Goal: Task Accomplishment & Management: Use online tool/utility

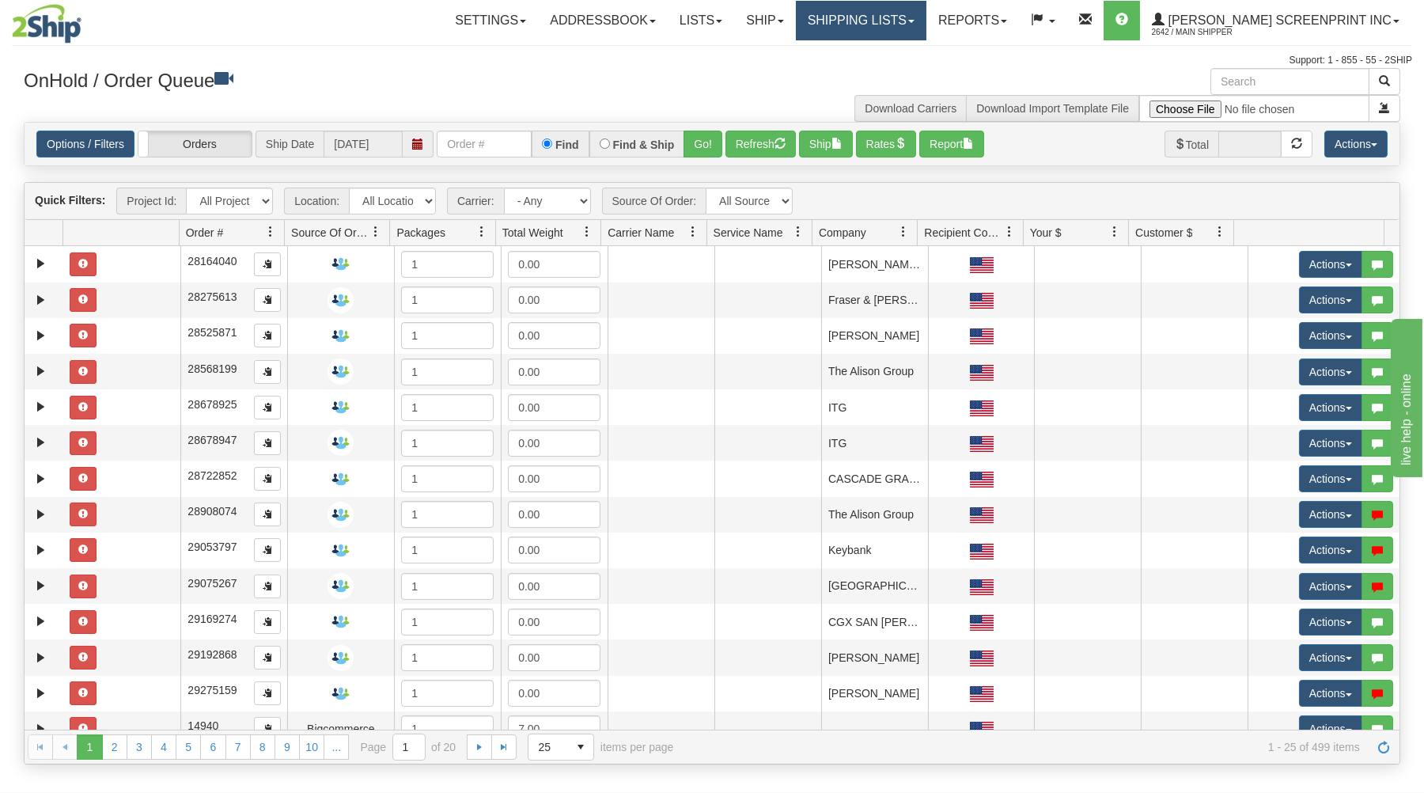
click at [921, 22] on link "Shipping lists" at bounding box center [861, 21] width 131 height 40
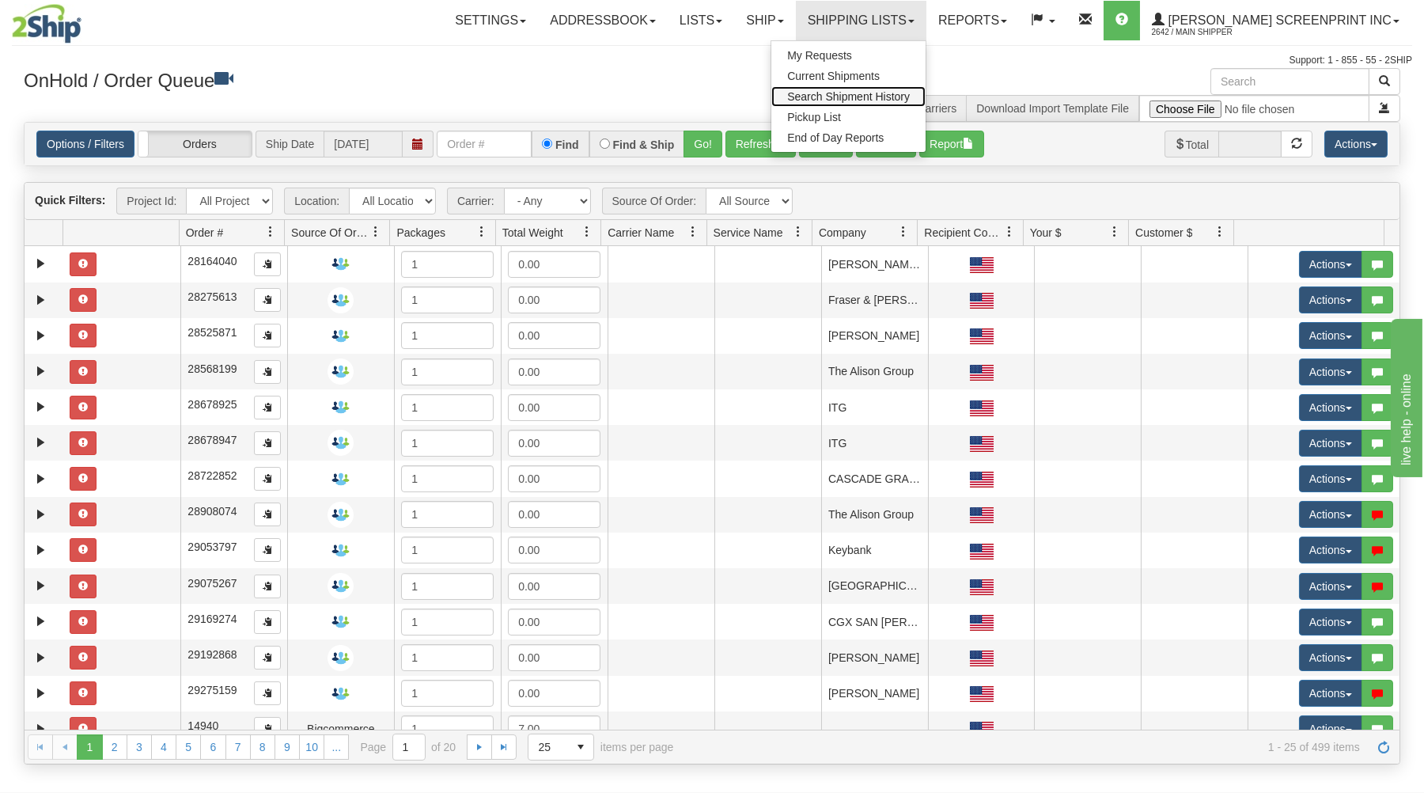
click at [899, 92] on span "Search Shipment History" at bounding box center [848, 96] width 123 height 13
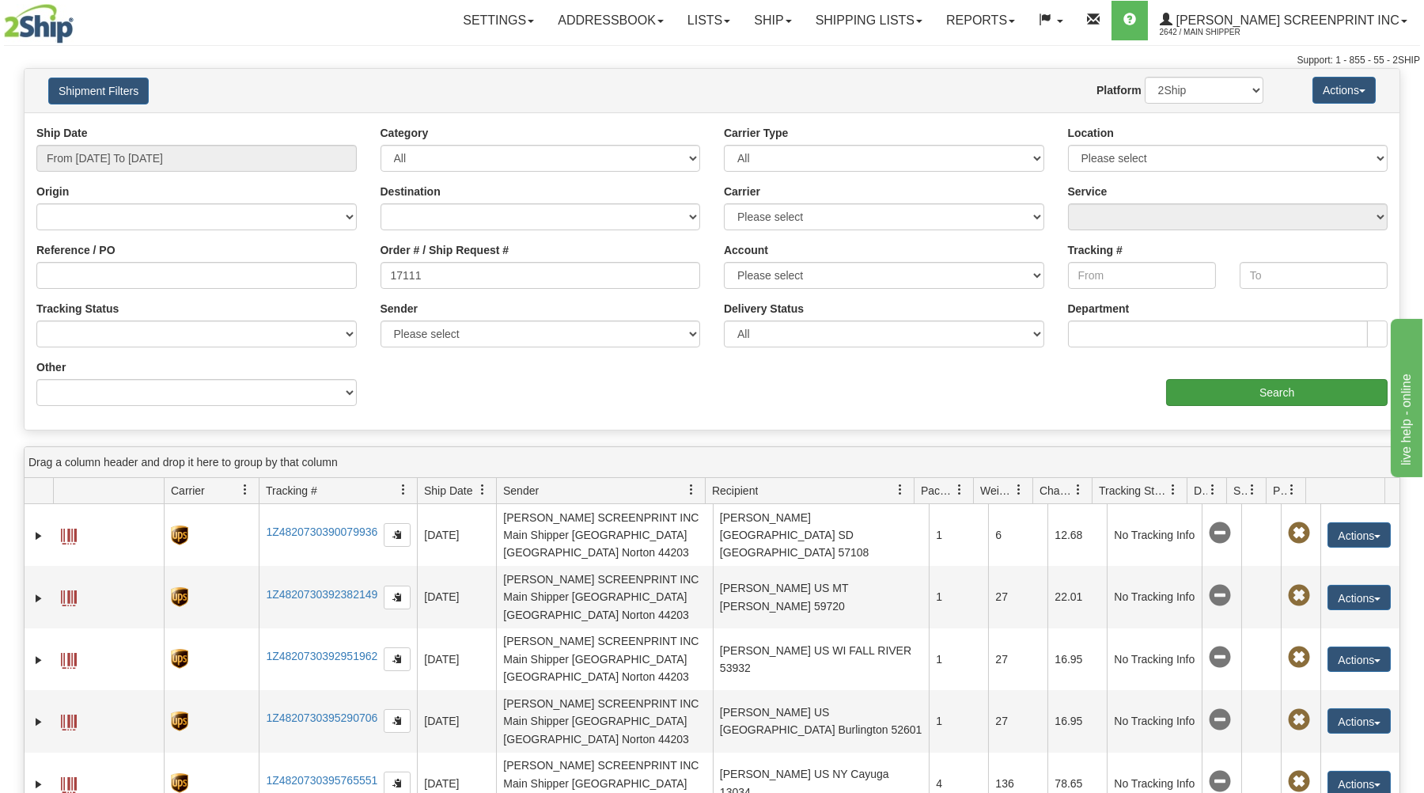
type input "17111"
click at [1183, 391] on input "Search" at bounding box center [1276, 392] width 221 height 27
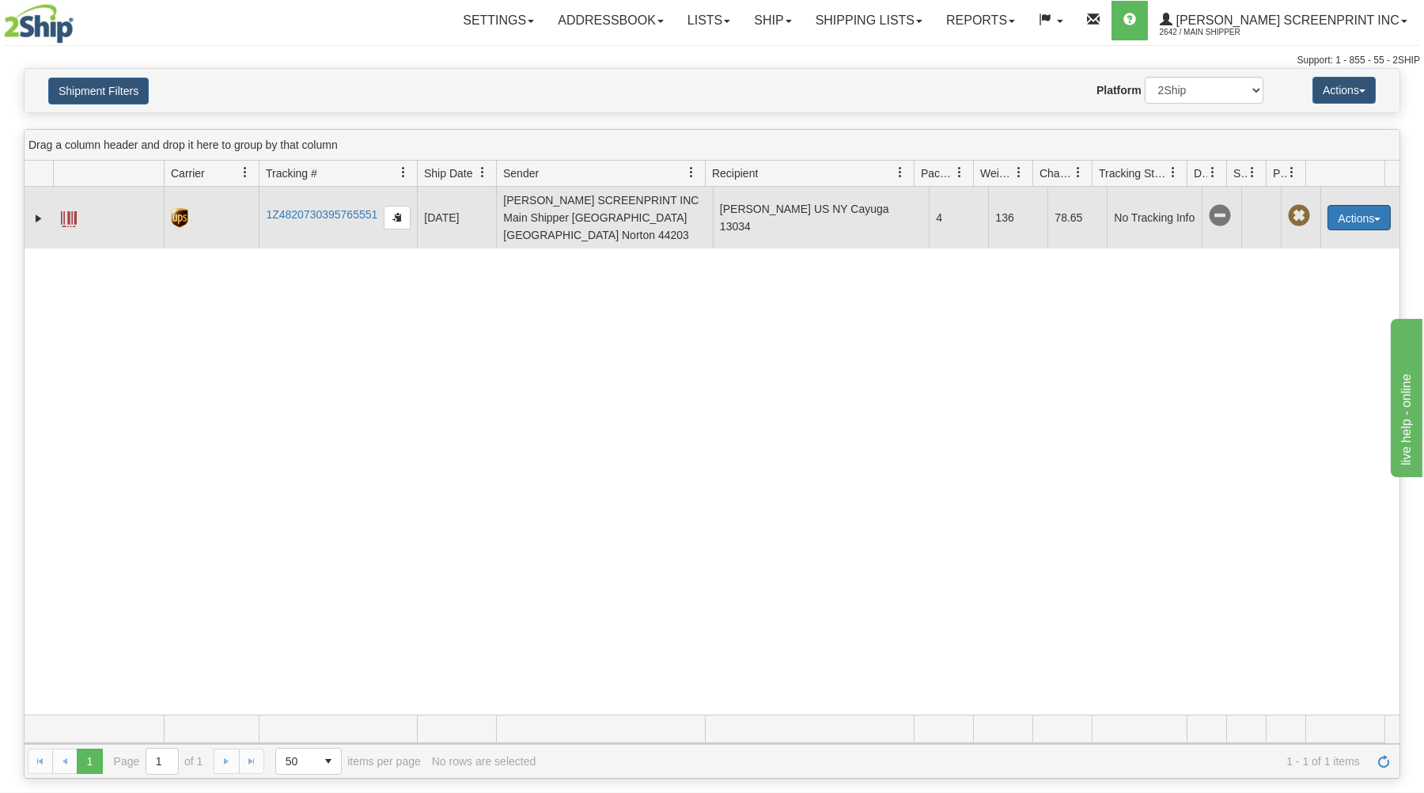
click at [1327, 205] on button "Actions" at bounding box center [1358, 217] width 63 height 25
click at [1301, 237] on link "Repeat" at bounding box center [1326, 247] width 127 height 21
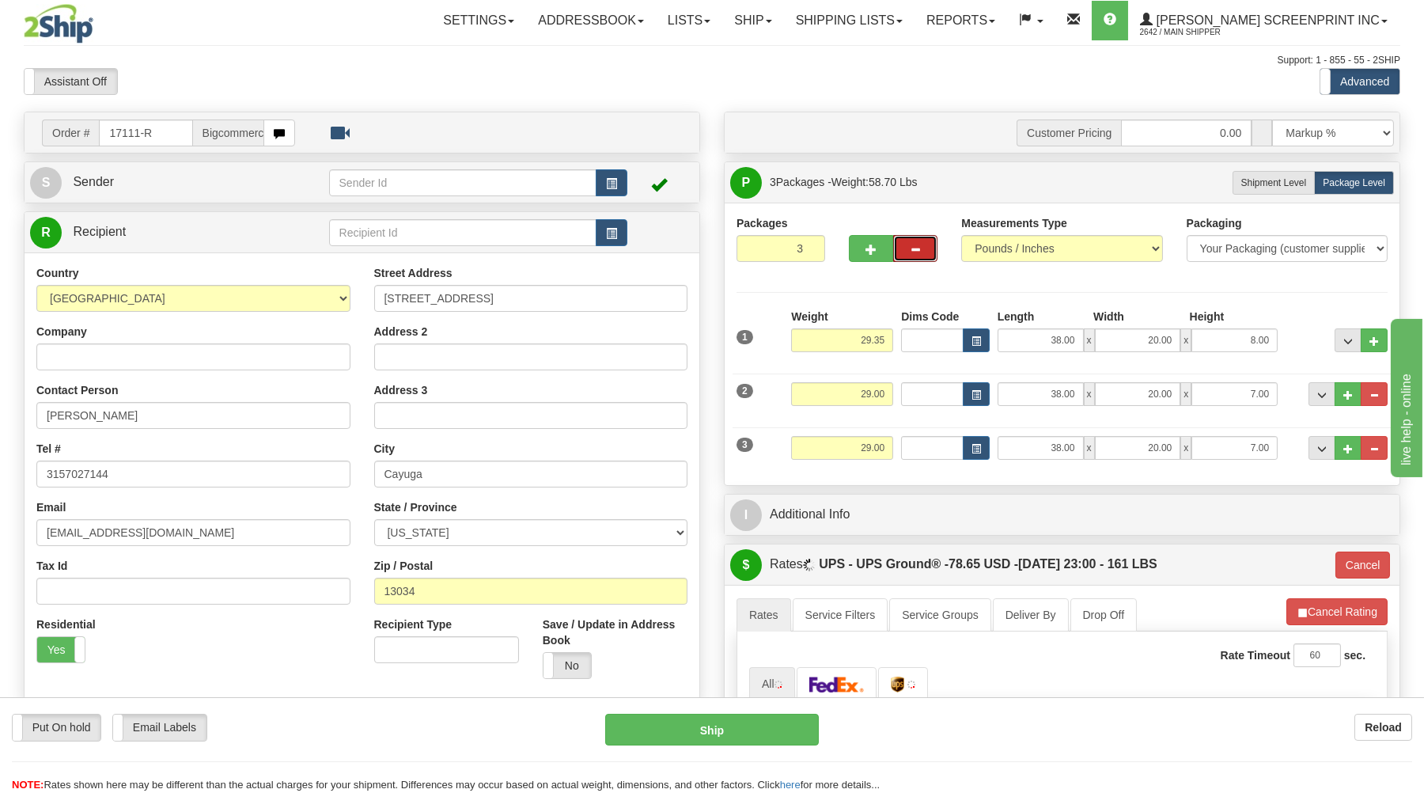
click at [909, 253] on button "button" at bounding box center [915, 248] width 44 height 27
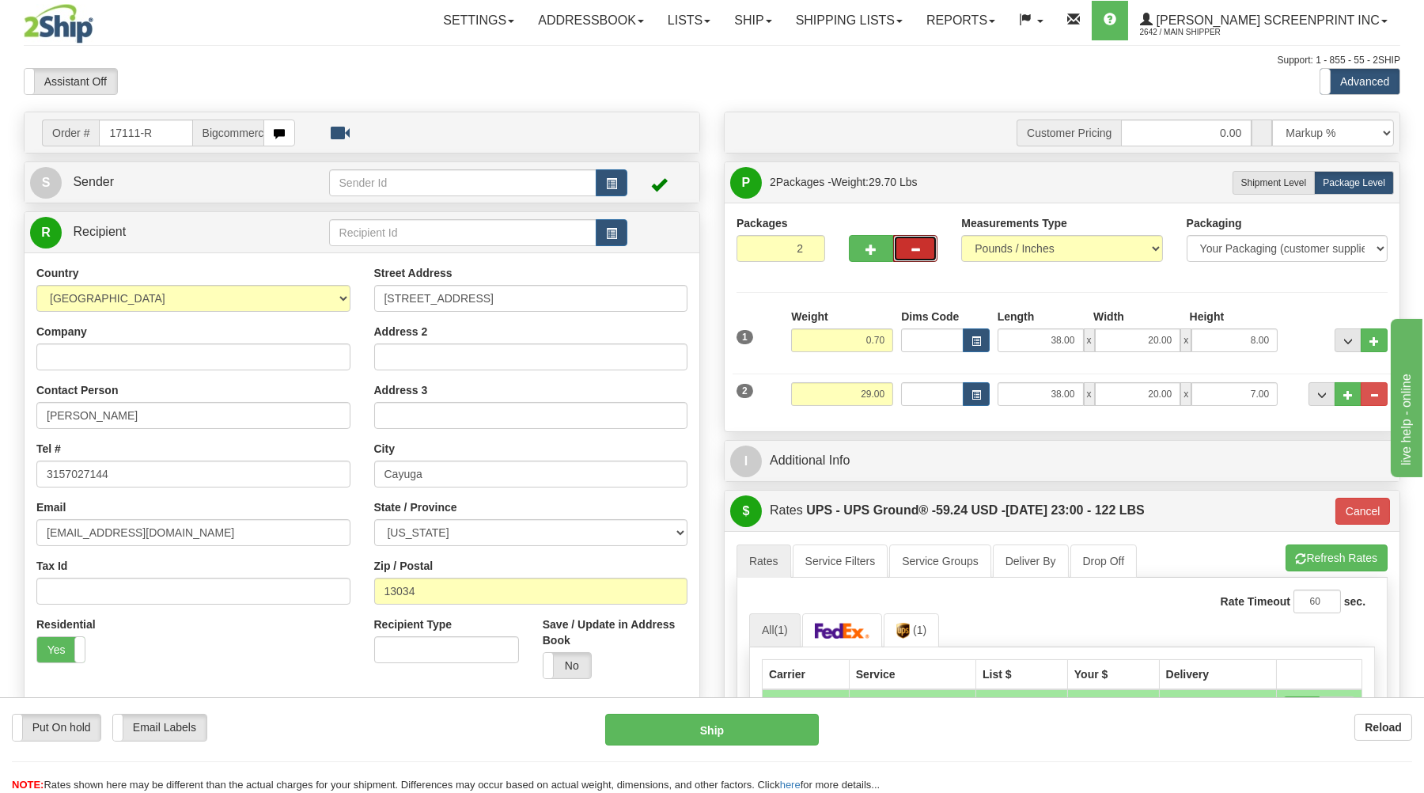
click at [911, 255] on span "button" at bounding box center [915, 249] width 11 height 10
type input "1"
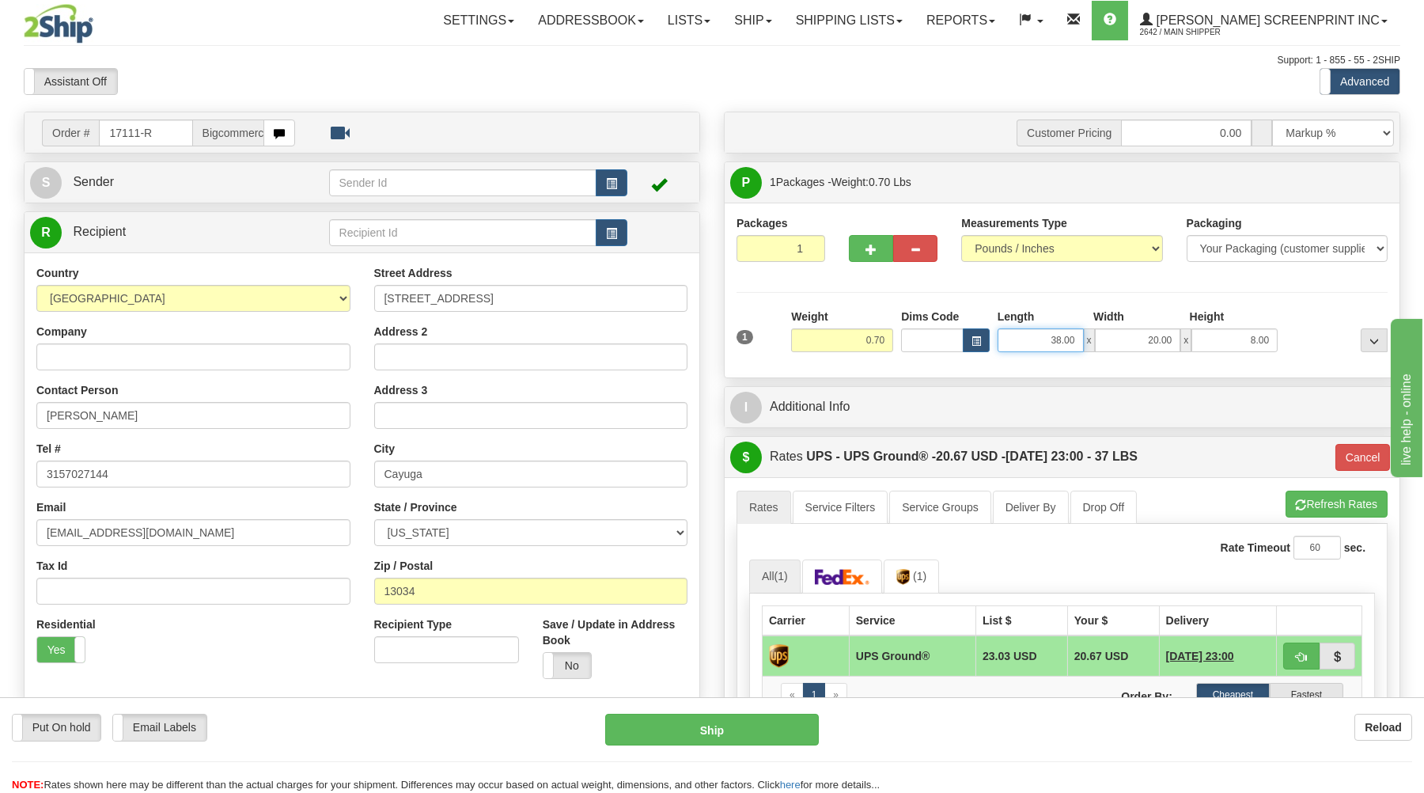
drag, startPoint x: 1047, startPoint y: 342, endPoint x: 1093, endPoint y: 332, distance: 46.9
click at [1084, 332] on input "38.00" at bounding box center [1041, 340] width 86 height 24
type input "03"
type input "0.80"
type input "8.00"
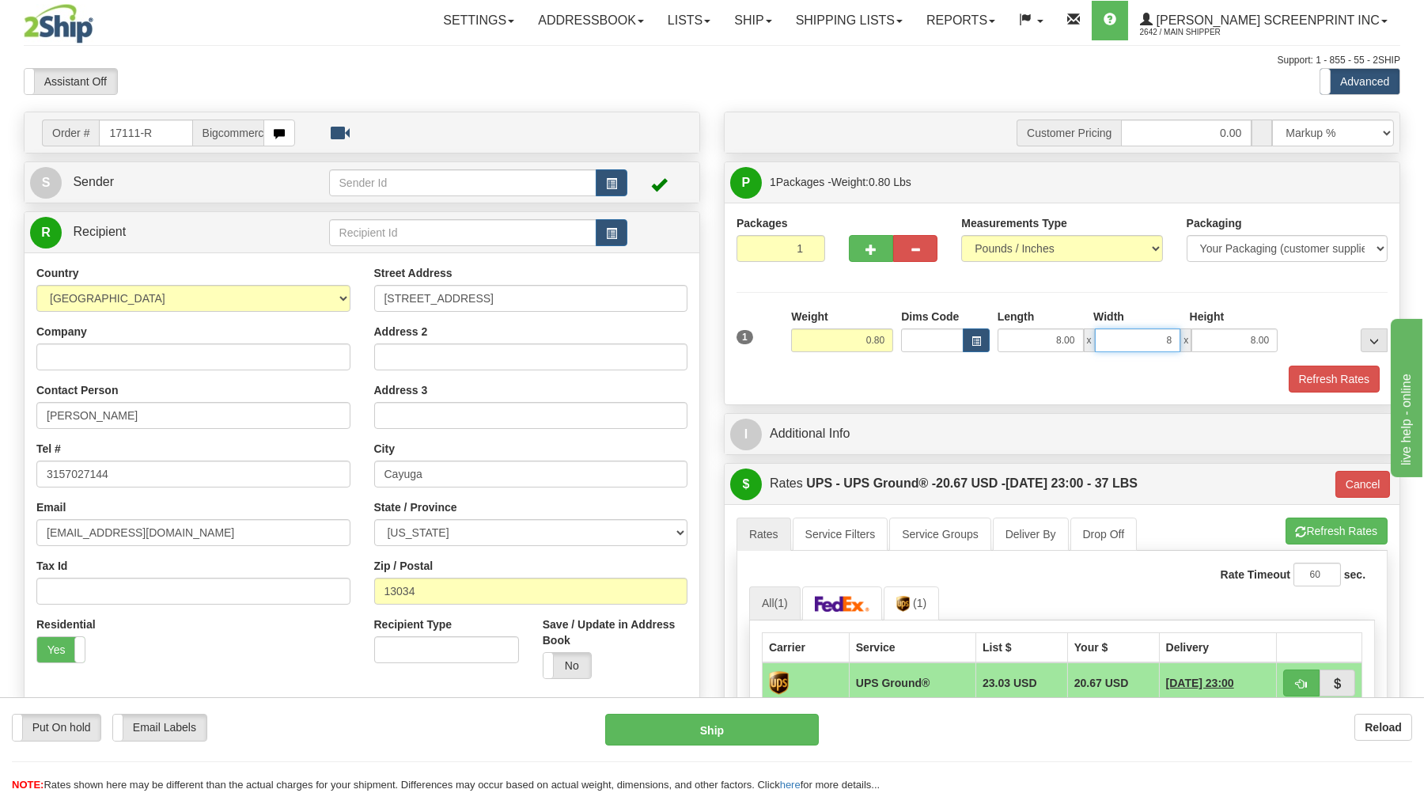
type input "8"
type input "03"
type input "0.70"
type input "8.00"
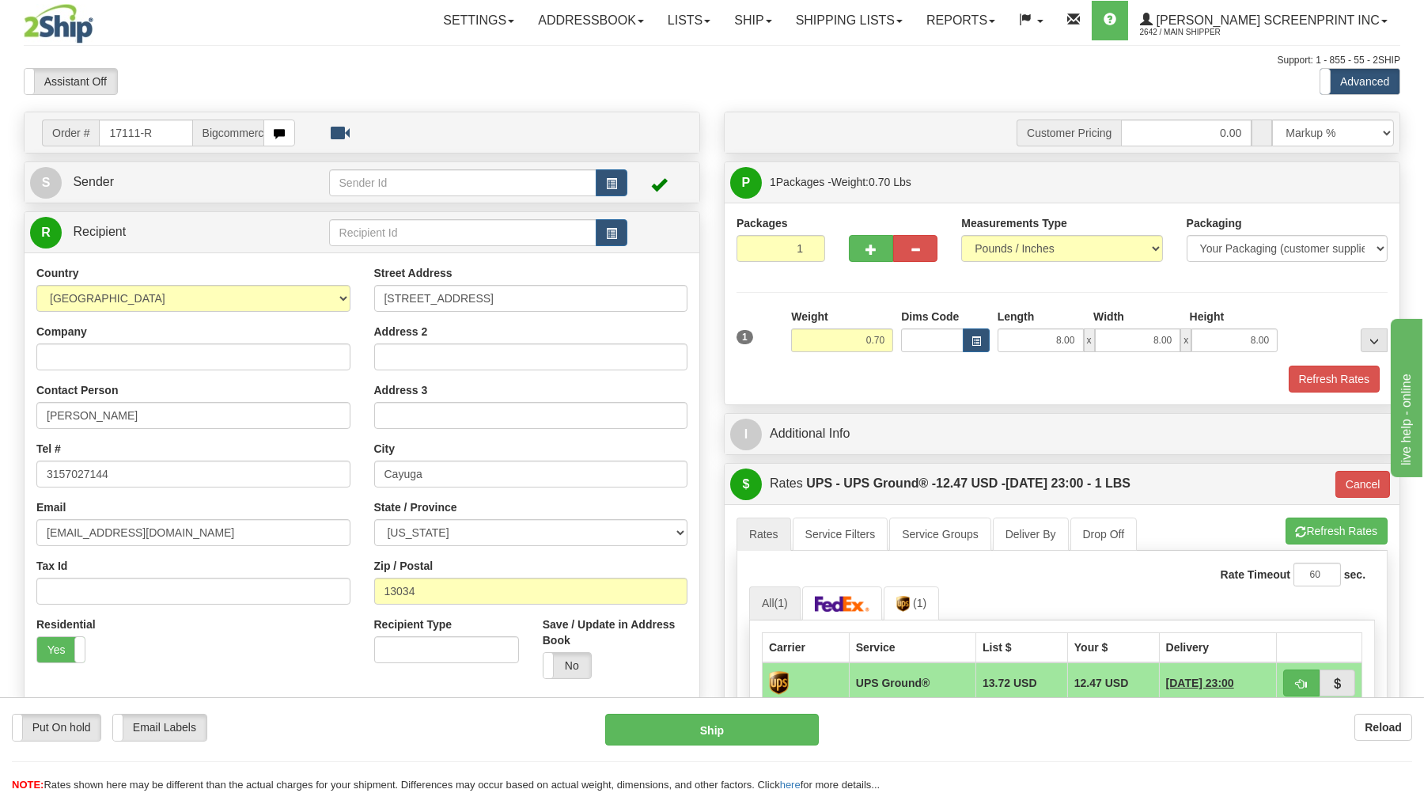
click at [1085, 377] on div "Refresh Rates" at bounding box center [1062, 378] width 659 height 27
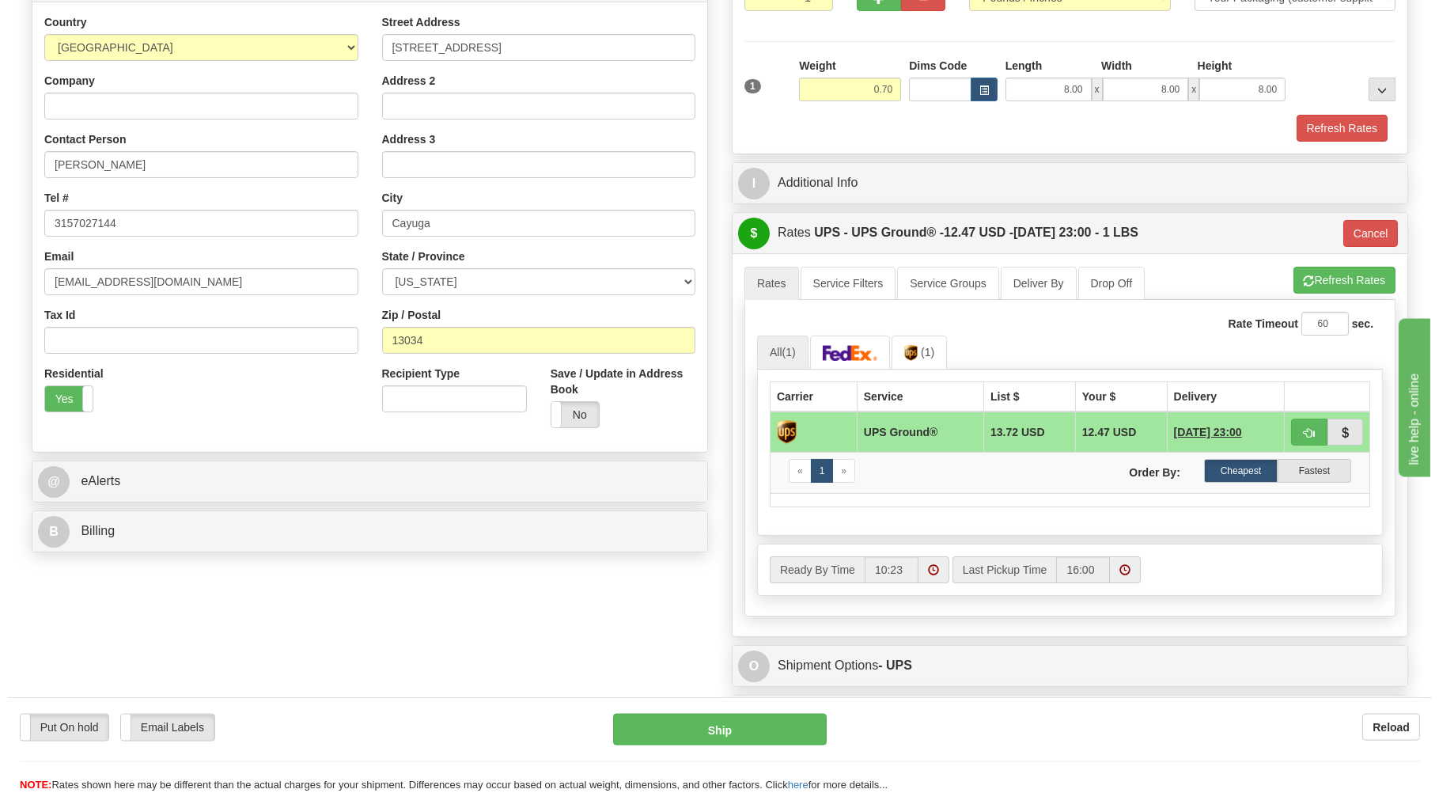
scroll to position [254, 0]
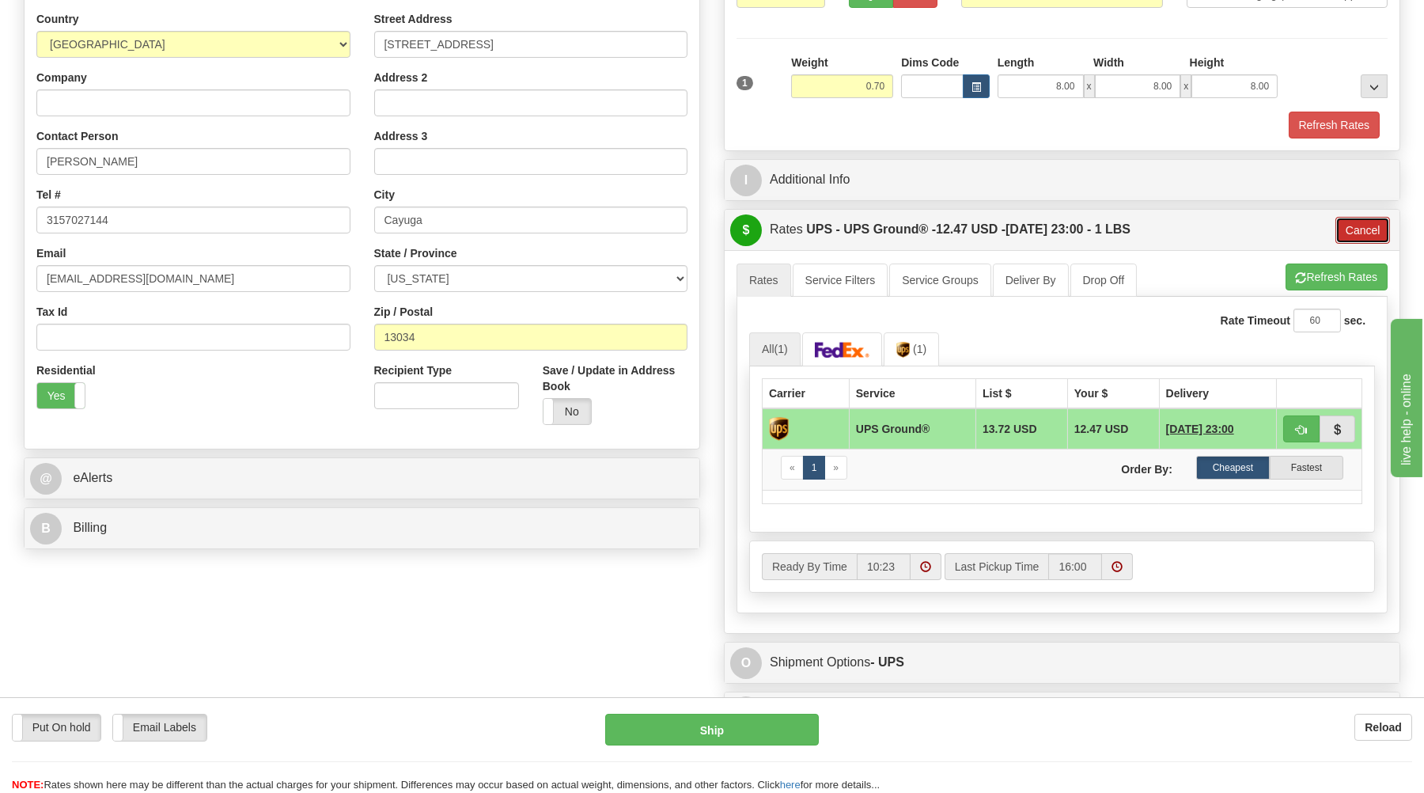
click at [1350, 232] on button "Cancel" at bounding box center [1362, 230] width 55 height 27
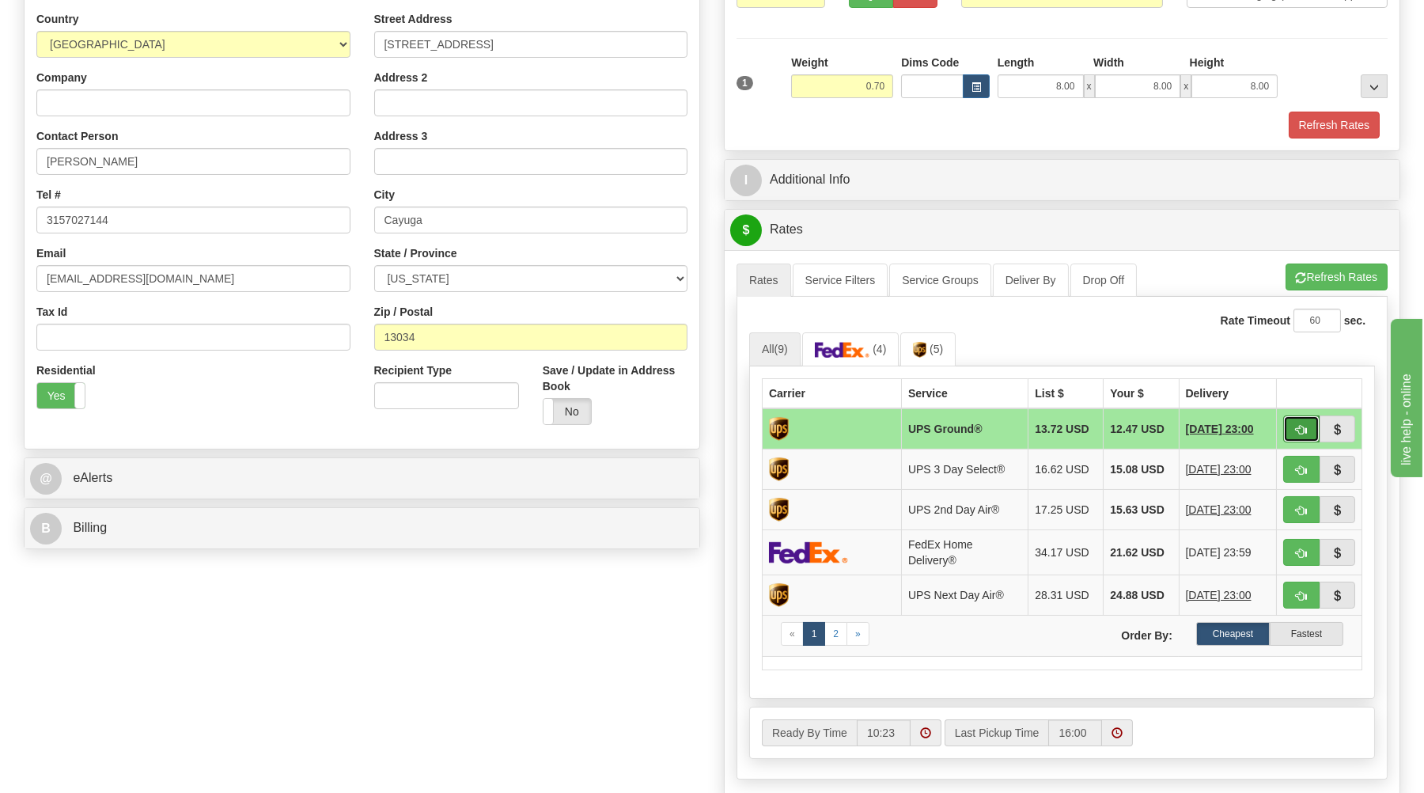
click at [1300, 423] on button "button" at bounding box center [1301, 428] width 36 height 27
type input "03"
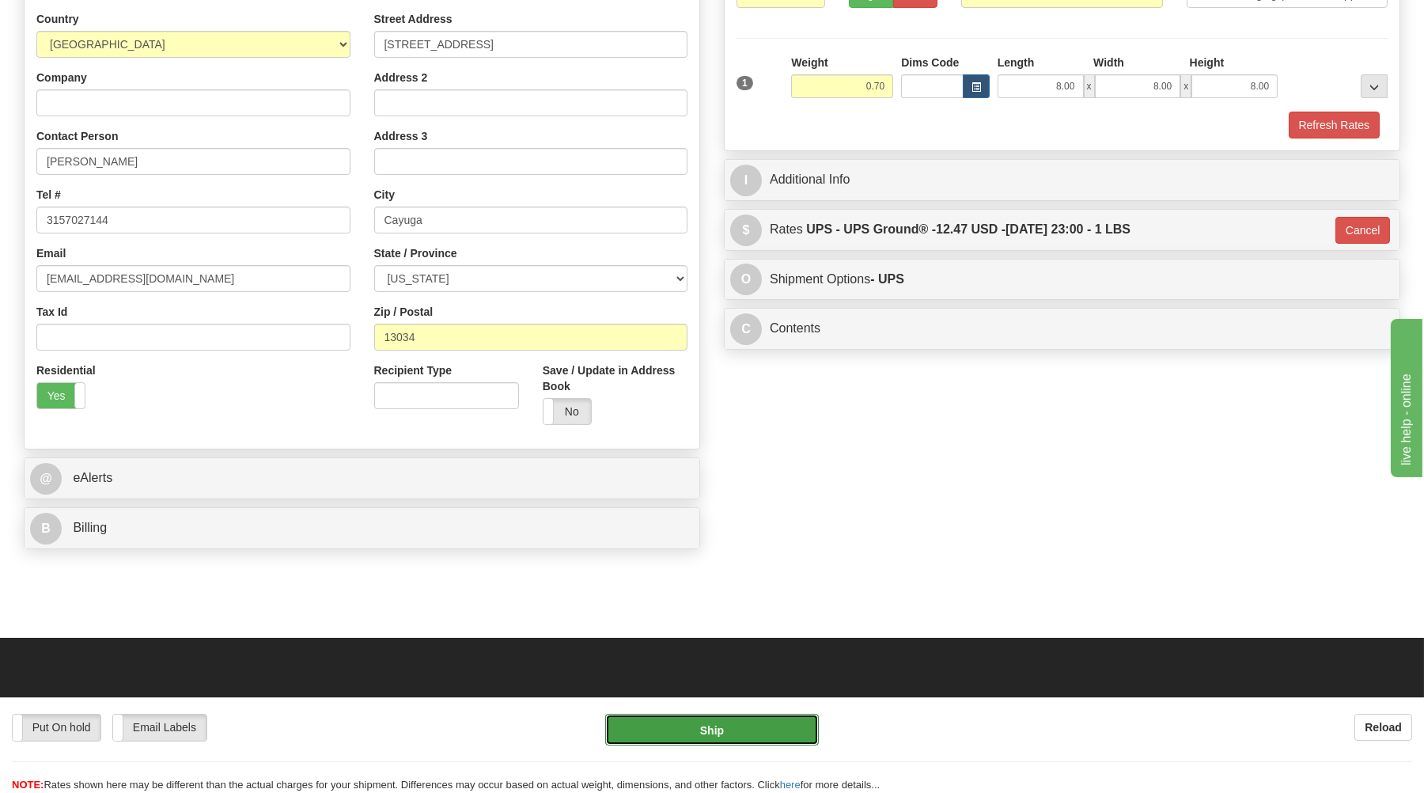
click at [786, 729] on button "Ship" at bounding box center [712, 730] width 214 height 32
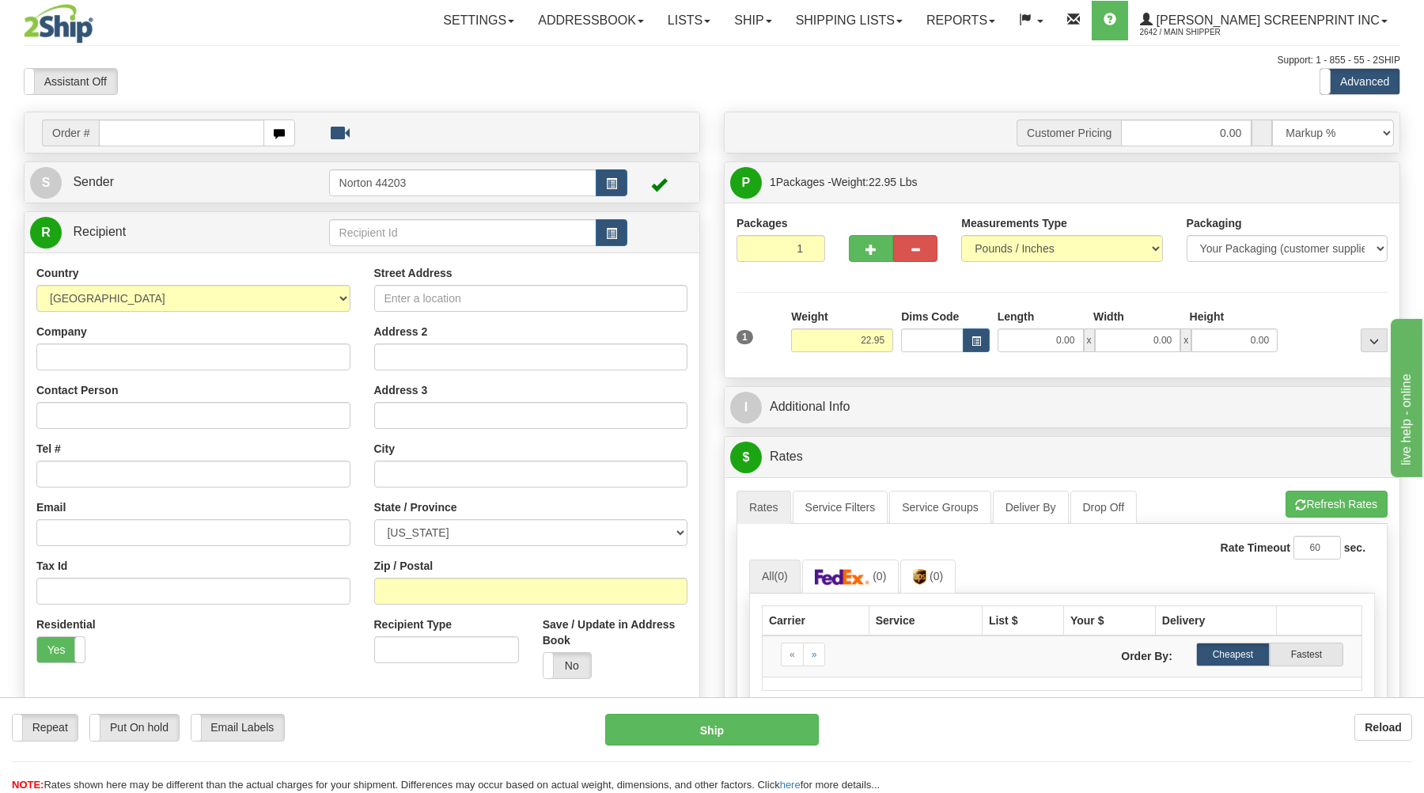
type input "22.90"
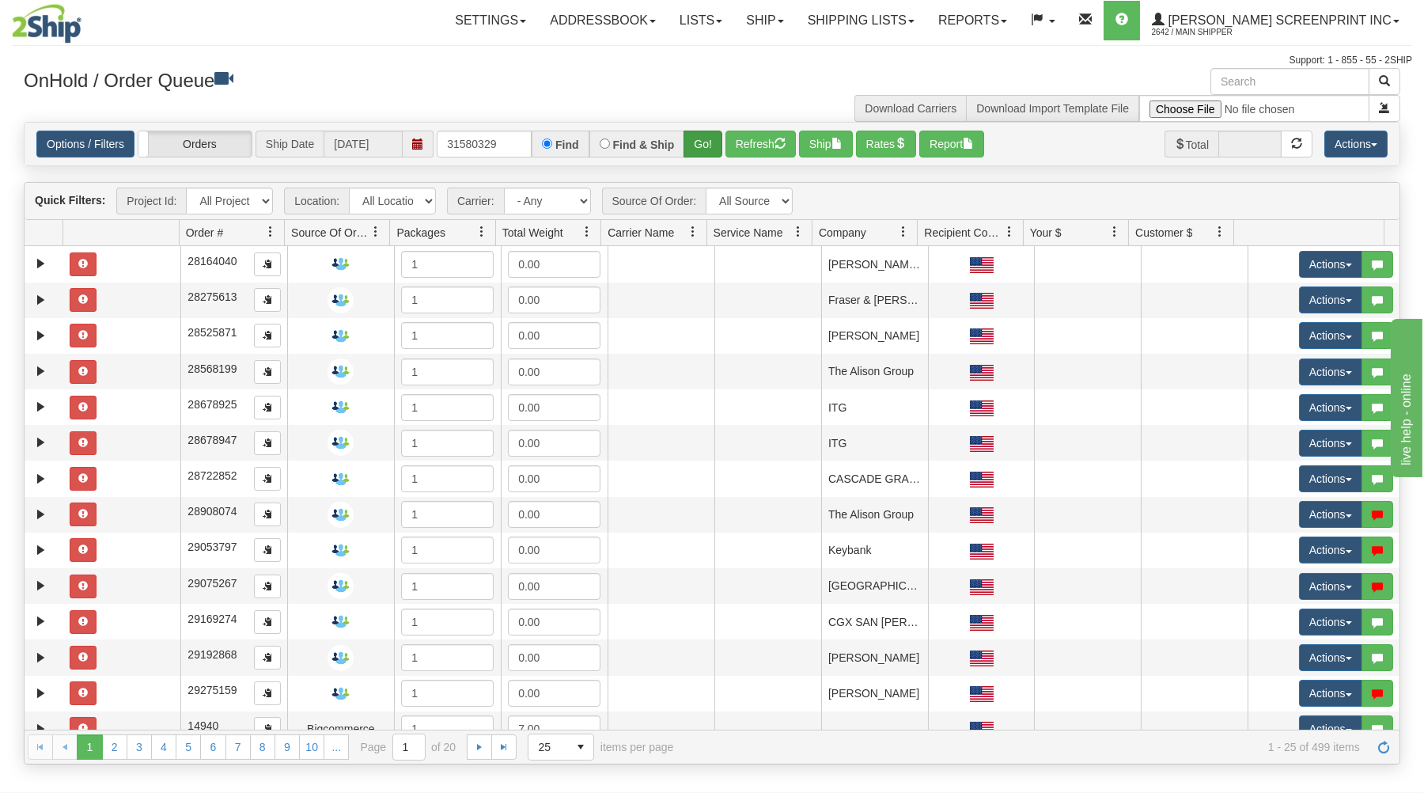
type input "31580329"
click at [689, 138] on button "Go!" at bounding box center [702, 144] width 39 height 27
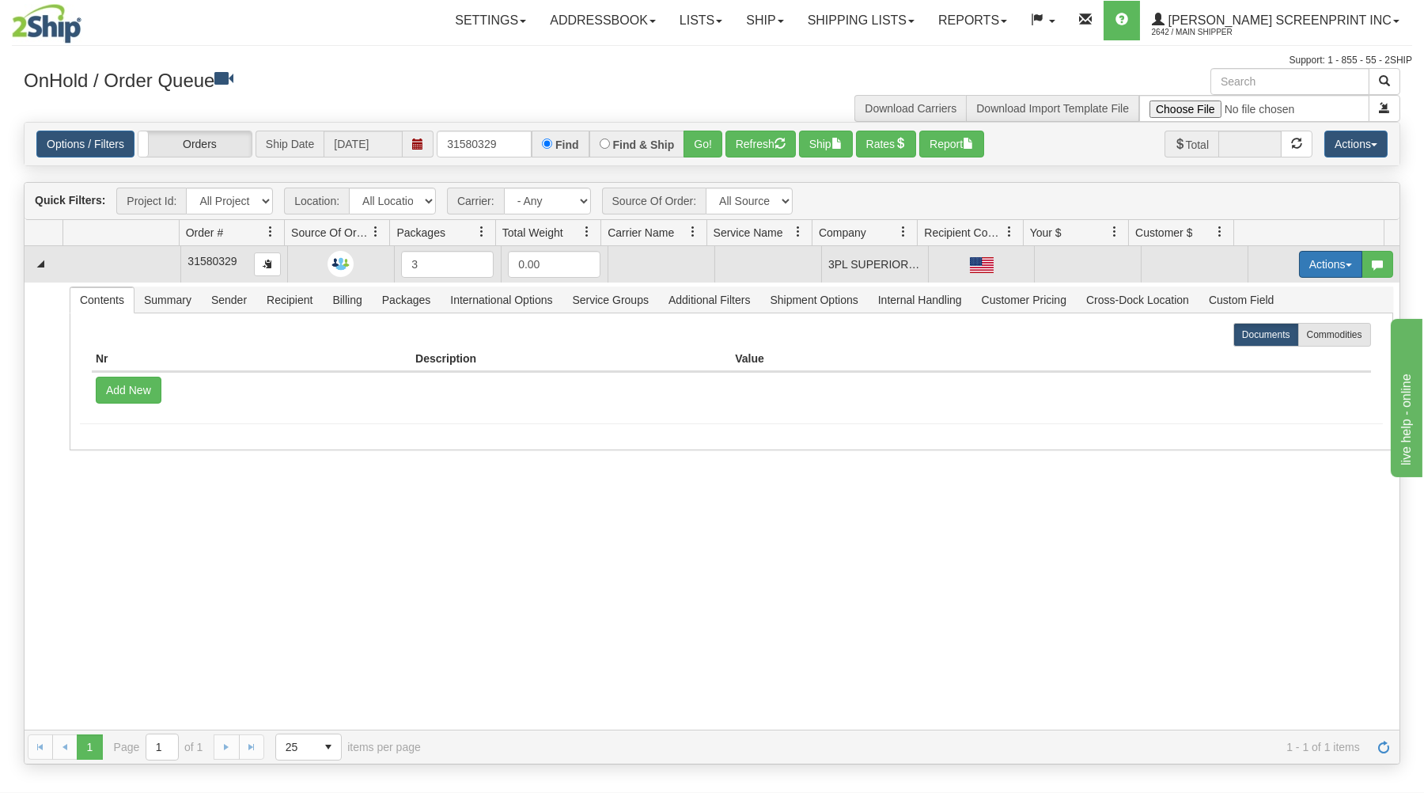
click at [1319, 262] on button "Actions" at bounding box center [1330, 264] width 63 height 27
click at [1300, 290] on link "Open" at bounding box center [1298, 294] width 127 height 21
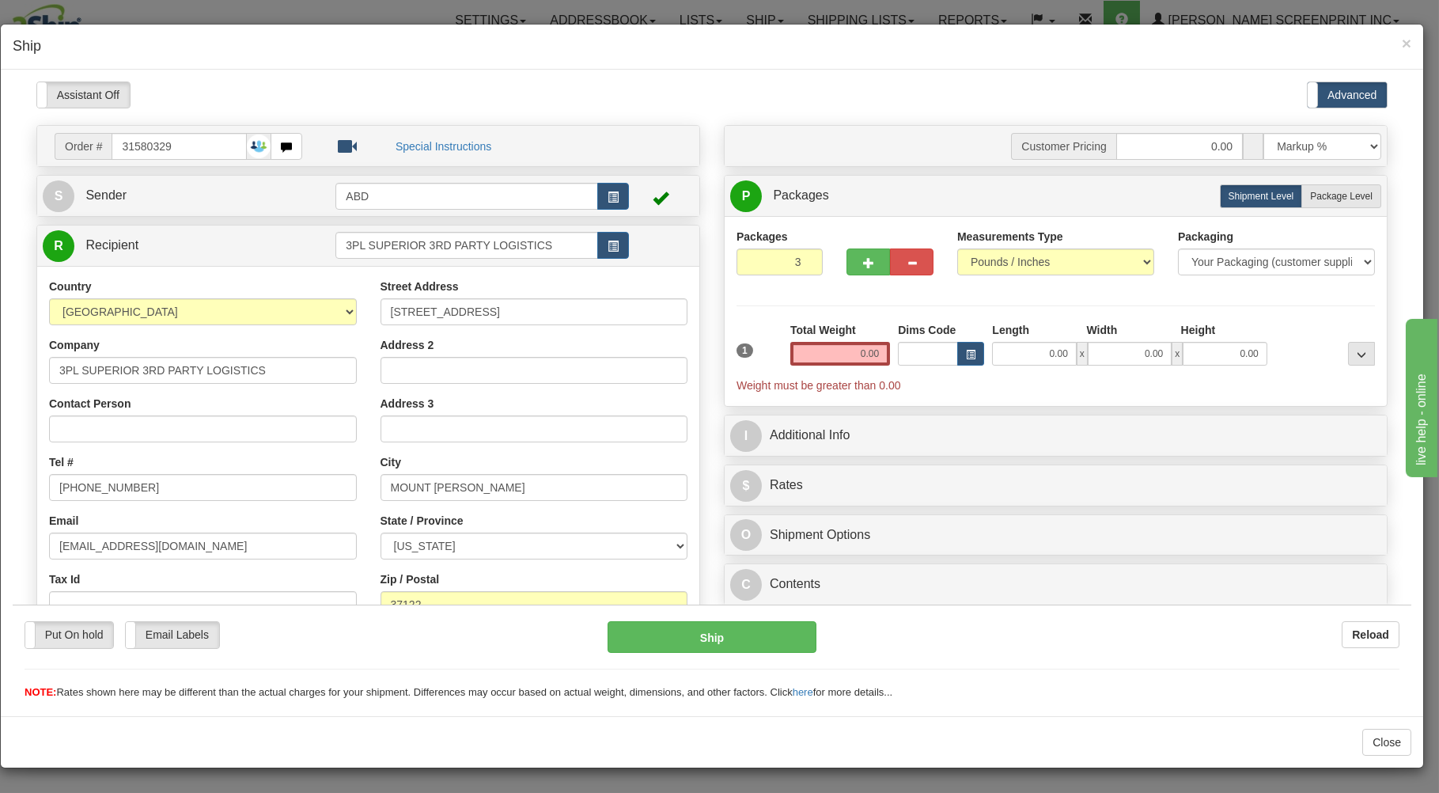
type input "22.90"
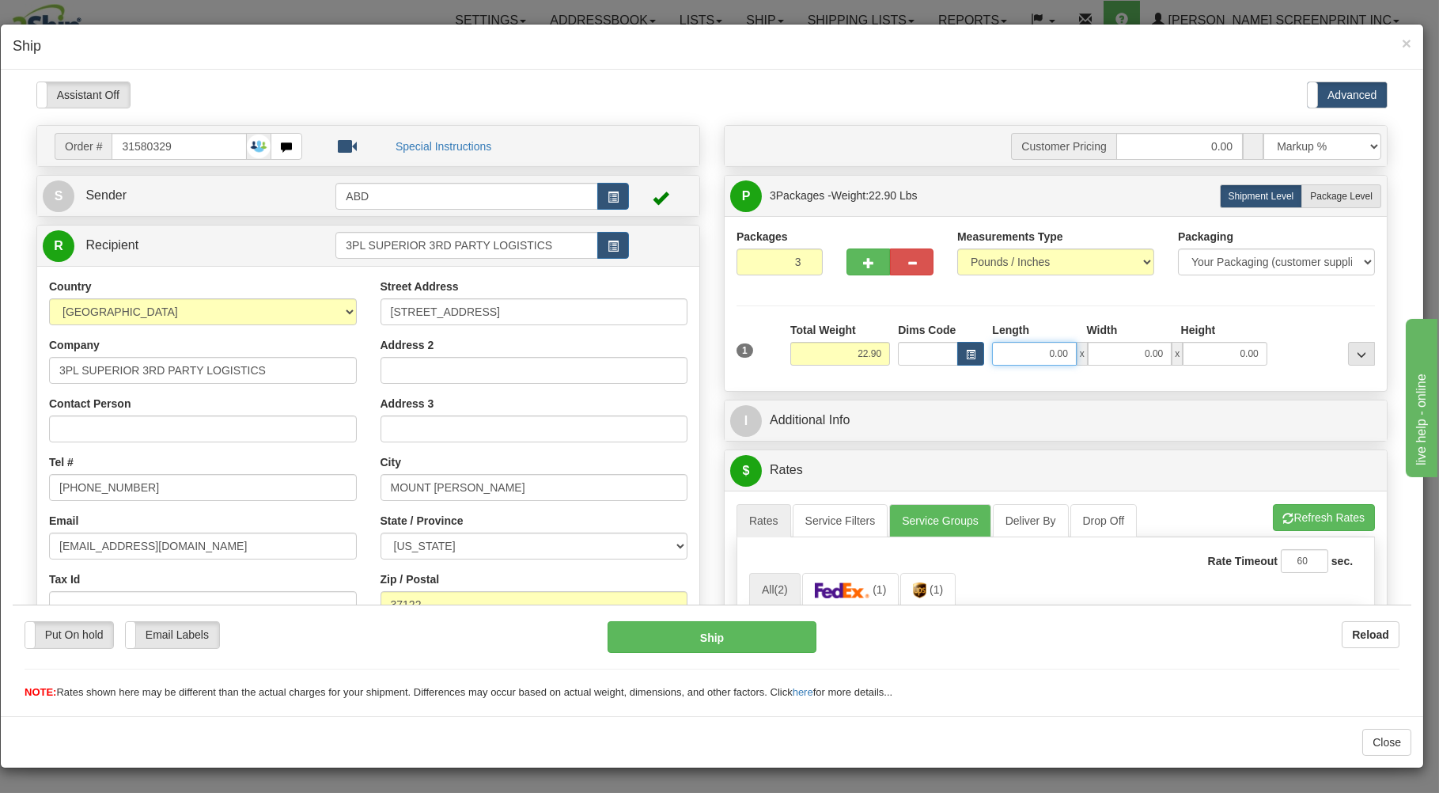
click at [1006, 356] on input "0.00" at bounding box center [1034, 353] width 84 height 24
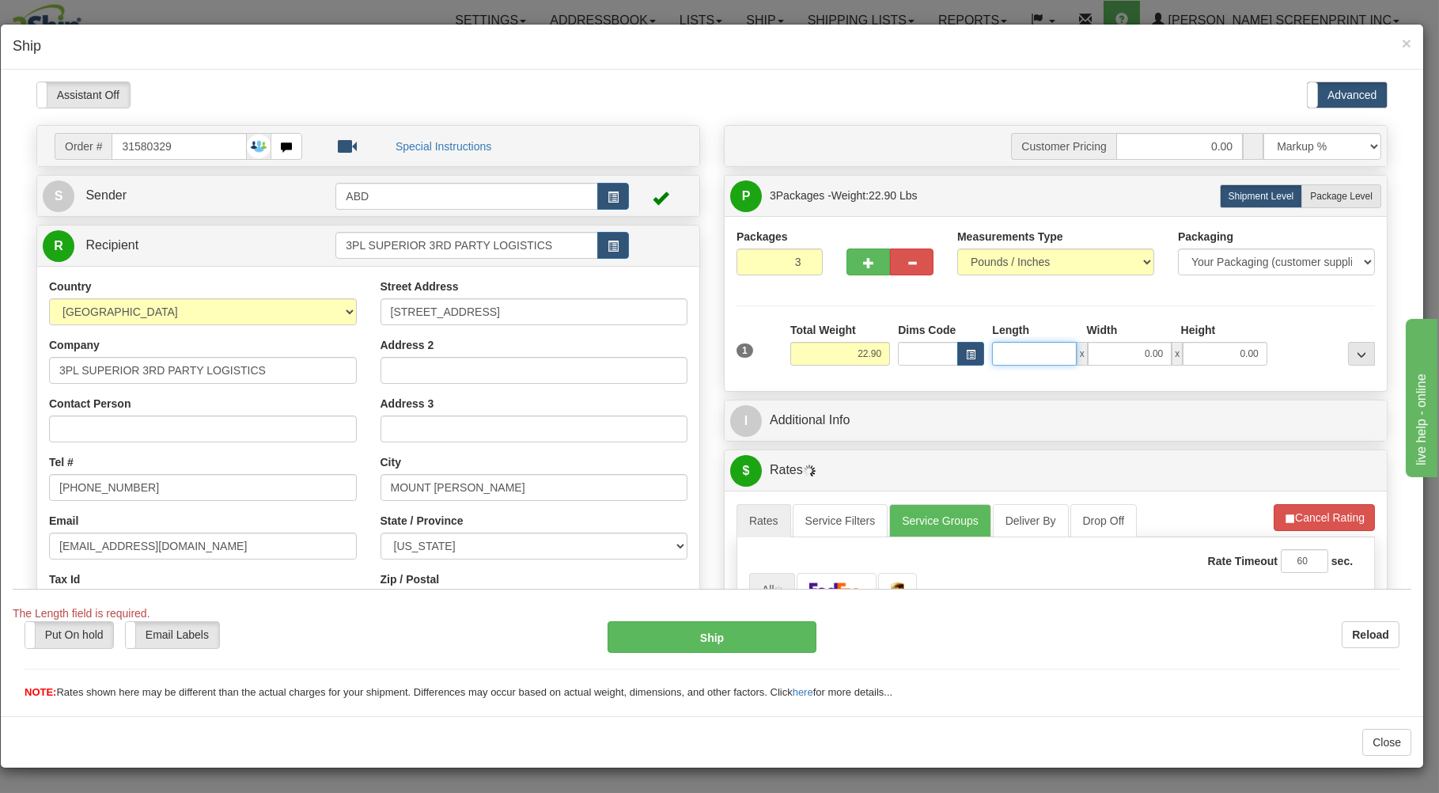
type input "22.95"
type input "31.00"
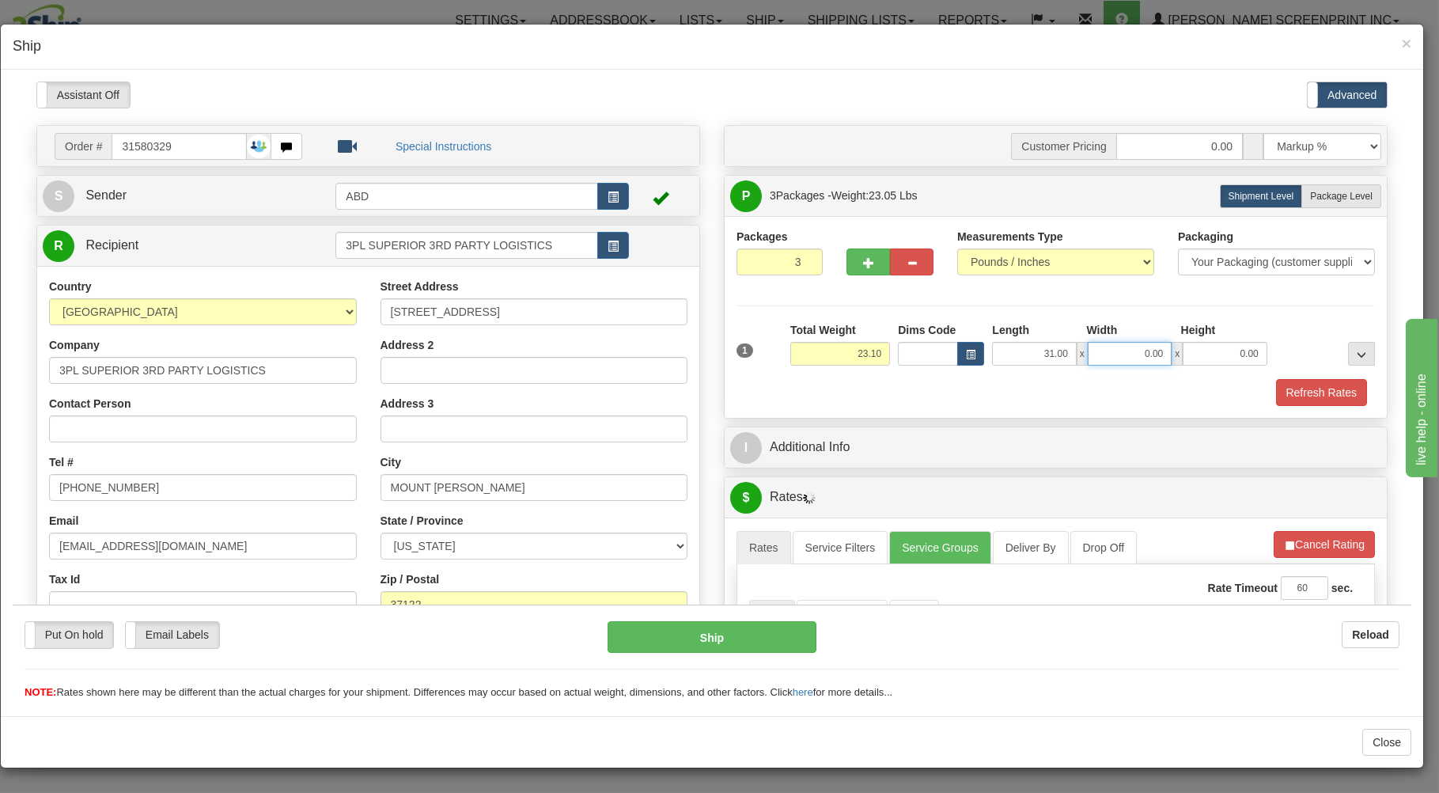
type input "23.15"
type input "26"
type input "22.90"
type input "26.00"
type input "22.55"
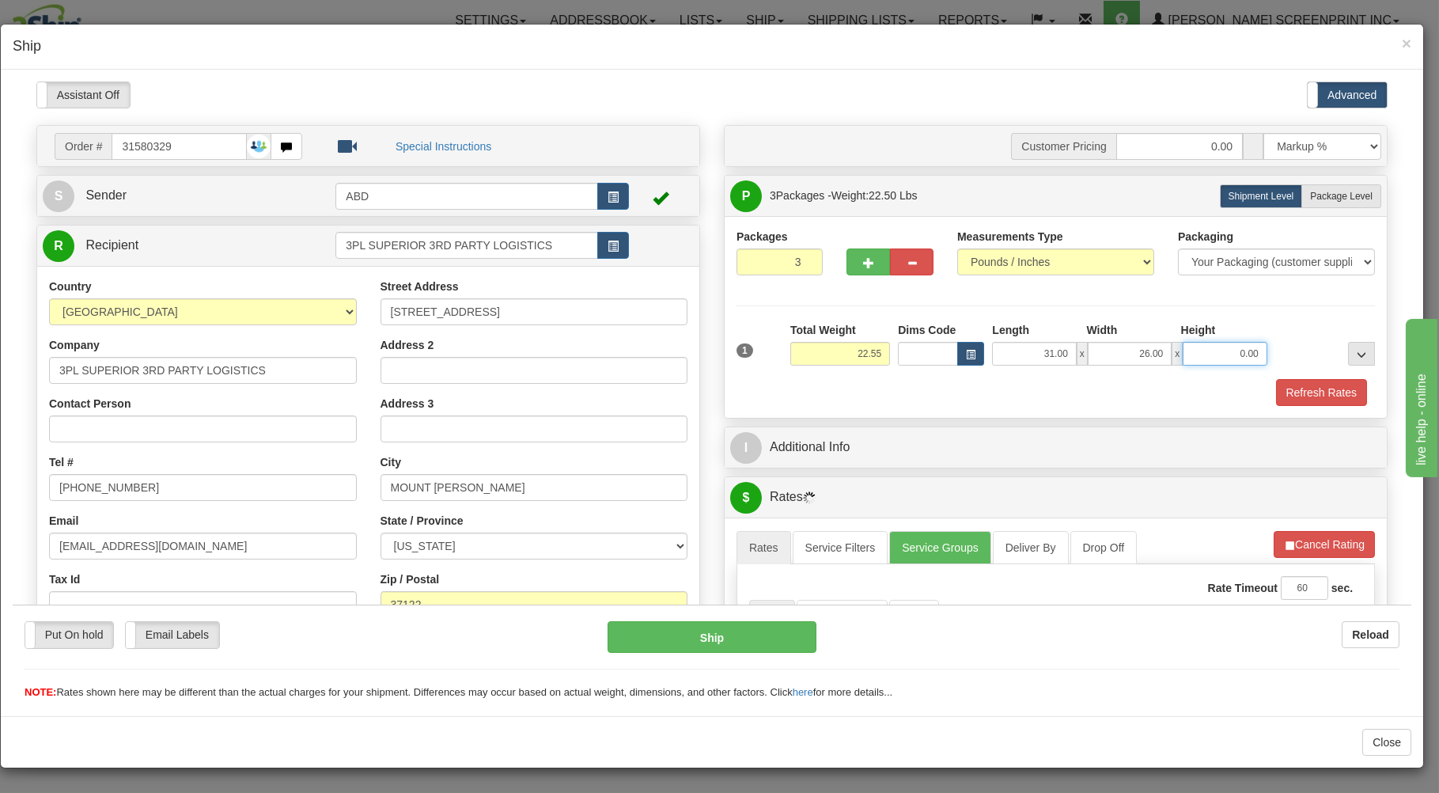
type input "3"
type input "23.00"
type input "4"
type input "22.90"
type input "4.00"
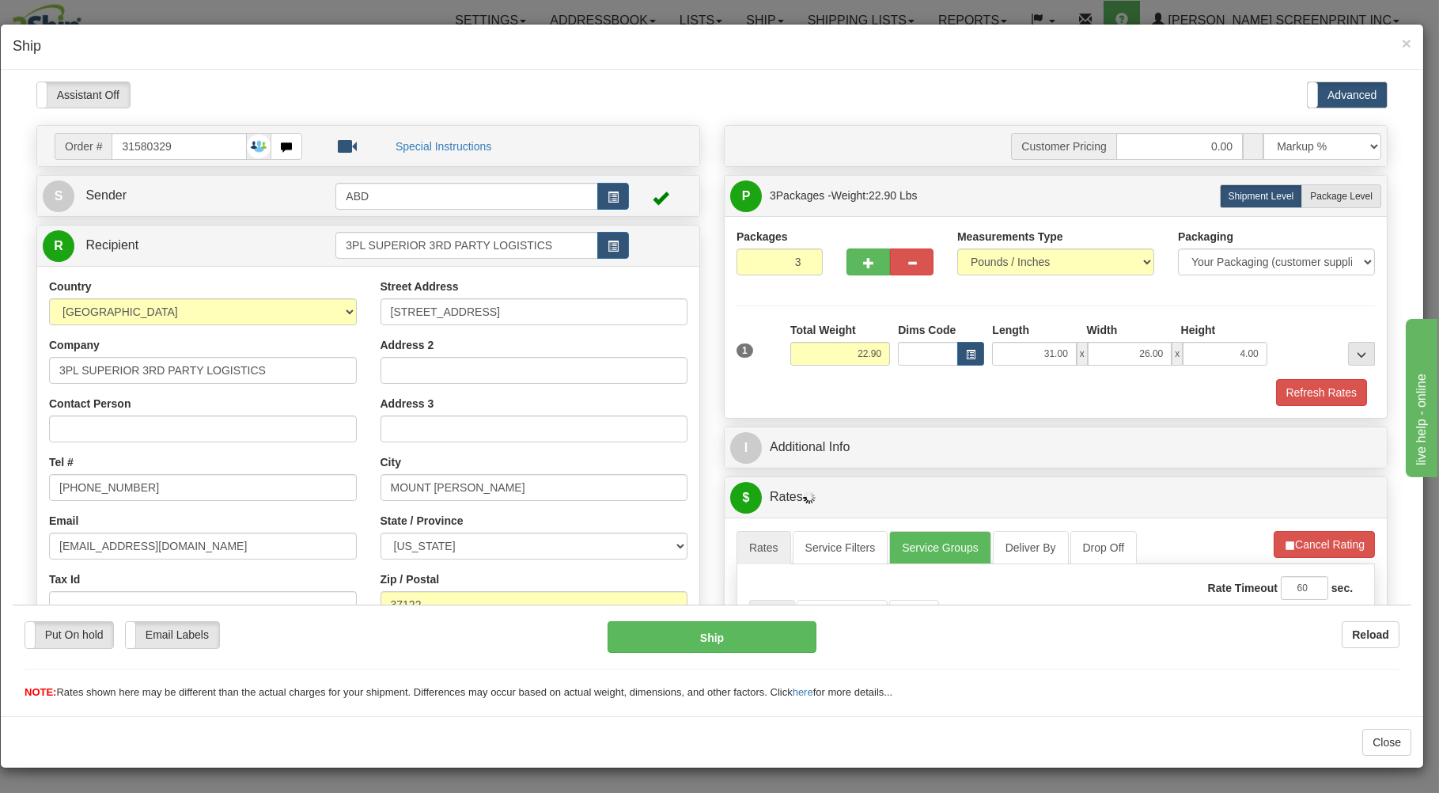
click at [1005, 398] on div "Refresh Rates" at bounding box center [1056, 391] width 646 height 27
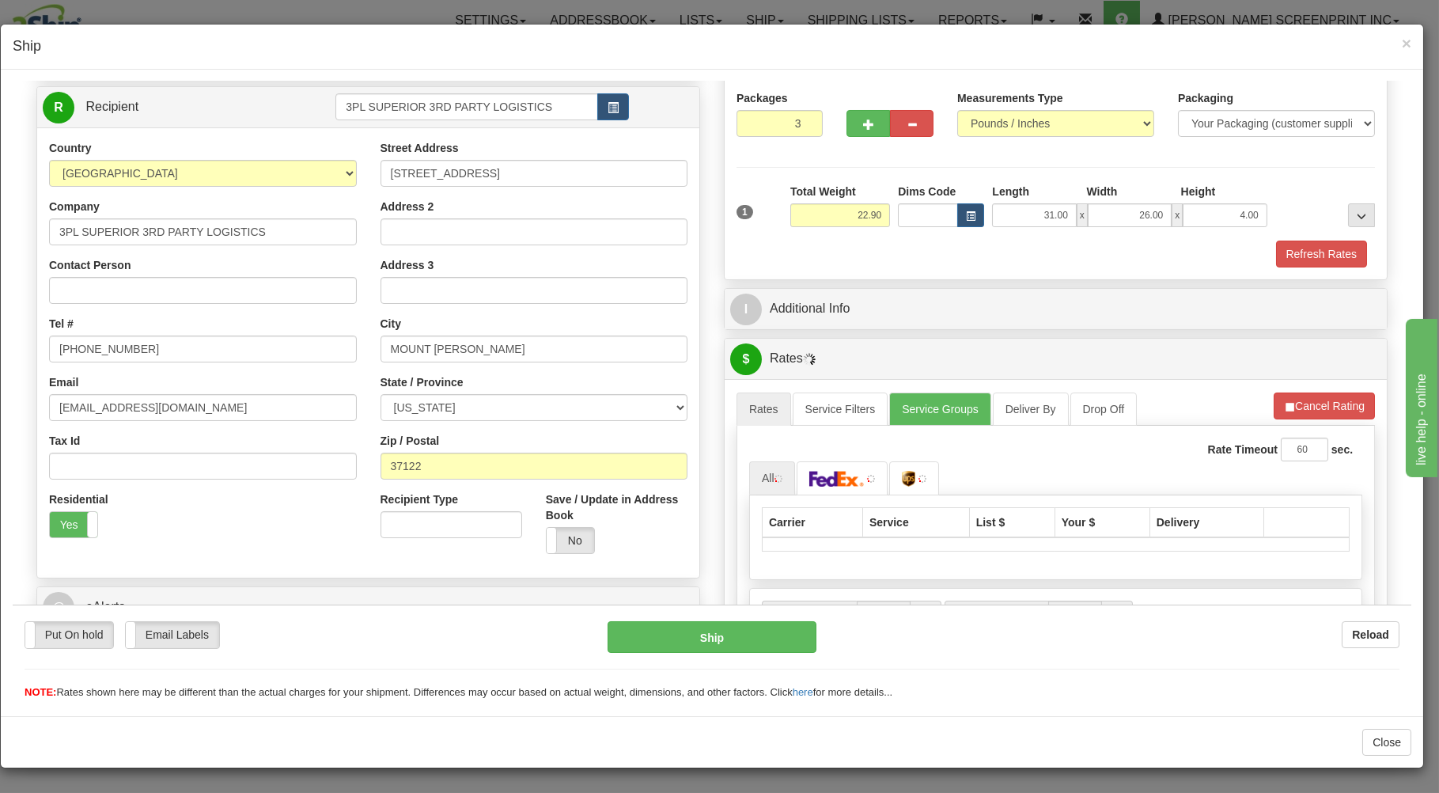
scroll to position [312, 0]
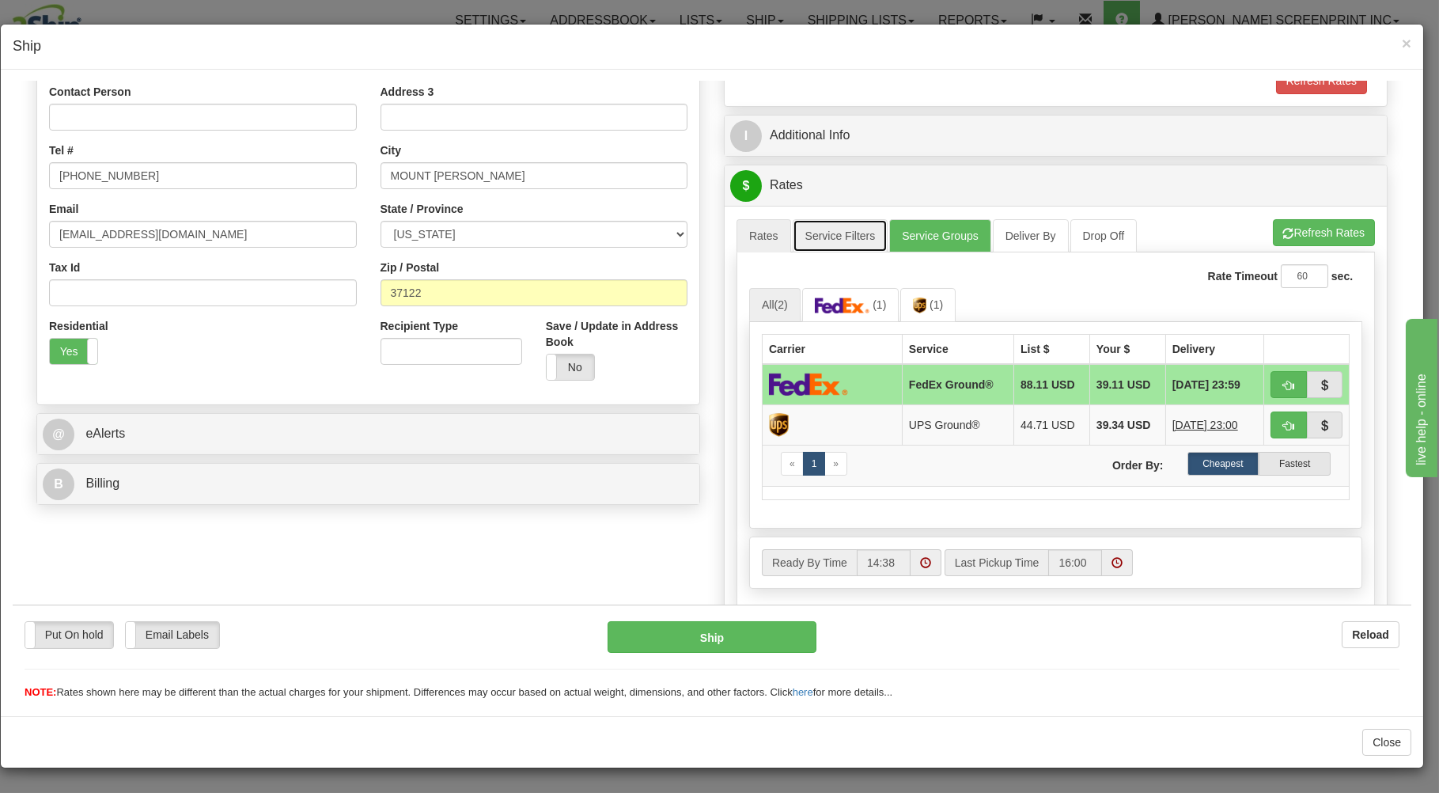
click at [809, 230] on link "Service Filters" at bounding box center [841, 234] width 96 height 33
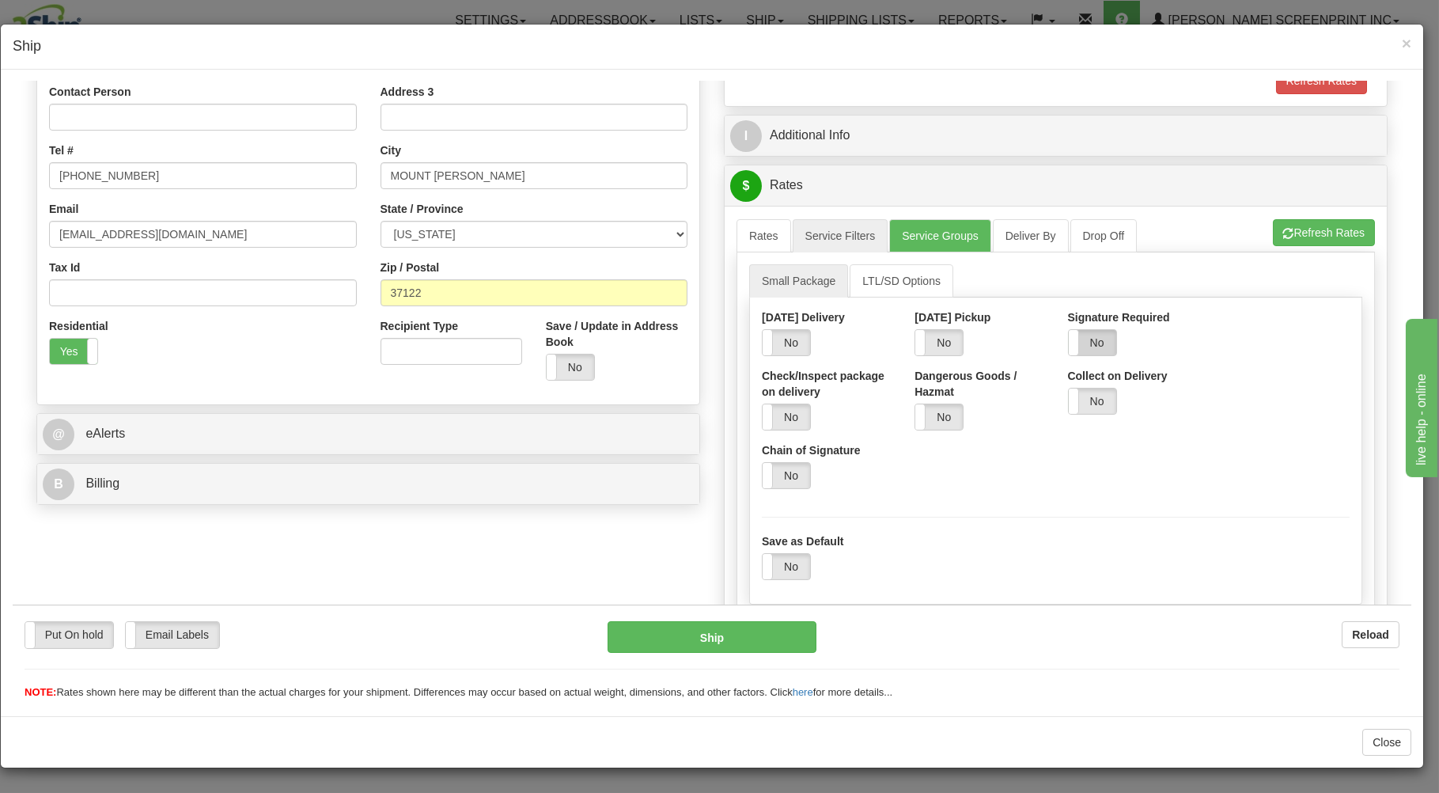
click at [1083, 343] on label "No" at bounding box center [1092, 341] width 47 height 25
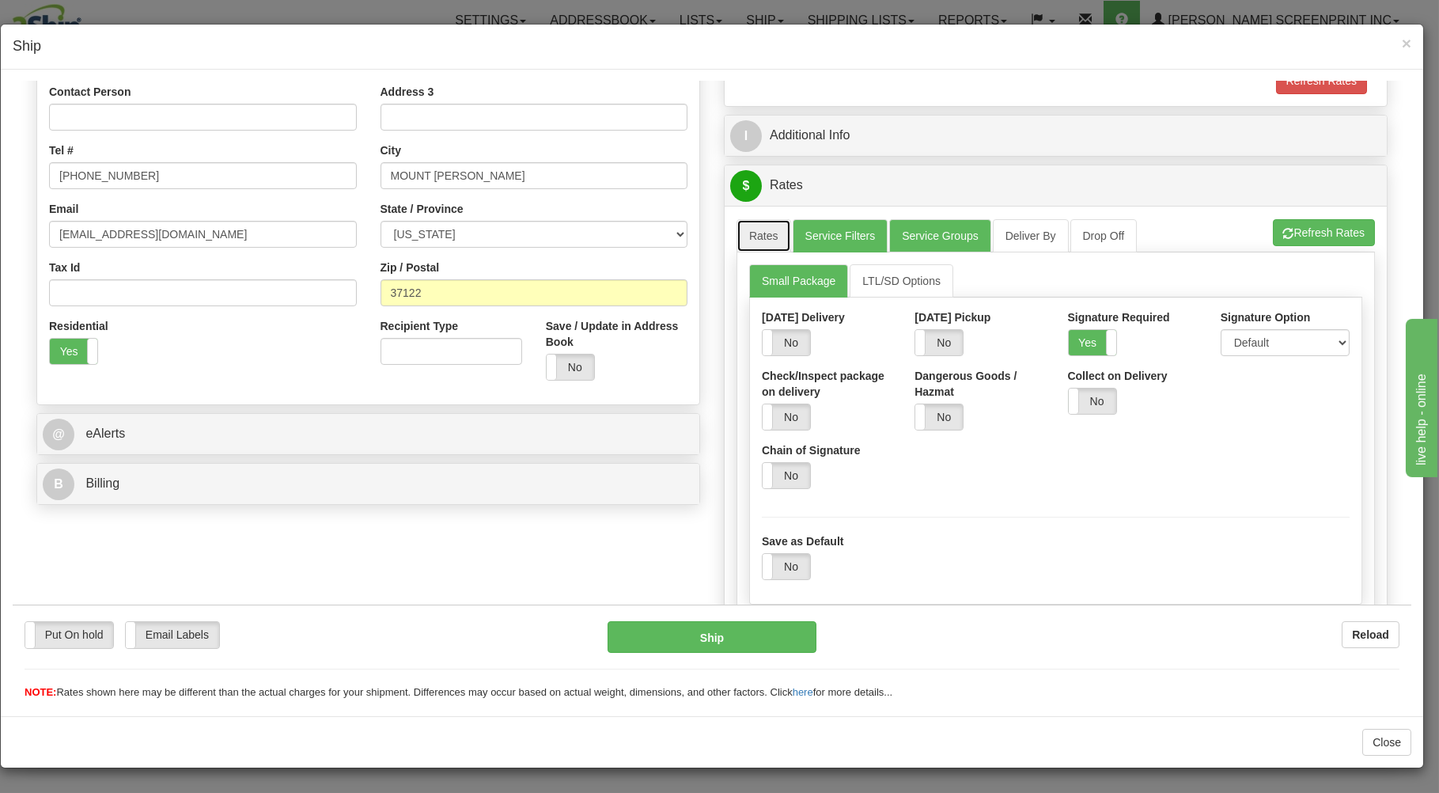
drag, startPoint x: 761, startPoint y: 244, endPoint x: 851, endPoint y: 316, distance: 114.9
click at [761, 247] on link "Rates" at bounding box center [763, 234] width 55 height 33
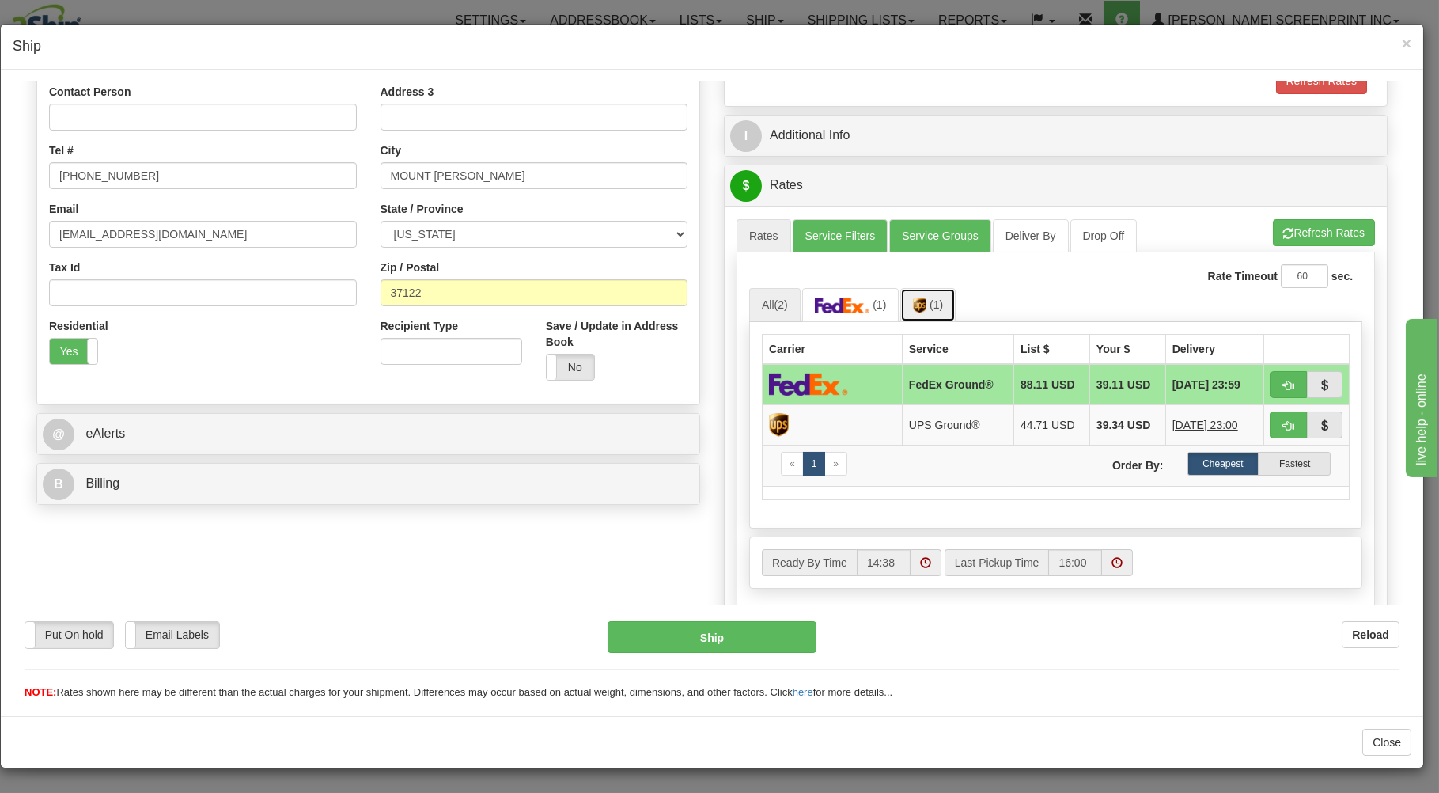
click at [938, 302] on span "(1)" at bounding box center [935, 303] width 13 height 13
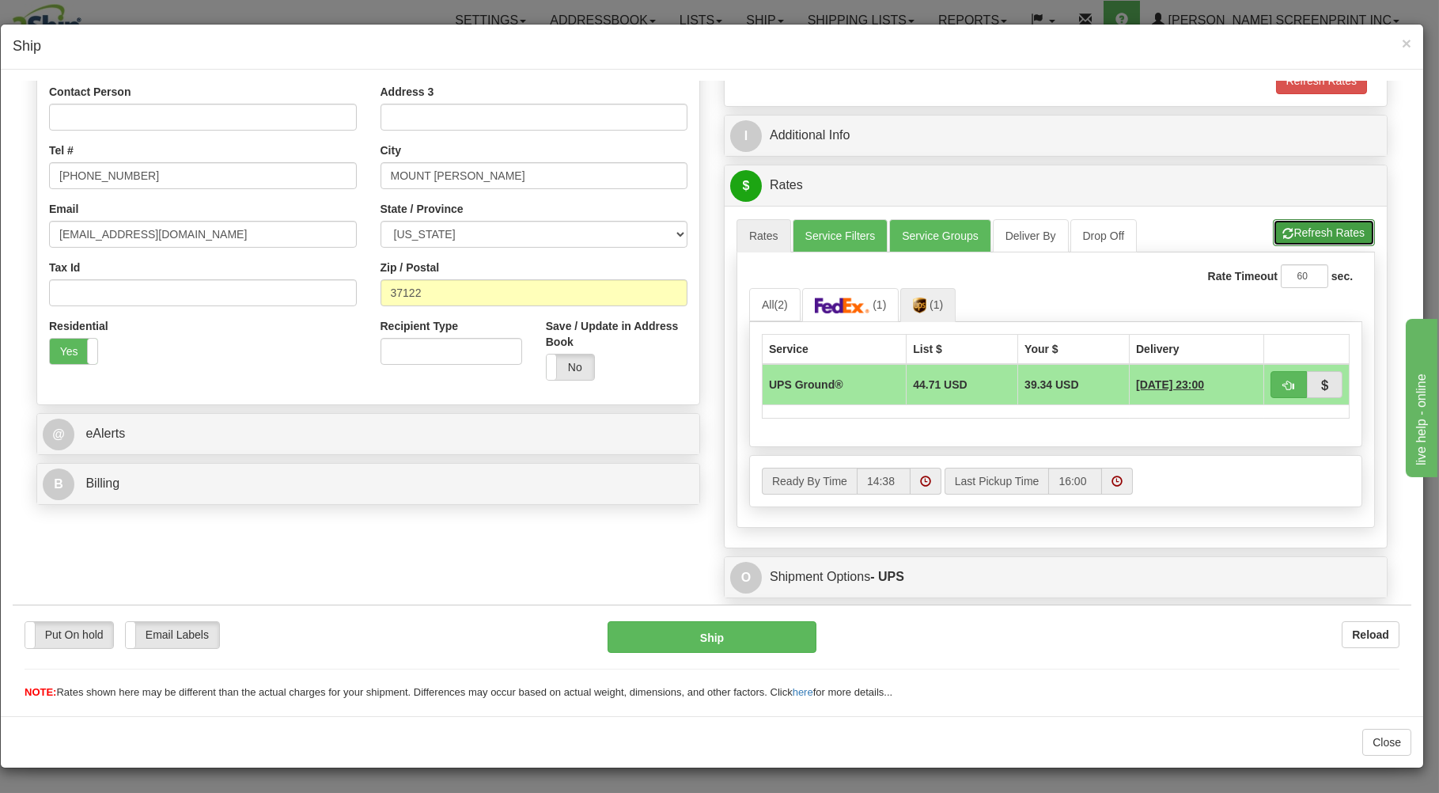
click at [1293, 229] on button "Refresh Rates" at bounding box center [1324, 231] width 102 height 27
click at [1304, 232] on button "Refresh Rates" at bounding box center [1324, 231] width 102 height 27
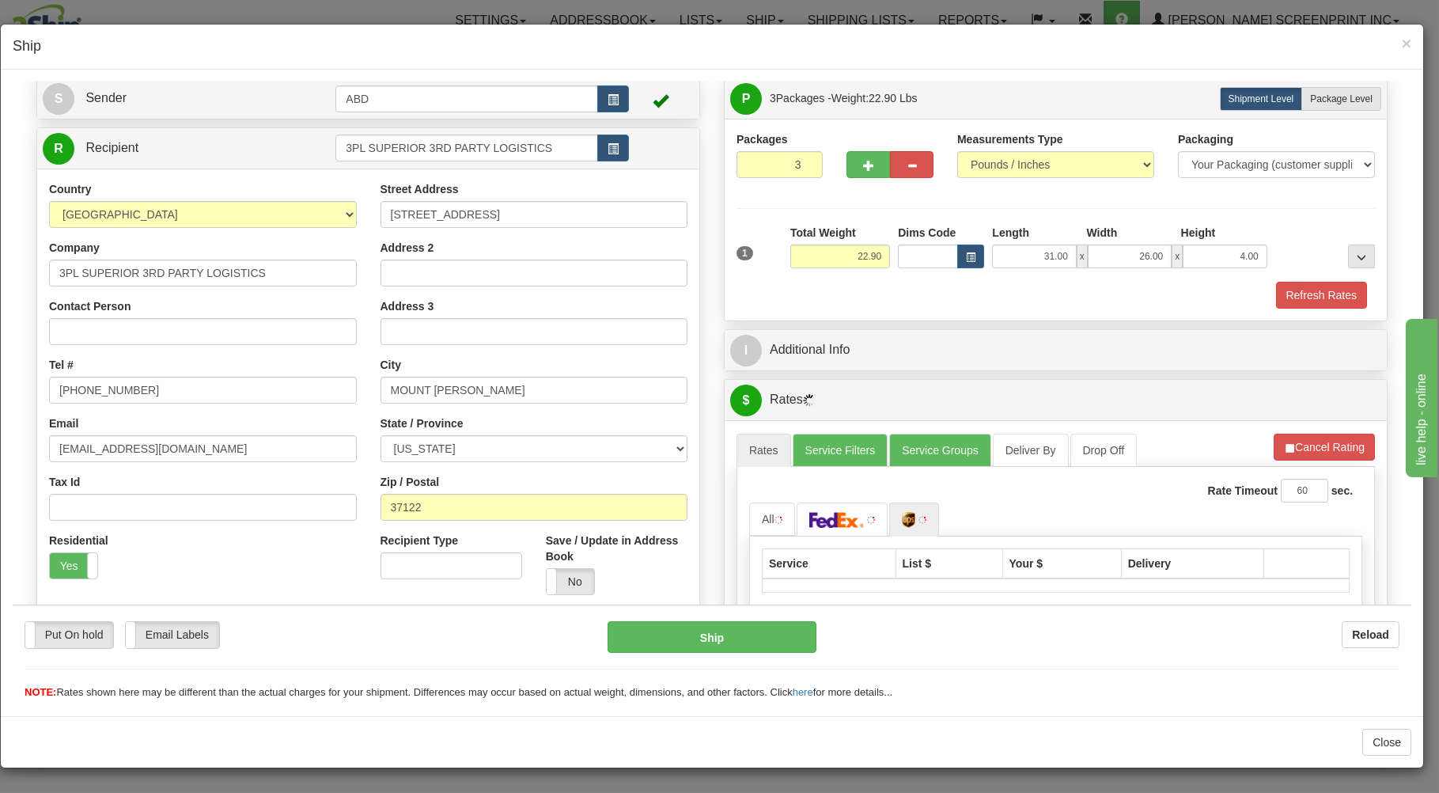
scroll to position [0, 0]
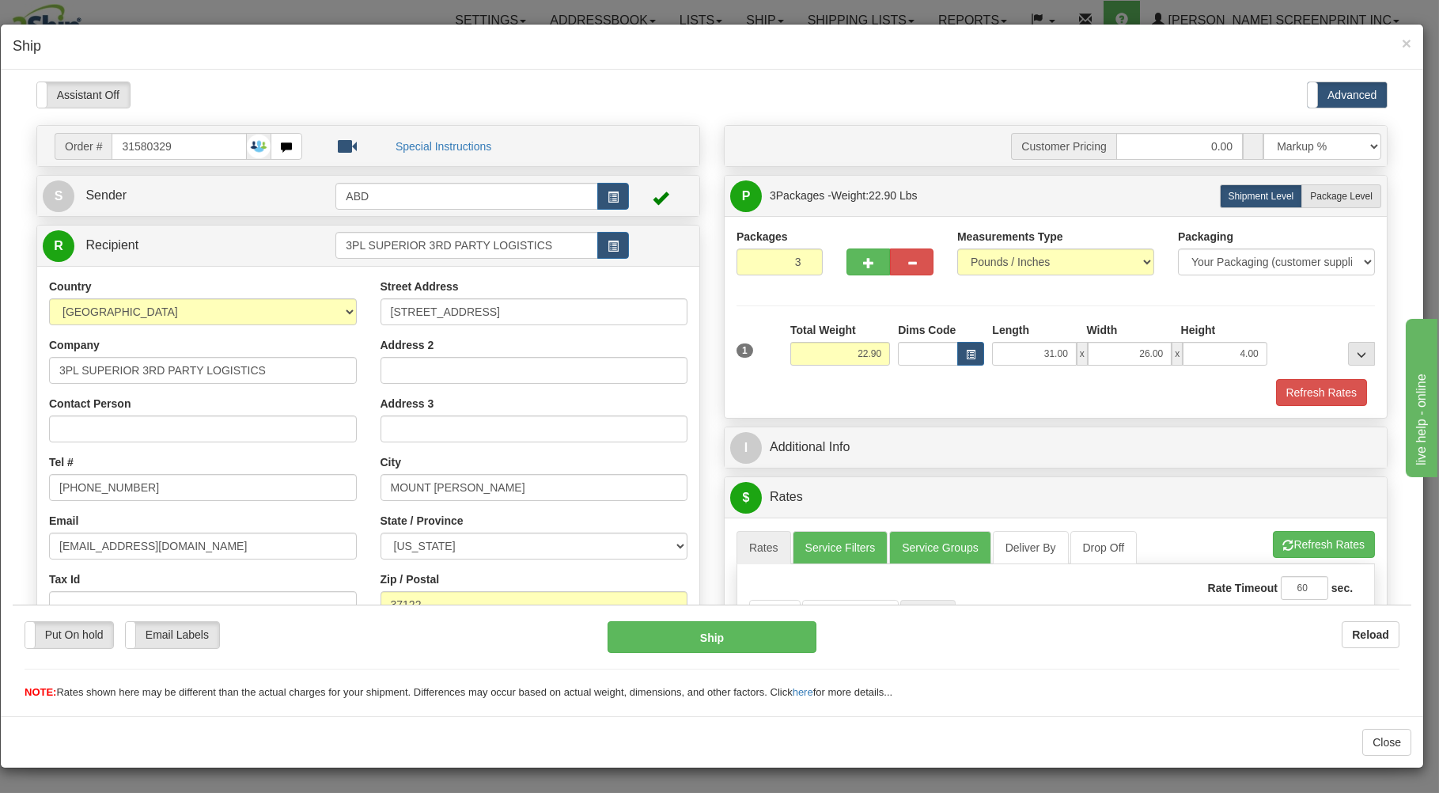
drag, startPoint x: 1311, startPoint y: 194, endPoint x: 1240, endPoint y: 291, distance: 120.6
click at [1311, 195] on span "Package Level" at bounding box center [1341, 195] width 62 height 11
radio input "true"
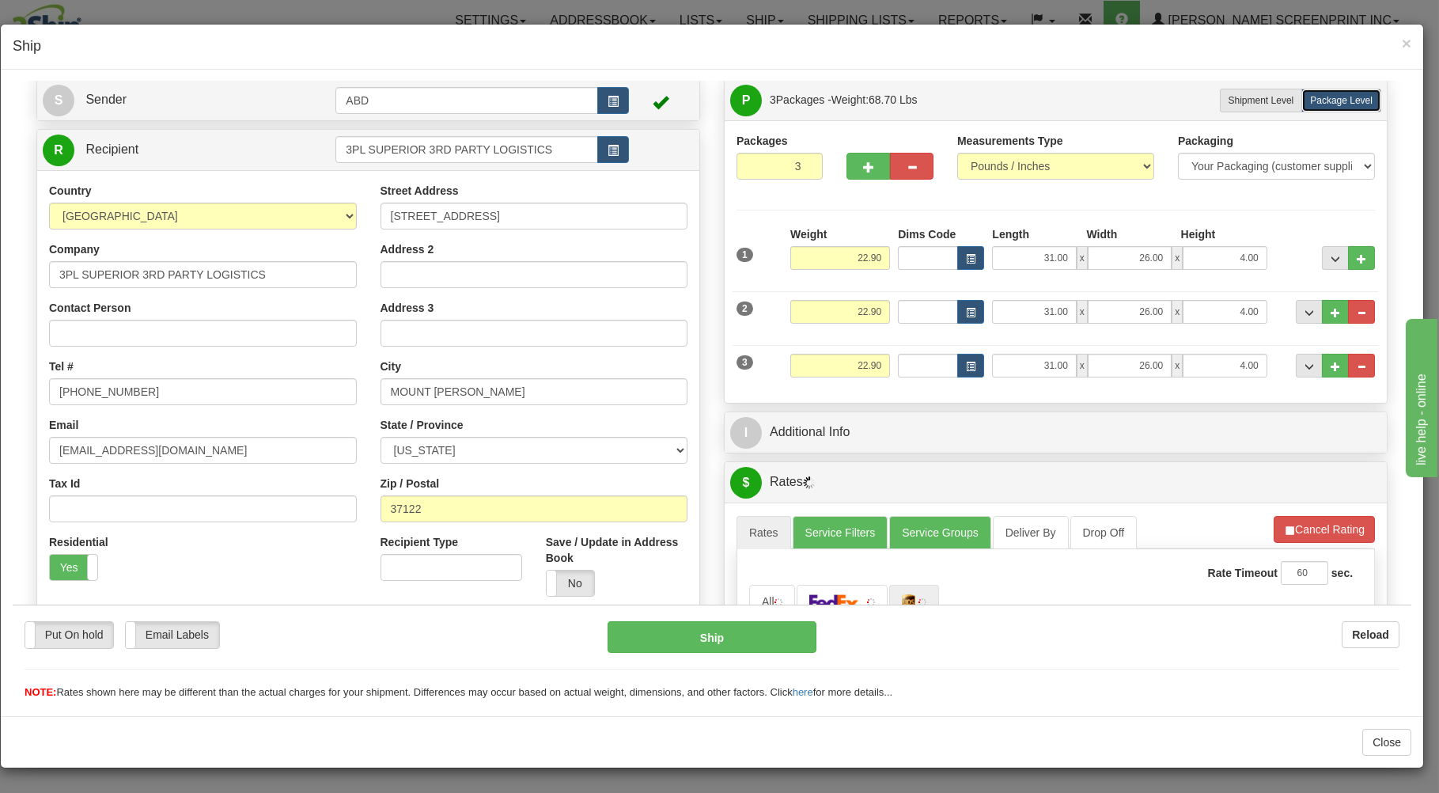
scroll to position [339, 0]
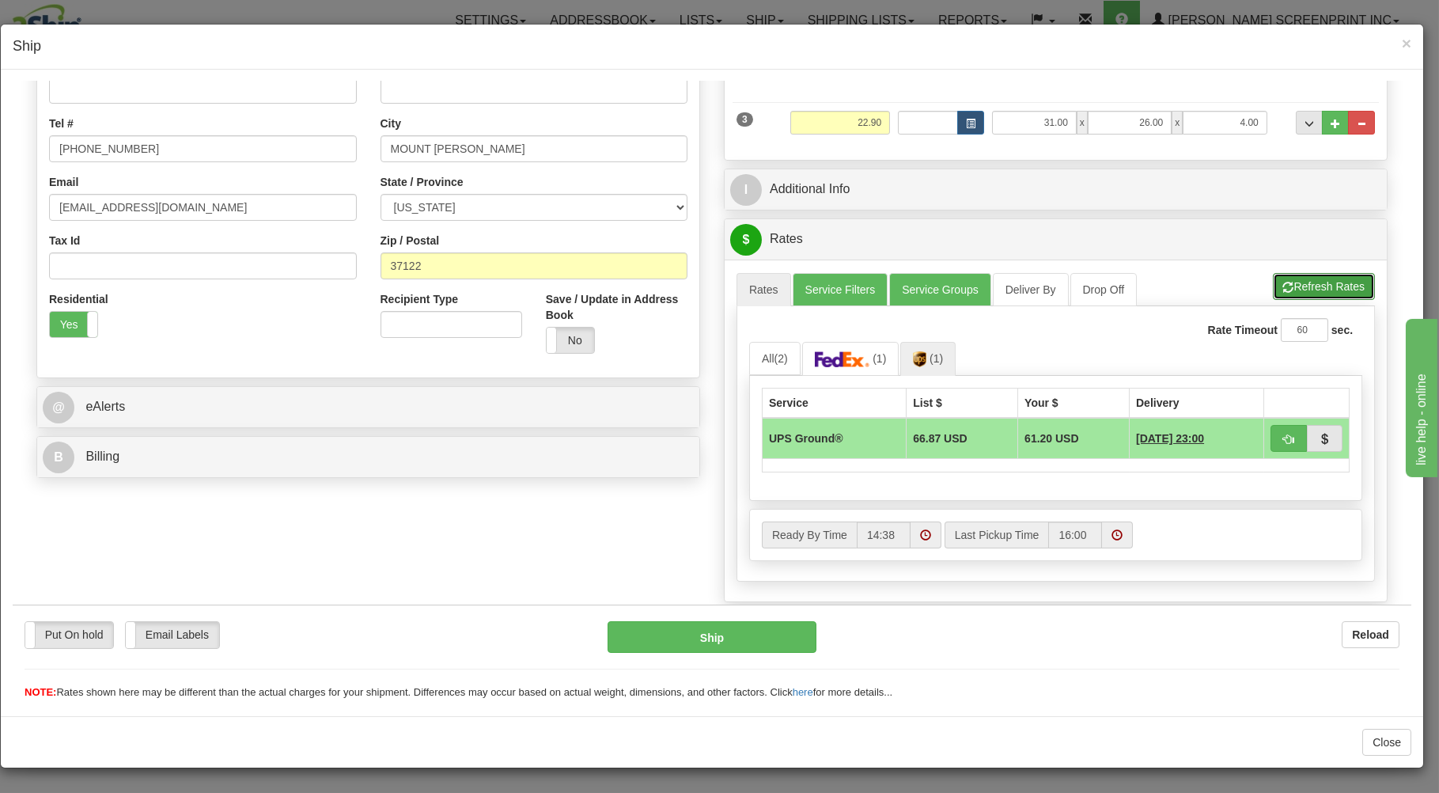
click at [1305, 284] on button "Refresh Rates" at bounding box center [1324, 285] width 102 height 27
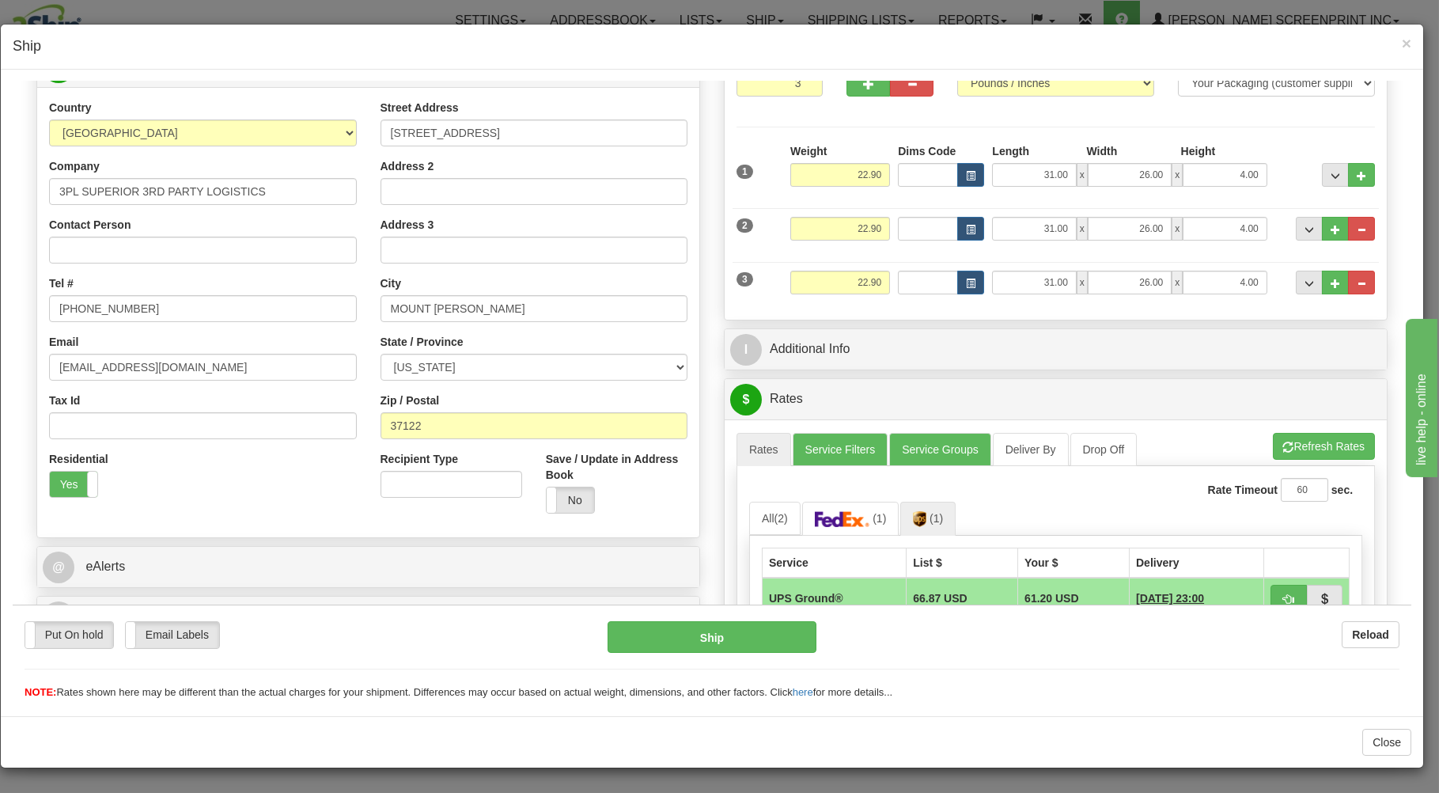
scroll to position [433, 0]
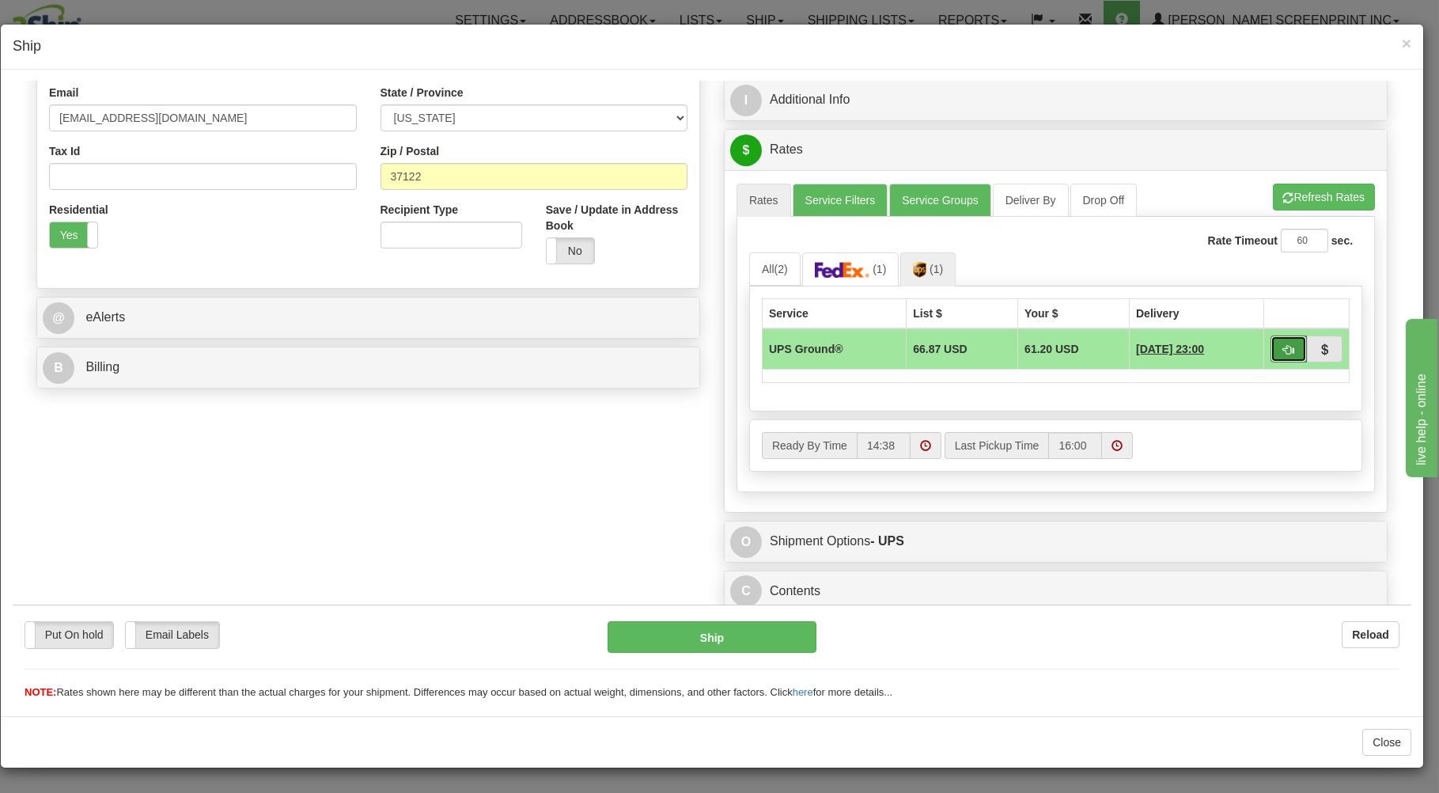
click at [1270, 336] on button "button" at bounding box center [1288, 348] width 36 height 27
type input "03"
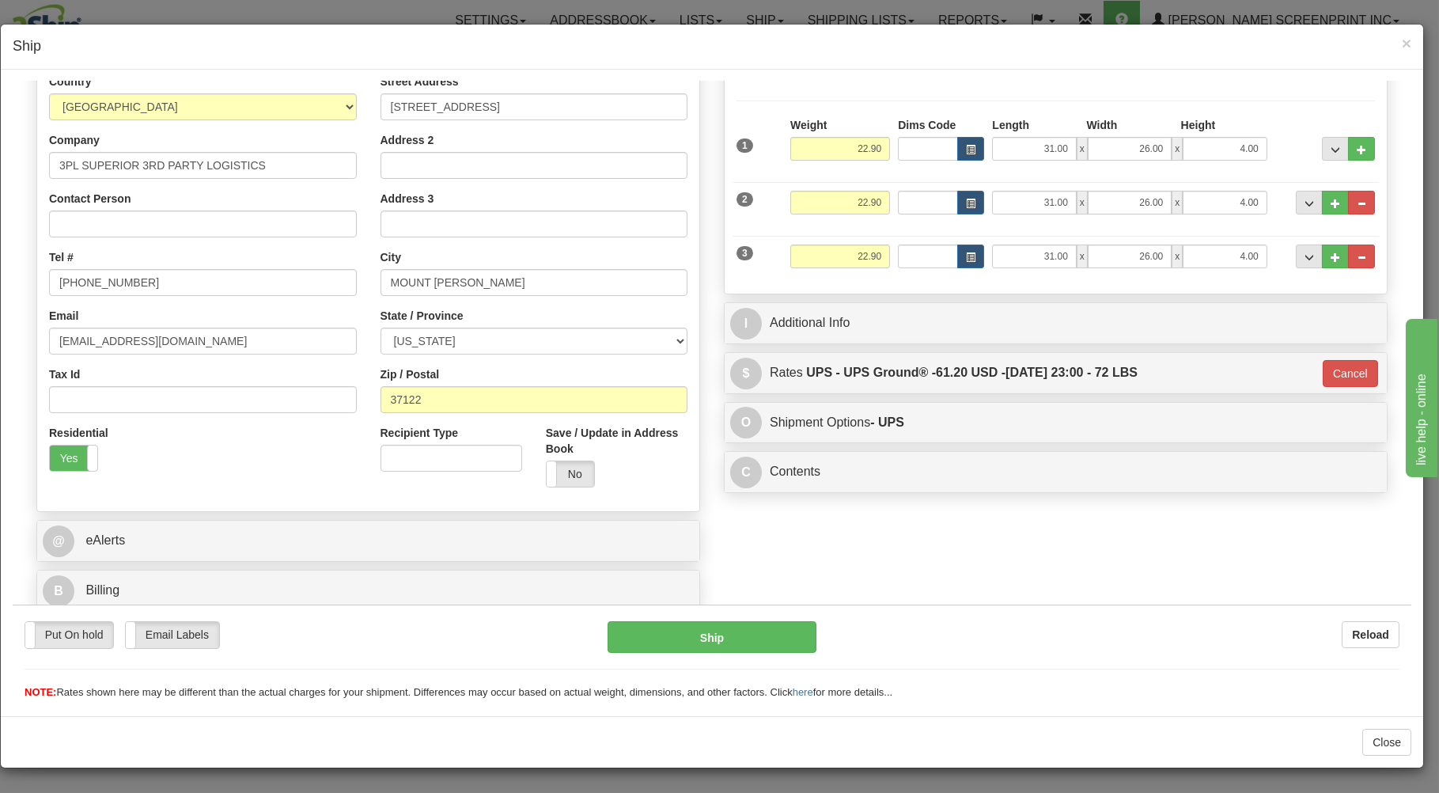
scroll to position [208, 0]
click at [683, 636] on button "Ship" at bounding box center [713, 636] width 210 height 32
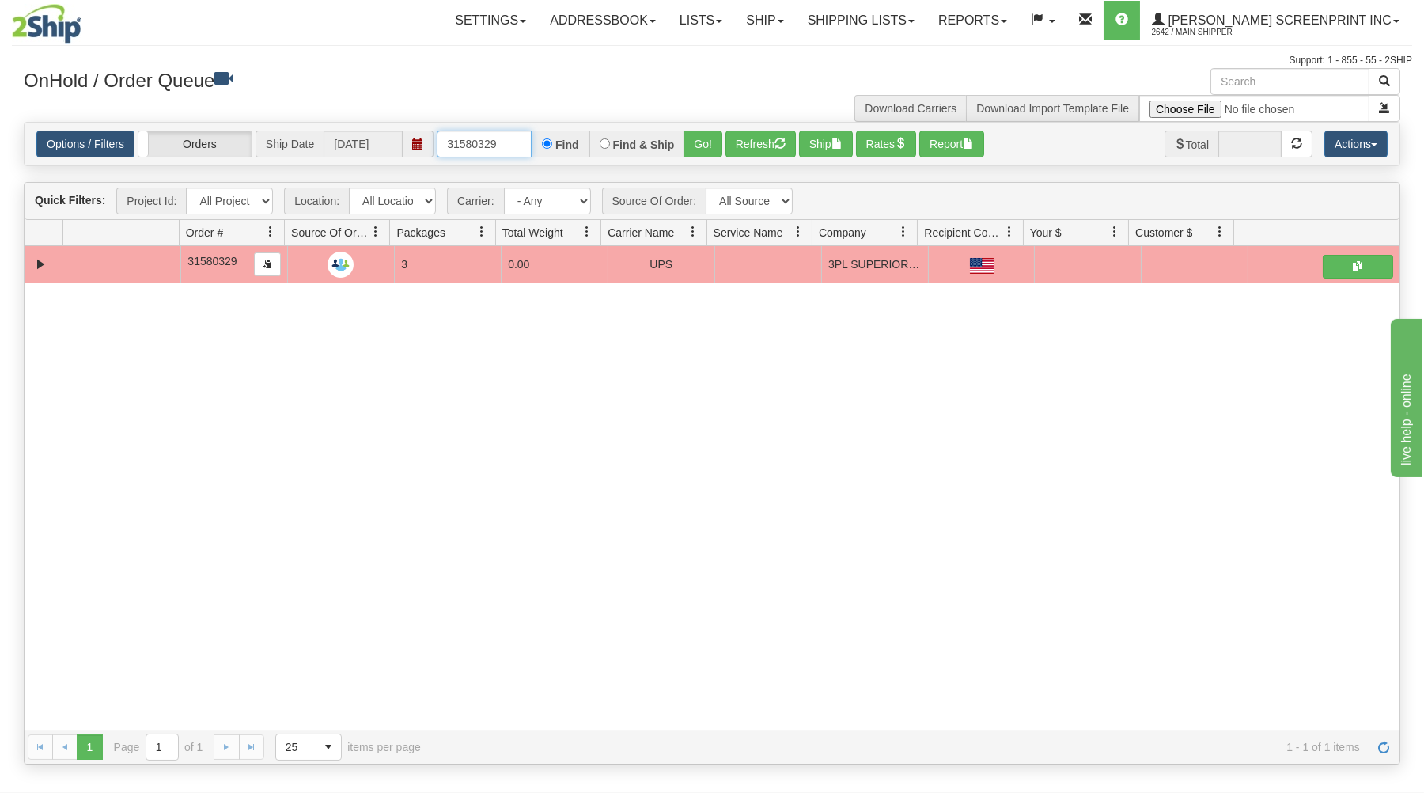
drag, startPoint x: 441, startPoint y: 145, endPoint x: 604, endPoint y: 124, distance: 164.2
click at [604, 124] on div "Options / Filters Group Shipments Orders Ship Date 09/10/2025 31580329 Find Fin…" at bounding box center [712, 144] width 1375 height 43
type input "31596837"
click at [705, 136] on button "Go!" at bounding box center [702, 144] width 39 height 27
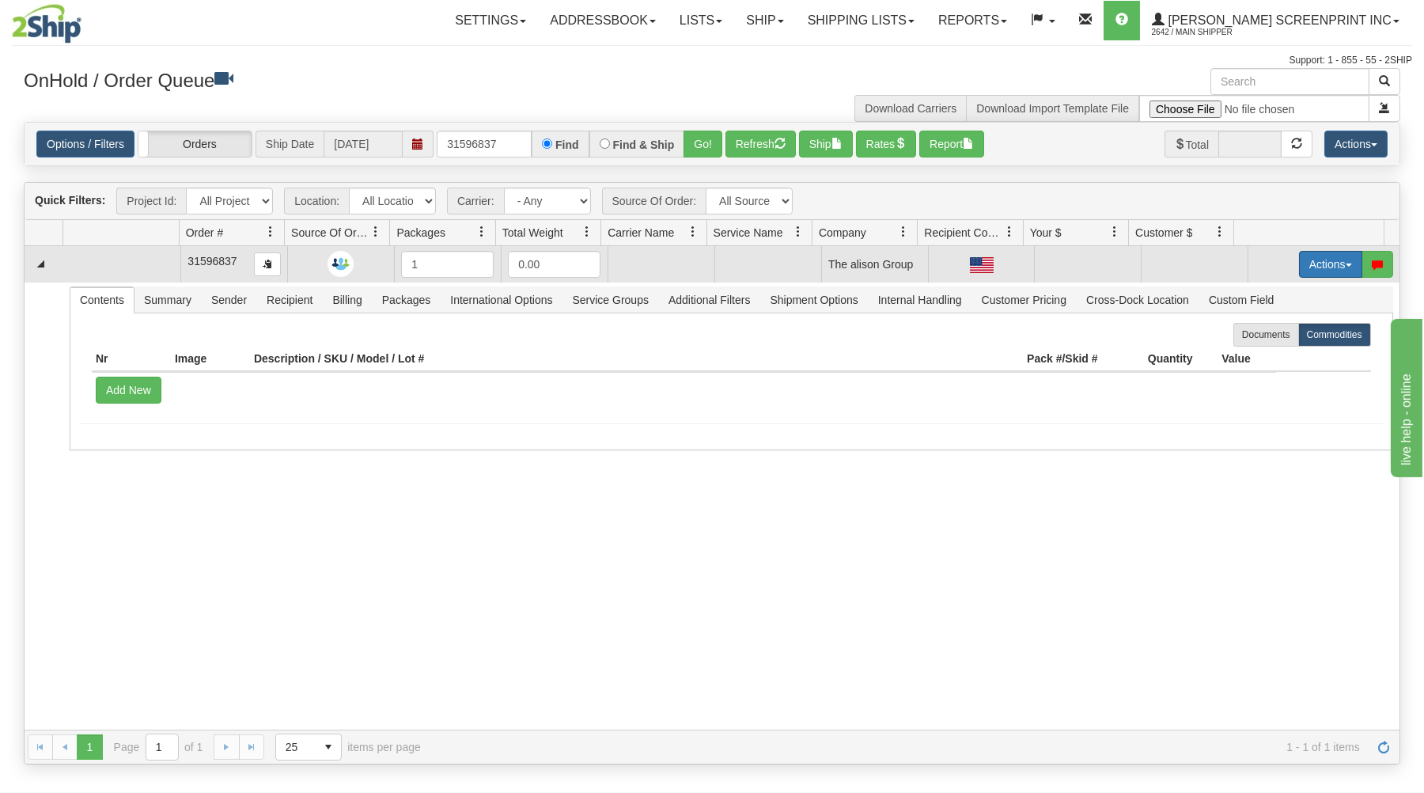
click at [1333, 259] on button "Actions" at bounding box center [1330, 264] width 63 height 27
click at [1308, 290] on link "Open" at bounding box center [1298, 294] width 127 height 21
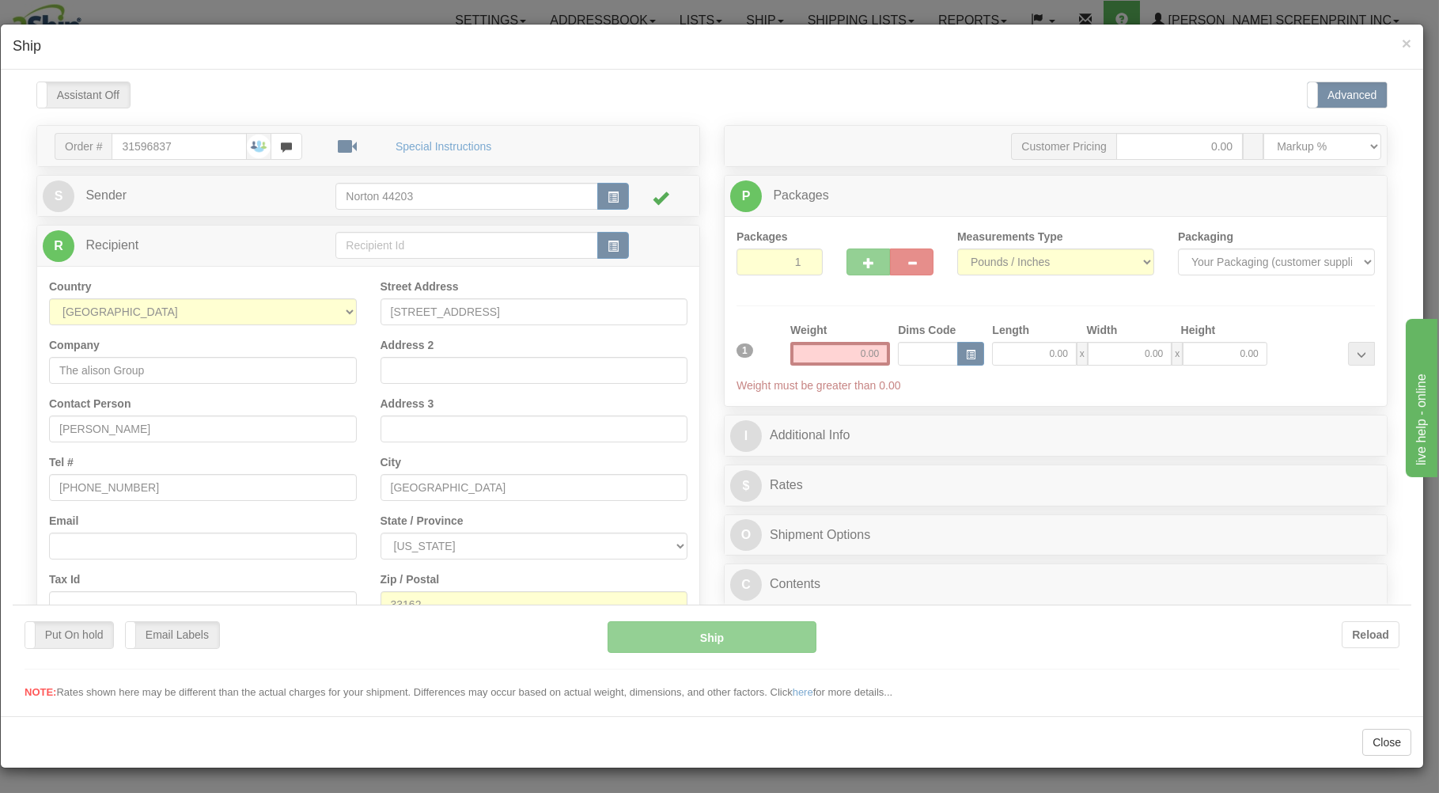
scroll to position [0, 0]
type input "8.80"
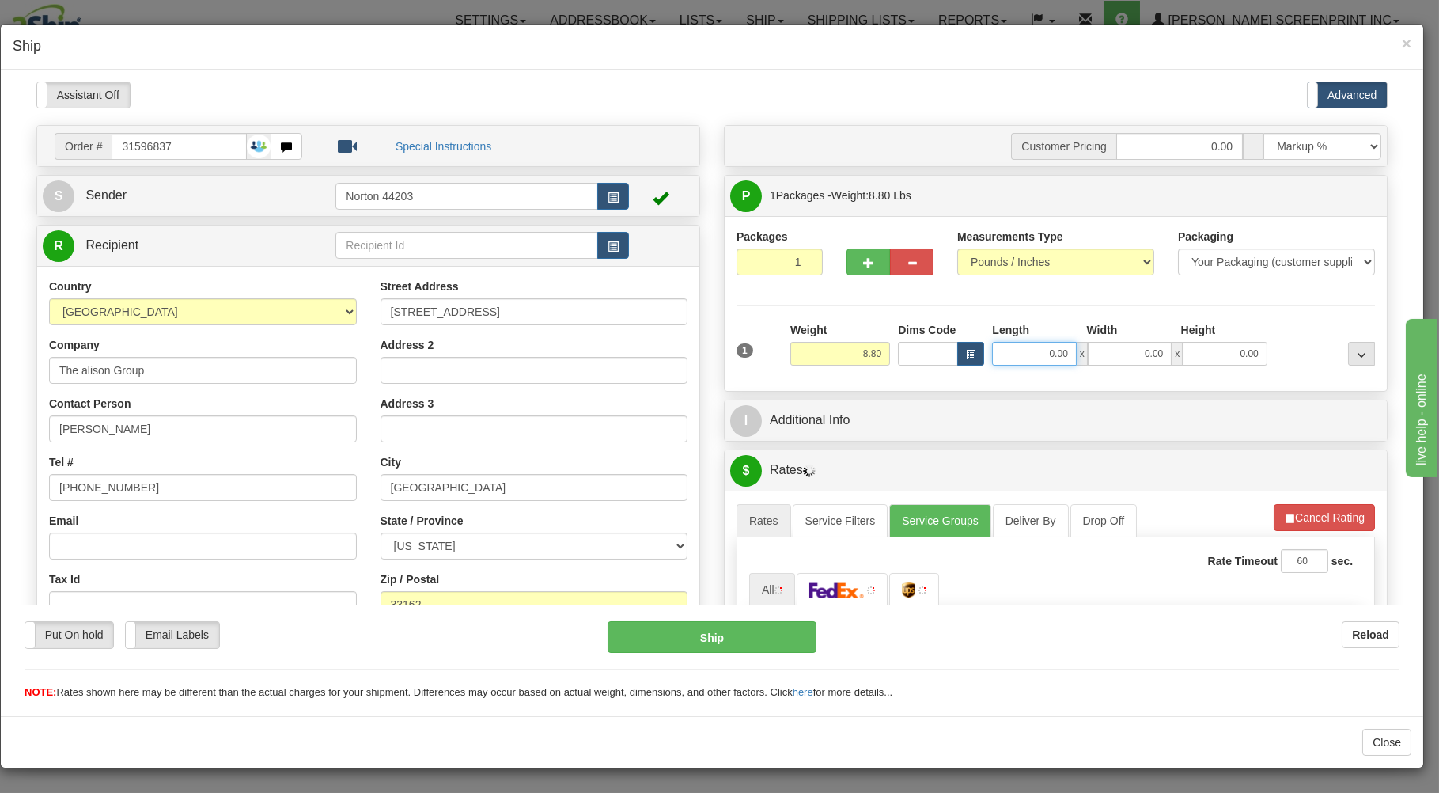
click at [1001, 359] on input "0.00" at bounding box center [1034, 353] width 84 height 24
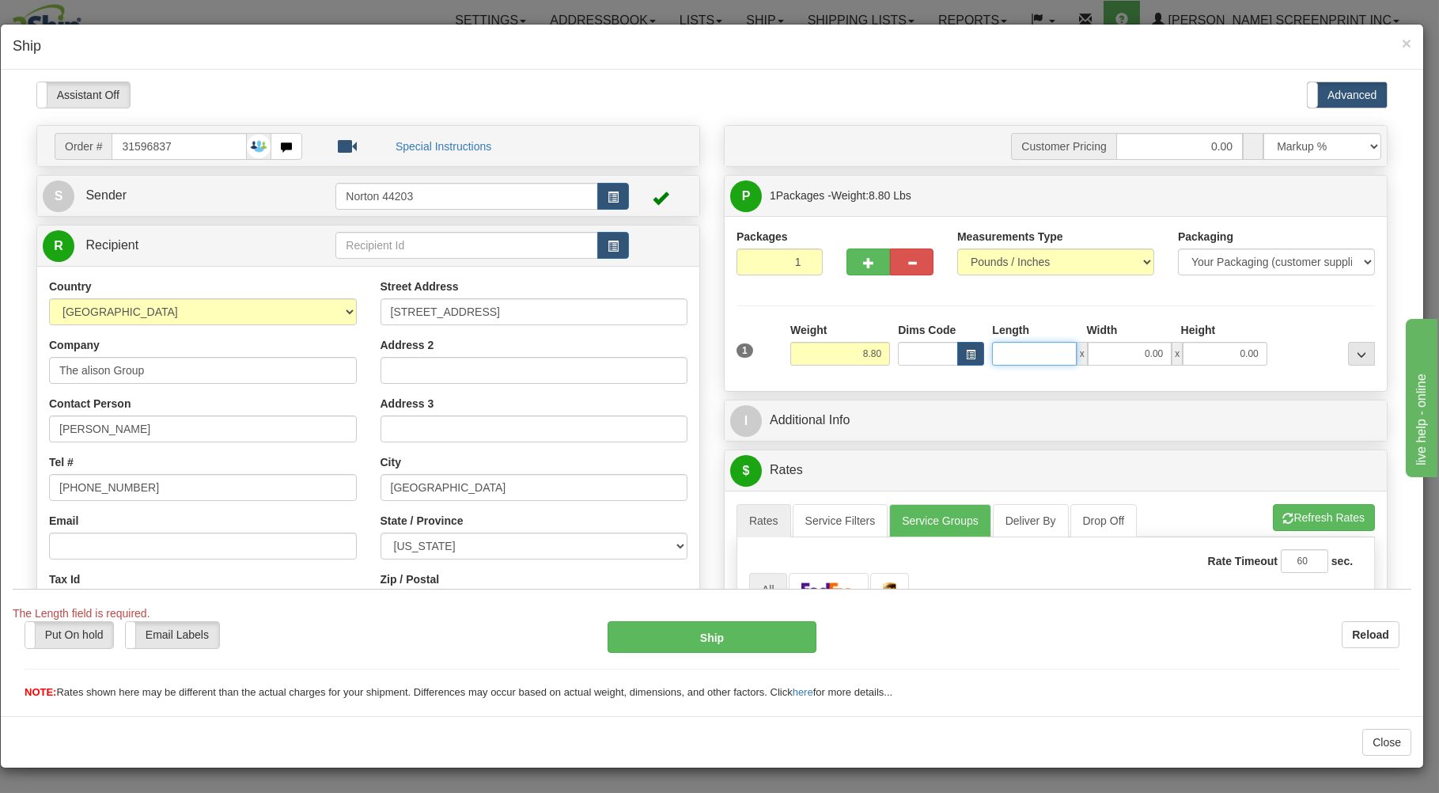
type input "8.85"
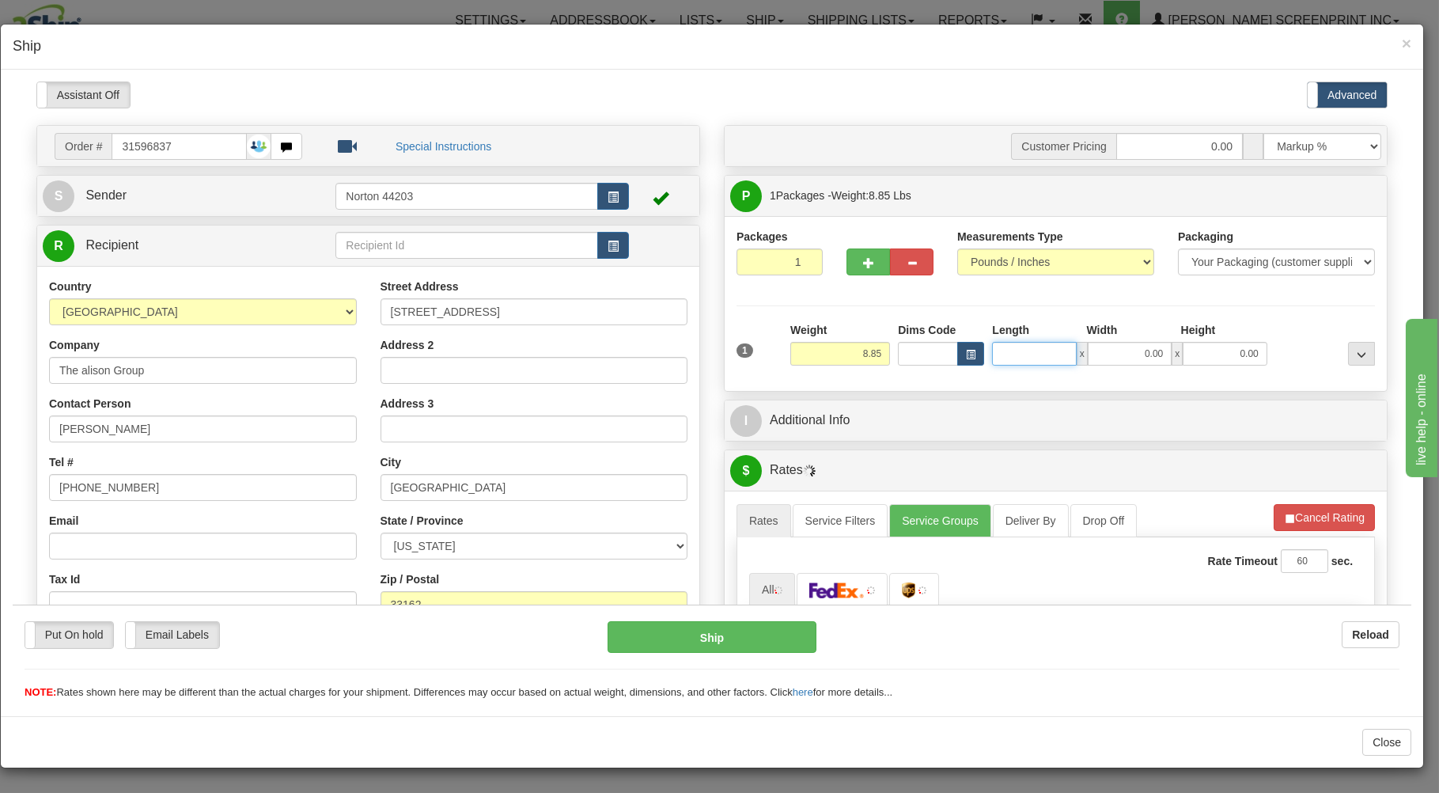
type input "3"
type input "9.00"
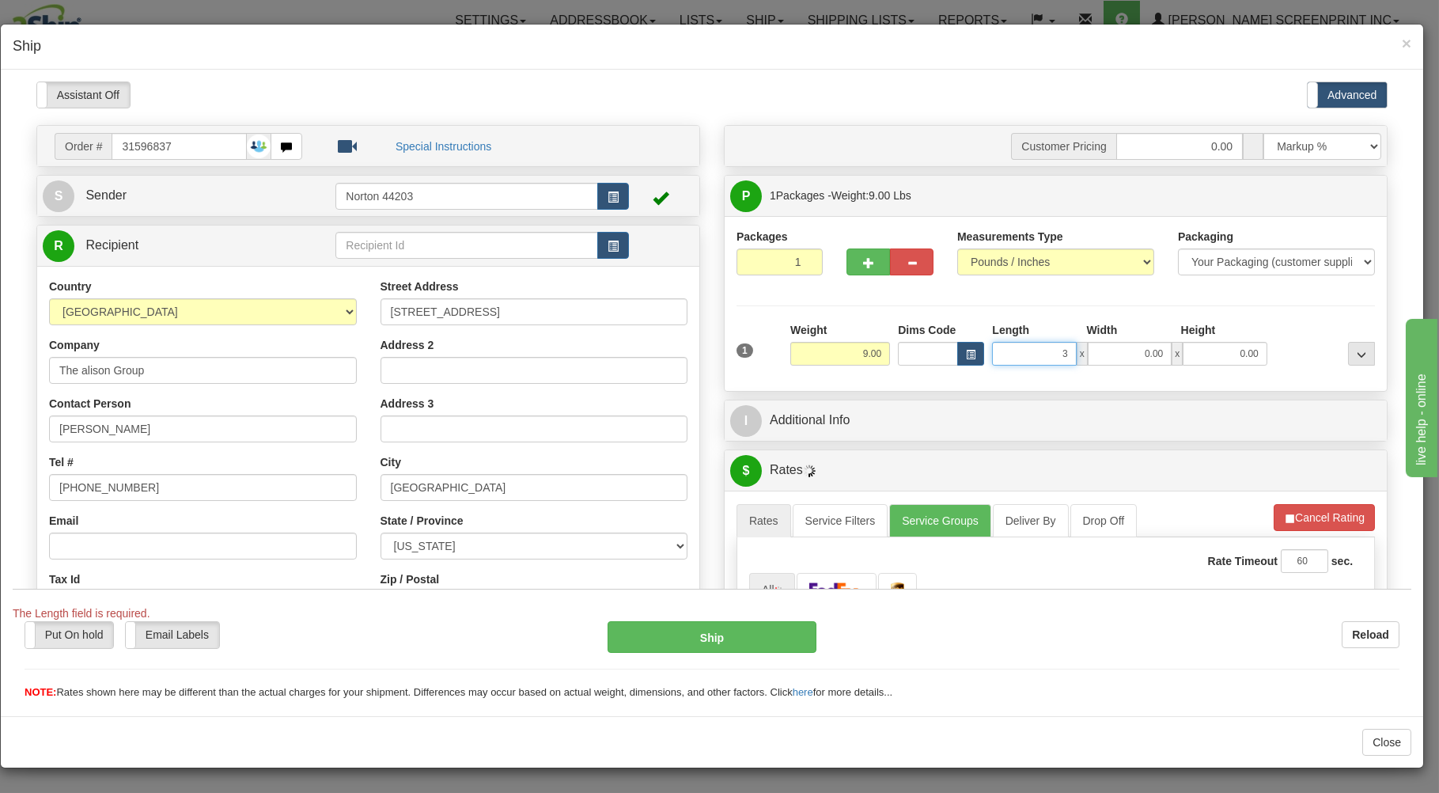
type input "38"
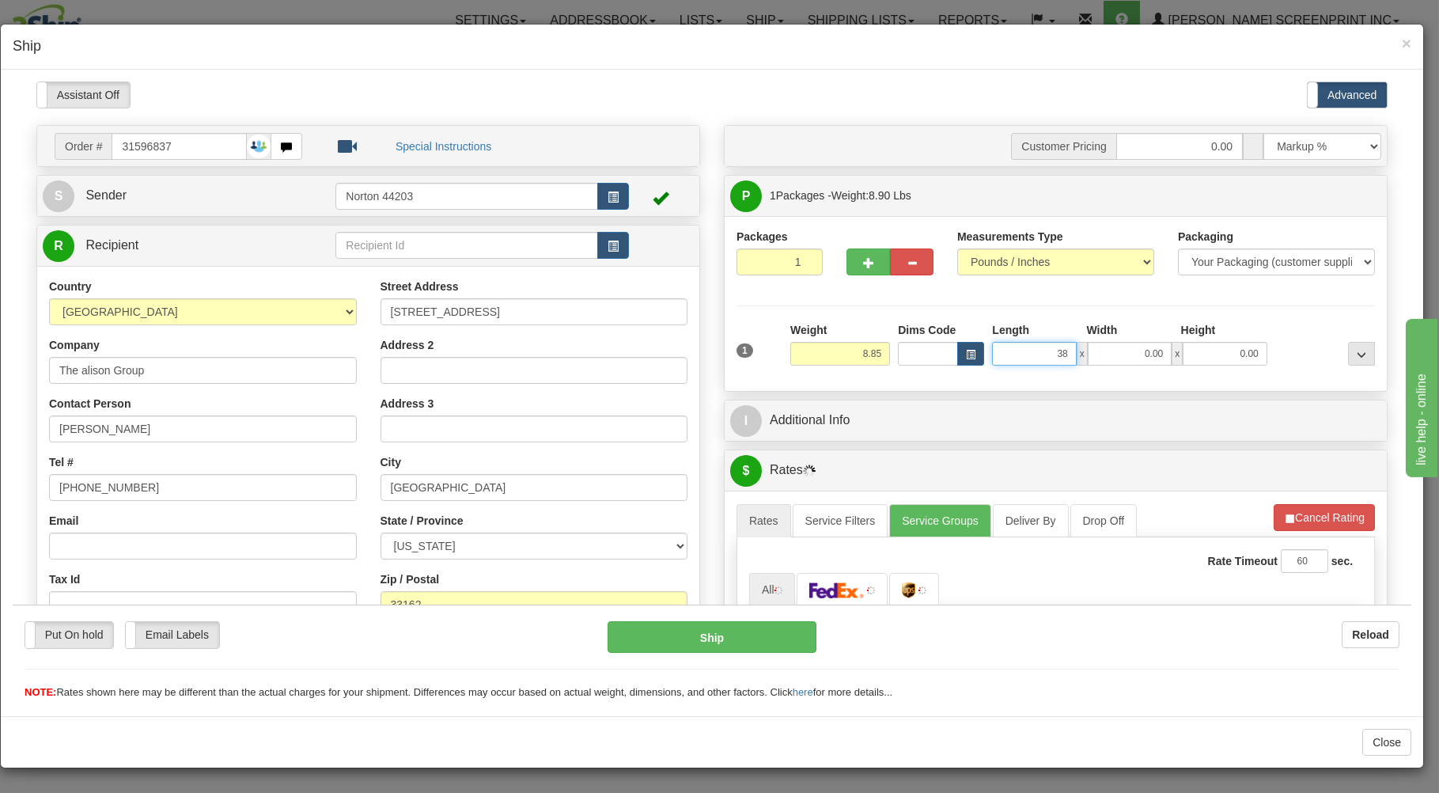
type input "8.80"
type input "38.00"
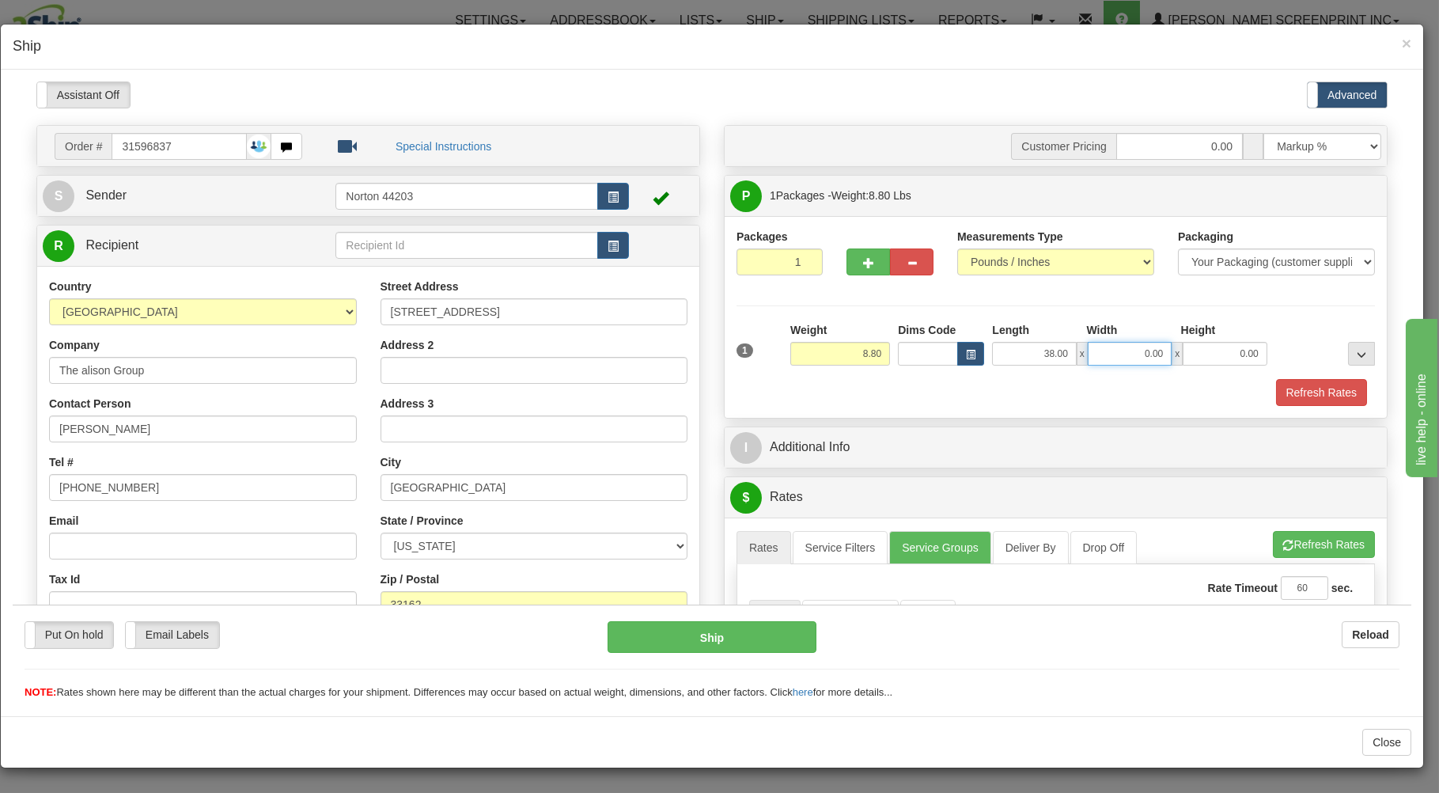
type input "8.95"
type input "19.00"
type input "8.65"
type input "6"
type input "8.80"
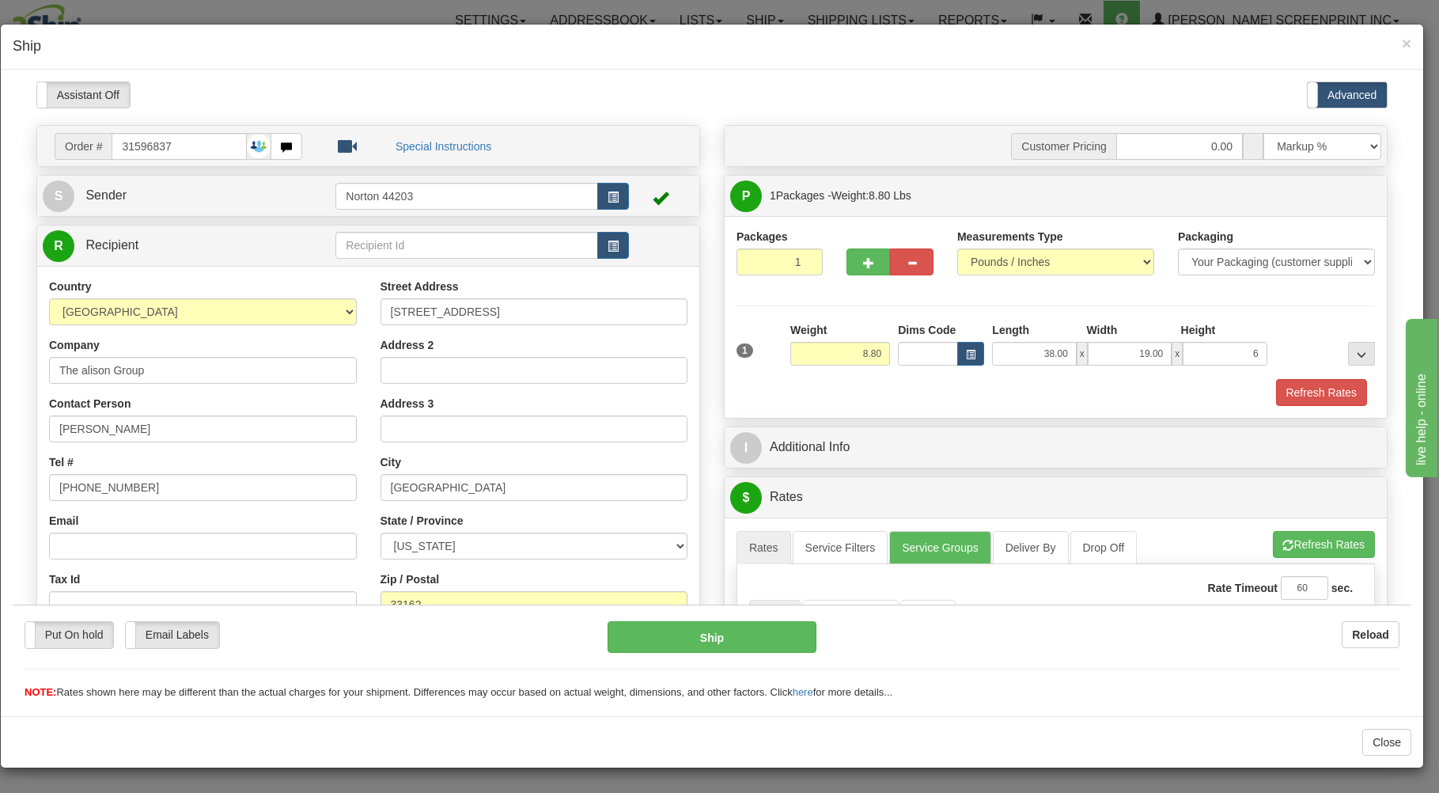
type input "6.00"
click at [988, 373] on div "1 Weight 8.80 Dims Code x x" at bounding box center [1056, 349] width 646 height 56
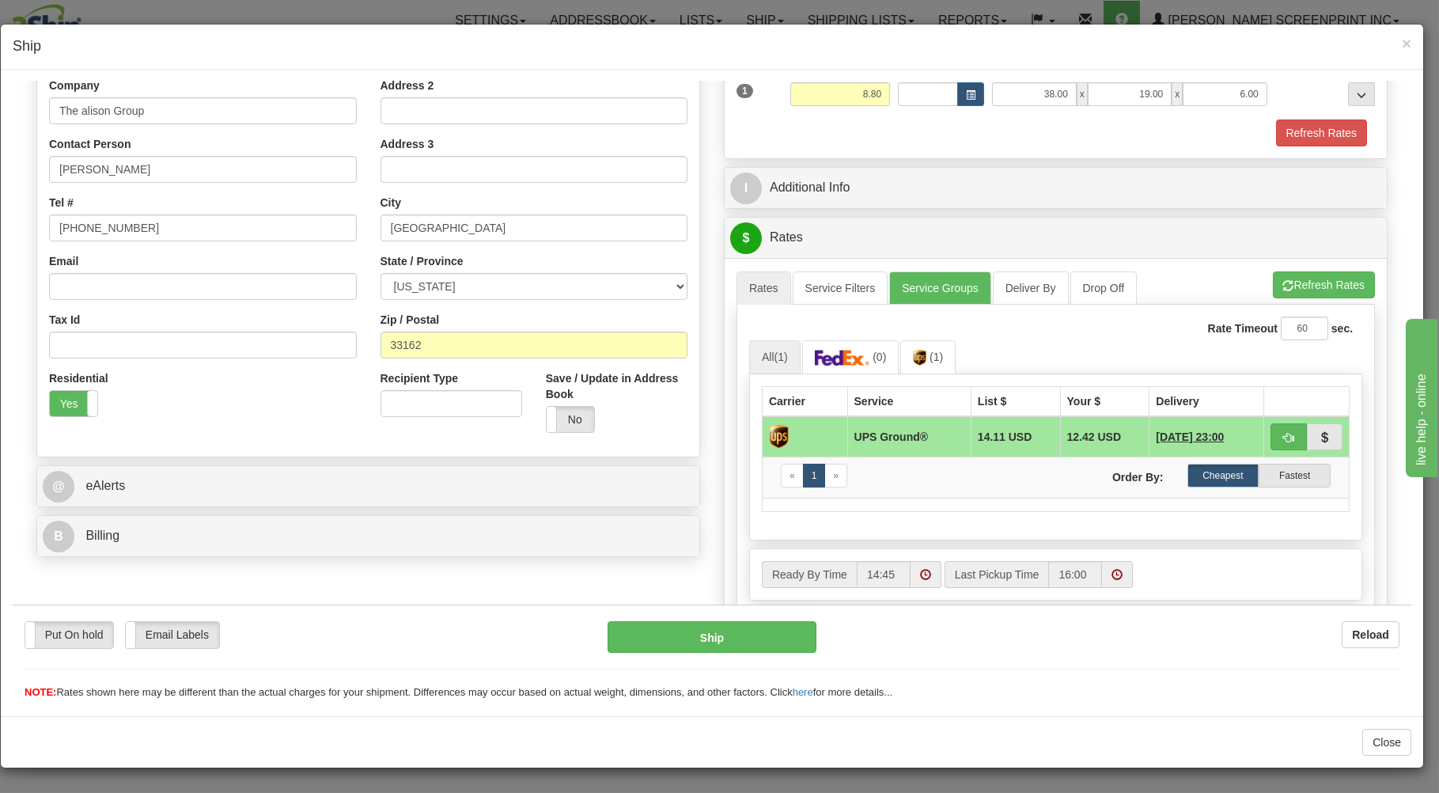
scroll to position [339, 0]
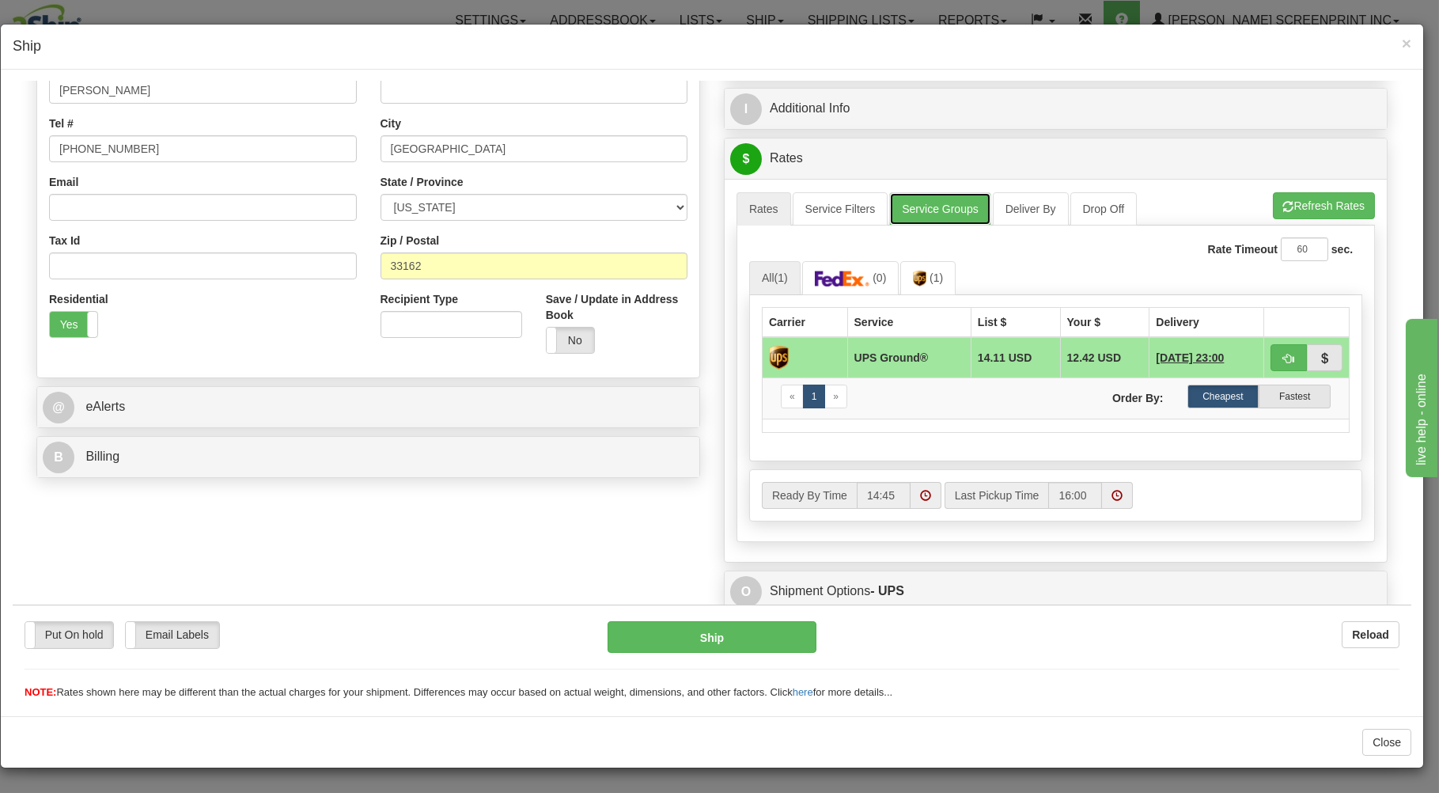
click at [897, 203] on link "Service Groups" at bounding box center [939, 207] width 101 height 33
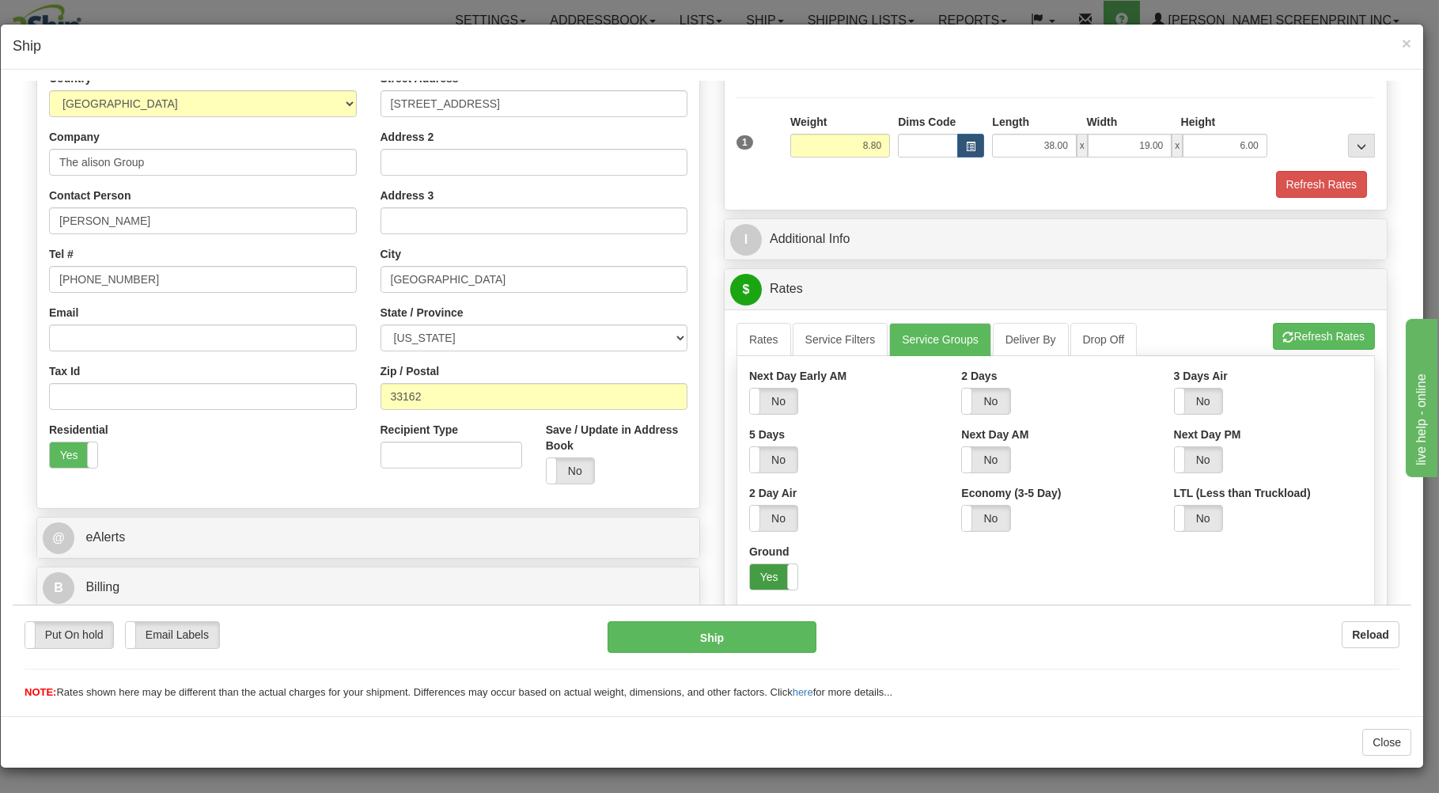
click at [765, 577] on label "Yes" at bounding box center [773, 575] width 47 height 25
drag, startPoint x: 756, startPoint y: 331, endPoint x: 842, endPoint y: 342, distance: 86.8
click at [759, 332] on link "Rates" at bounding box center [763, 338] width 55 height 33
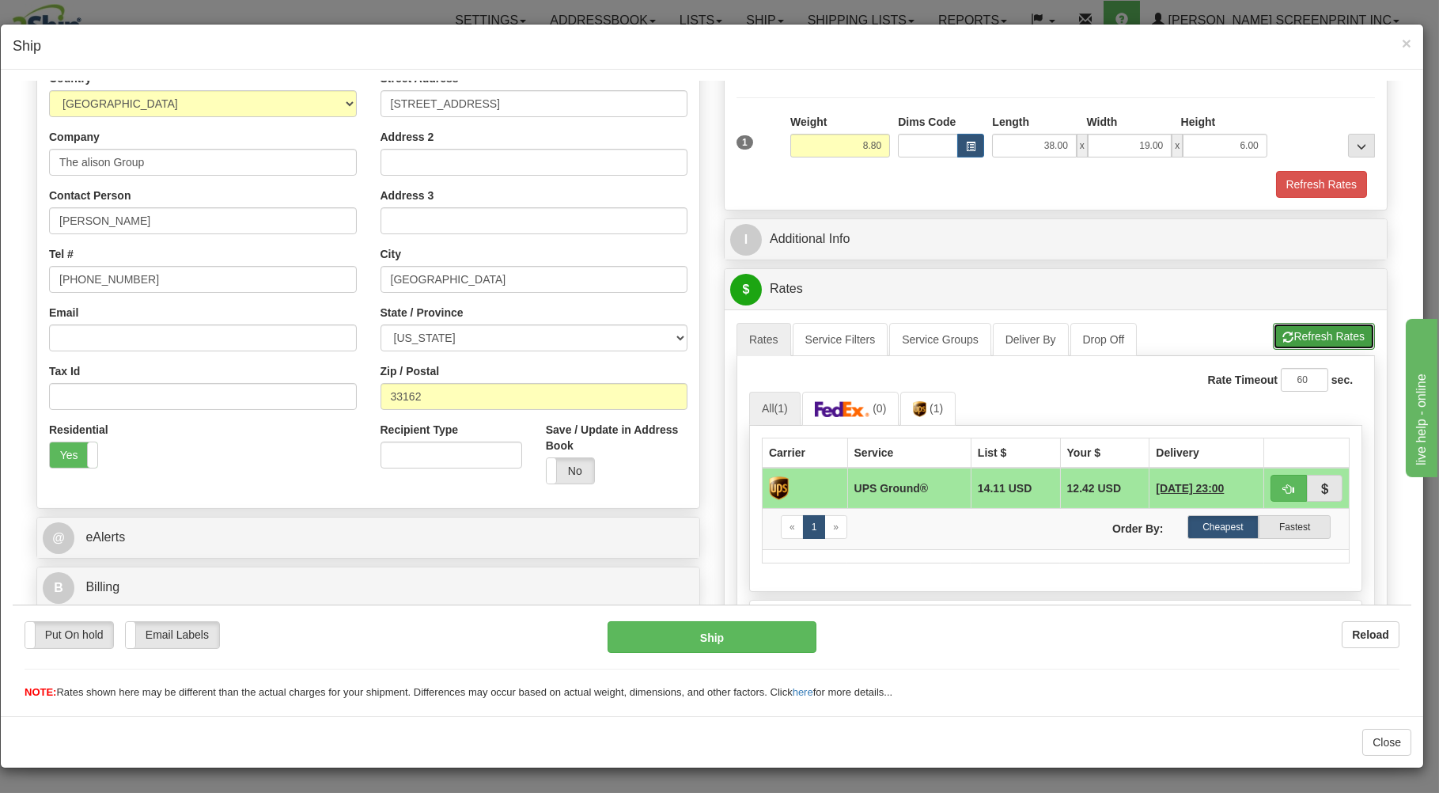
drag, startPoint x: 1272, startPoint y: 332, endPoint x: 1189, endPoint y: 345, distance: 84.0
click at [1283, 332] on span "button" at bounding box center [1288, 336] width 11 height 10
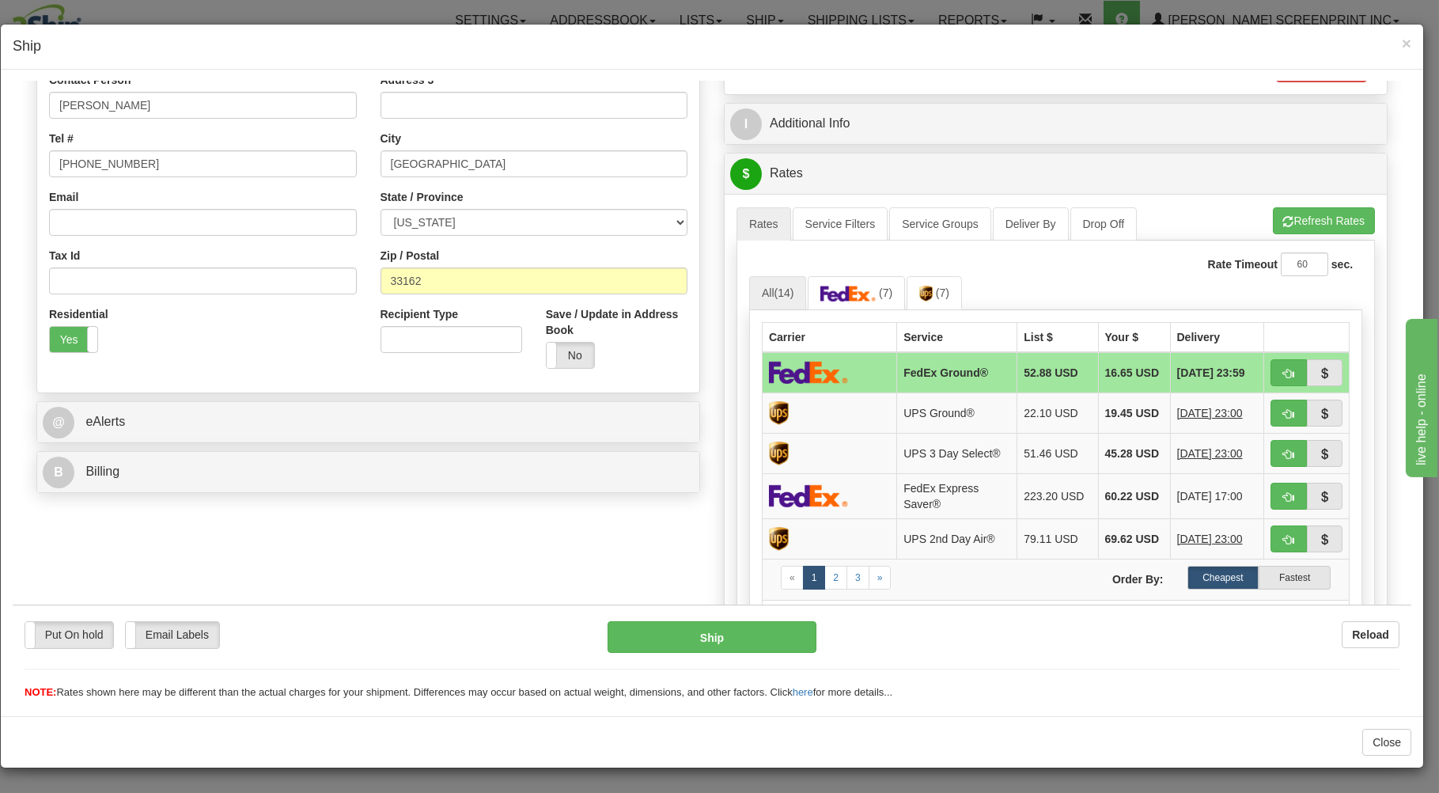
scroll to position [377, 0]
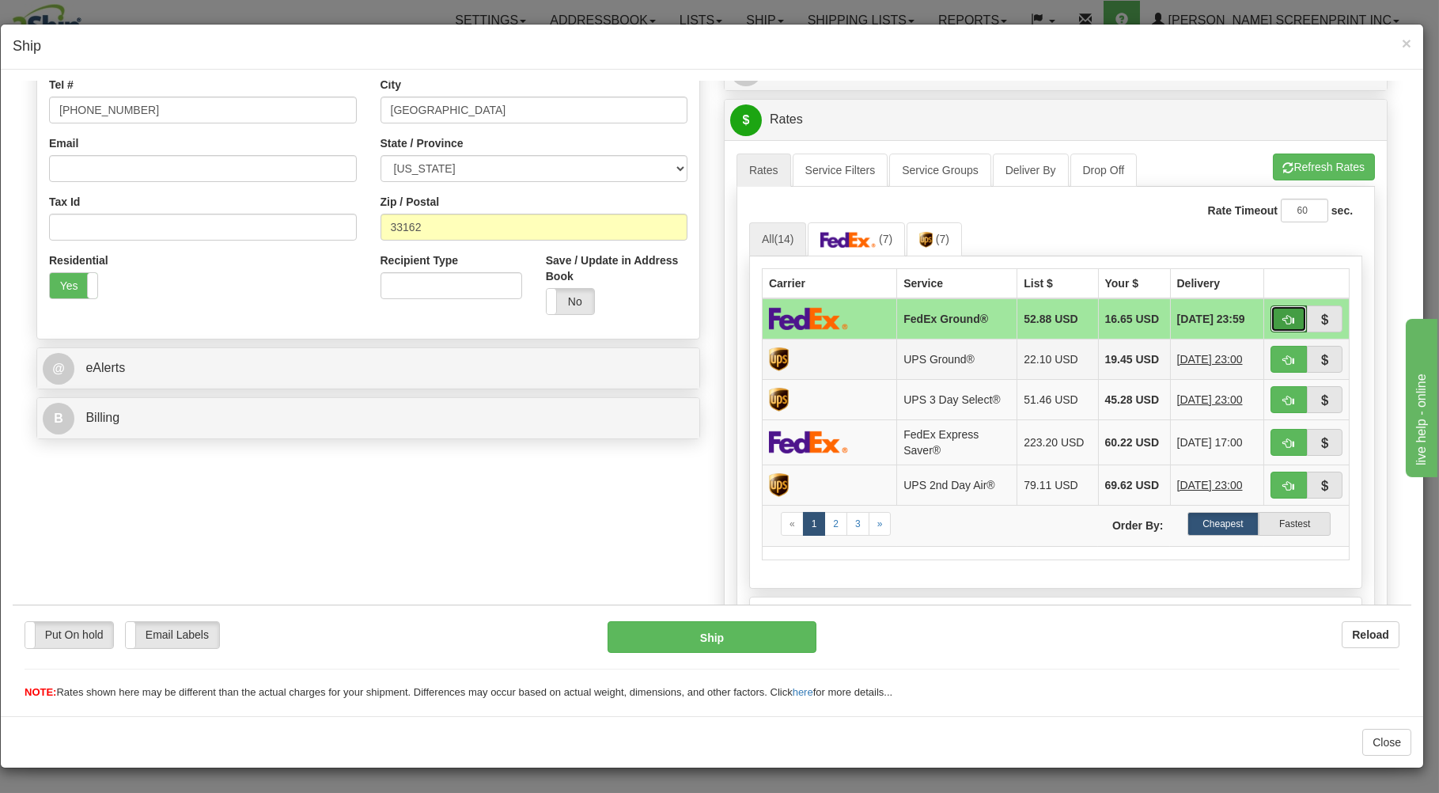
drag, startPoint x: 1279, startPoint y: 316, endPoint x: 1160, endPoint y: 380, distance: 135.5
click at [1279, 317] on button "button" at bounding box center [1288, 318] width 36 height 27
type input "92"
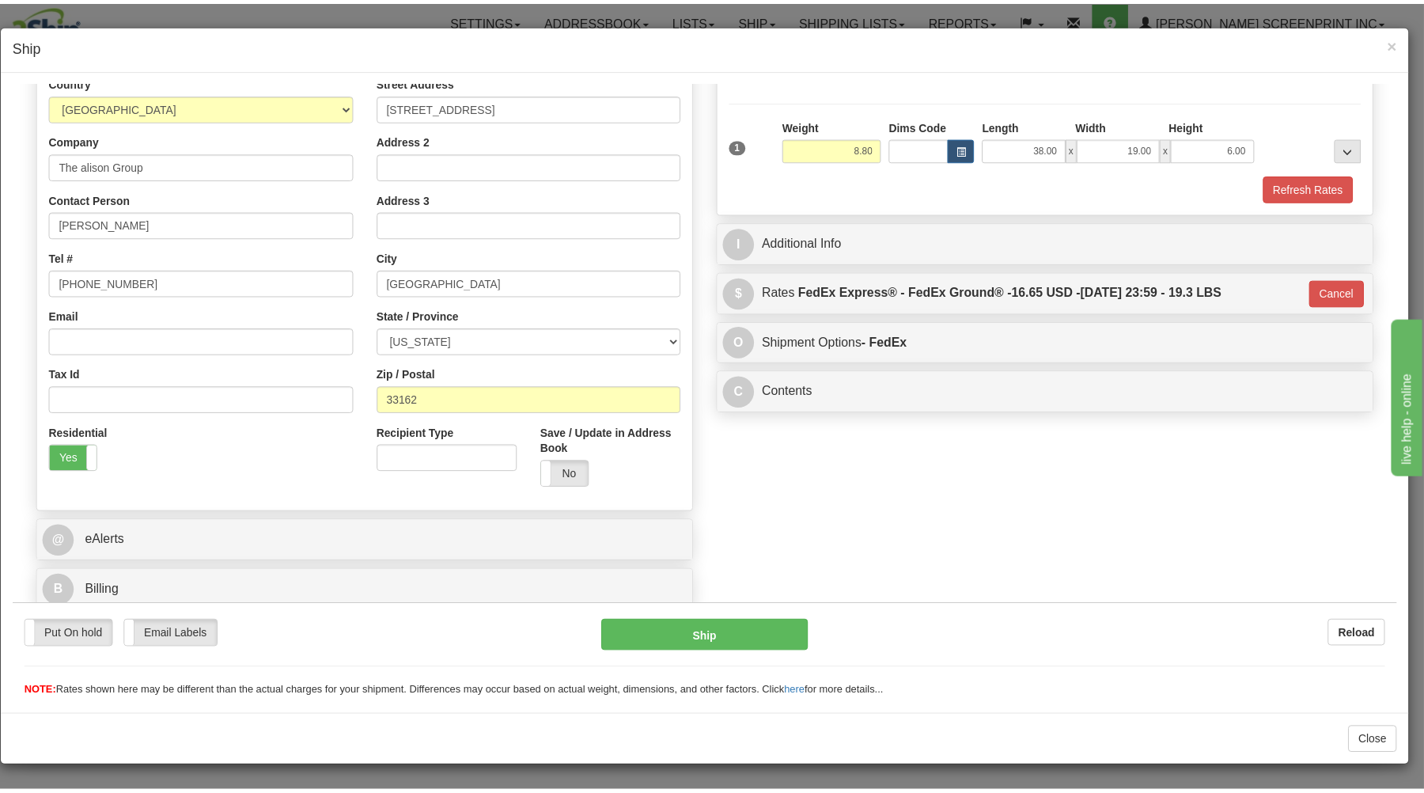
scroll to position [208, 0]
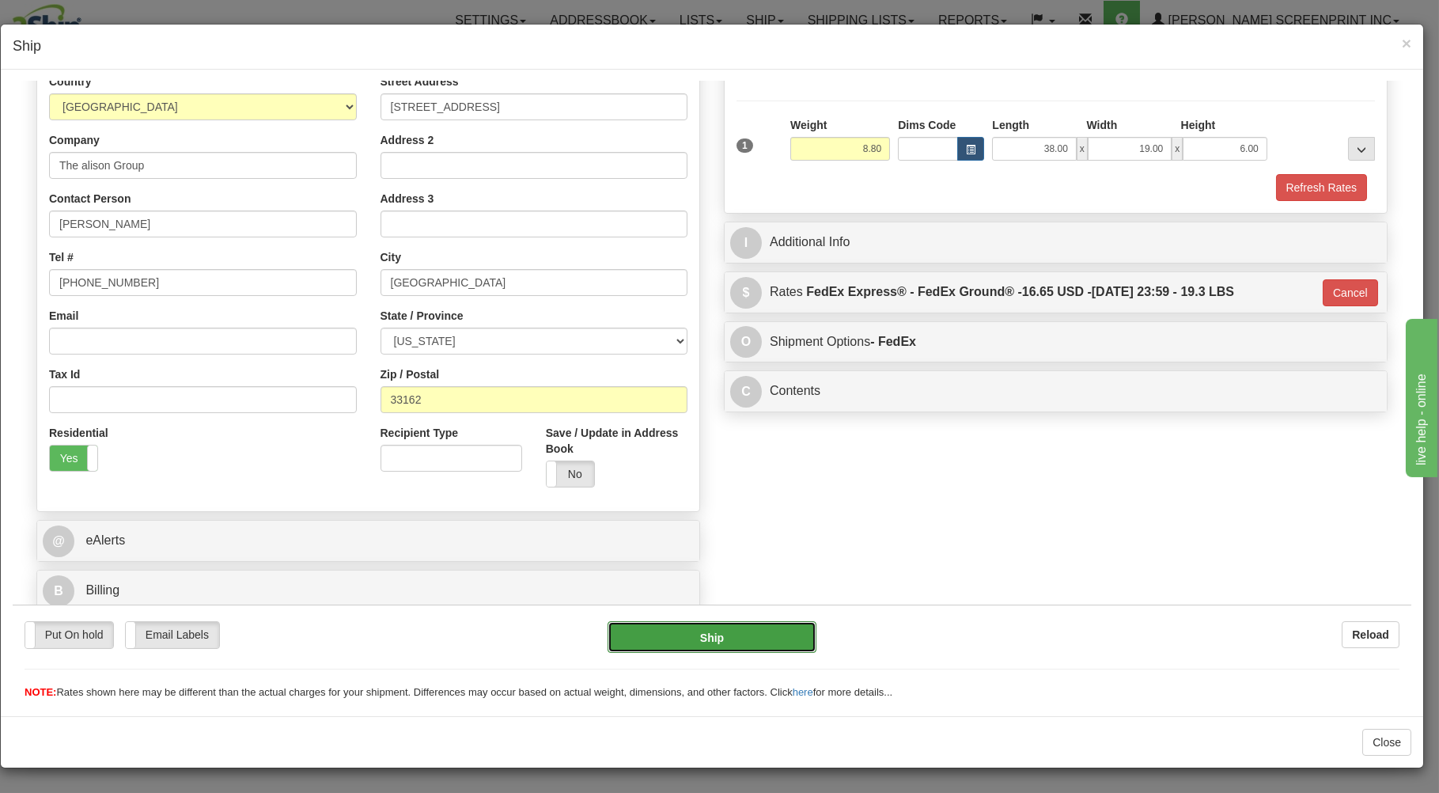
click at [744, 634] on button "Ship" at bounding box center [713, 636] width 210 height 32
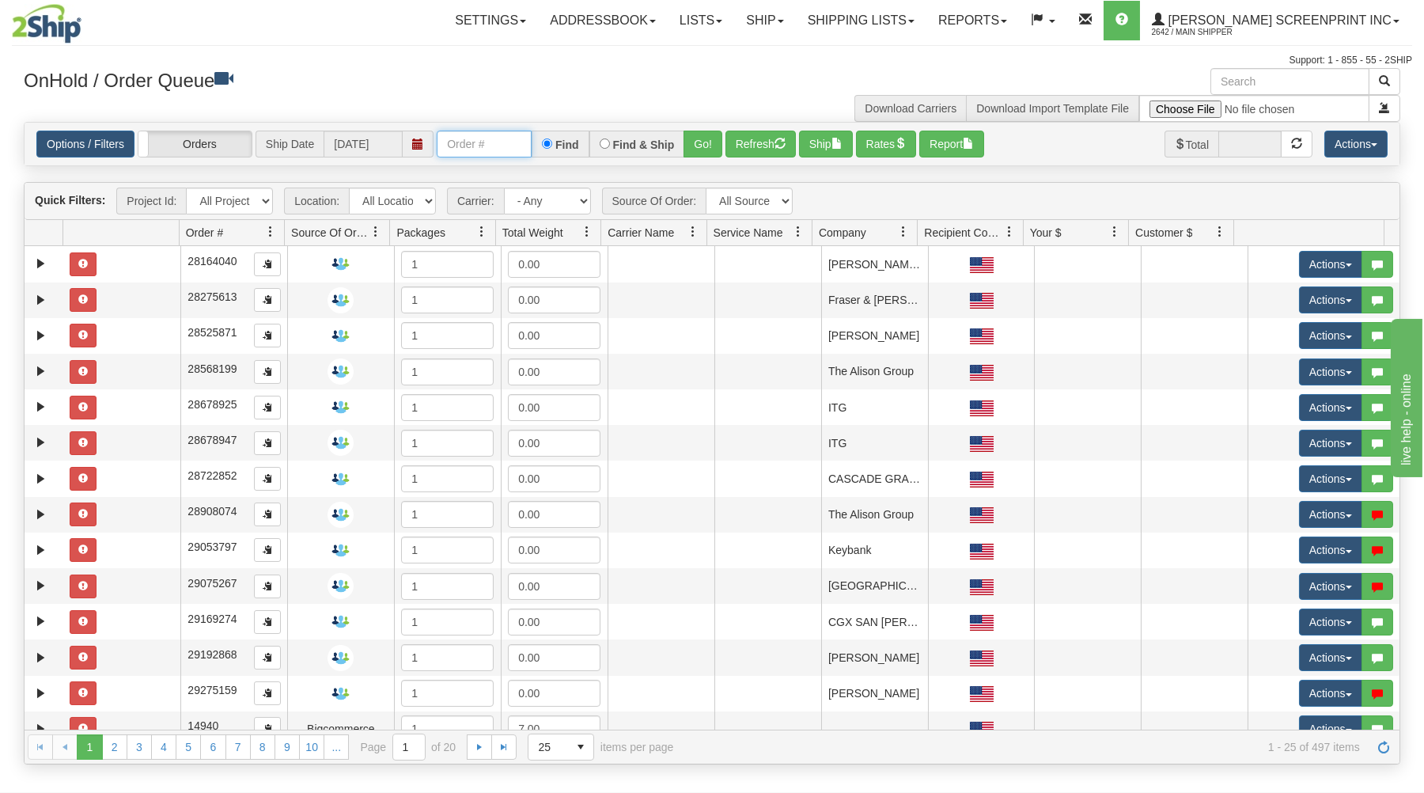
click at [471, 135] on input "text" at bounding box center [484, 144] width 95 height 27
type input "31601463"
click at [705, 146] on button "Go!" at bounding box center [702, 144] width 39 height 27
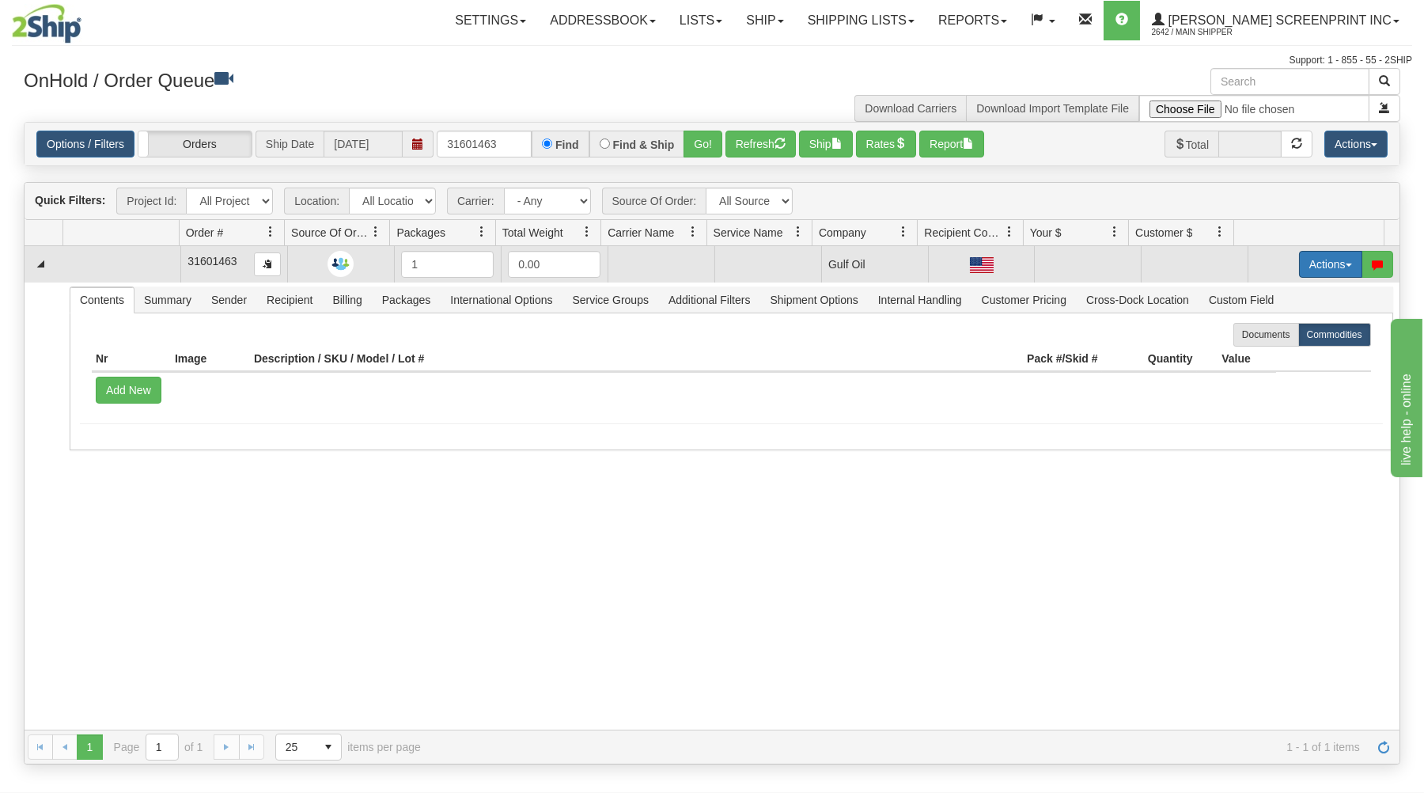
click at [1299, 257] on button "Actions" at bounding box center [1330, 264] width 63 height 27
click at [1282, 295] on link "Open" at bounding box center [1298, 294] width 127 height 21
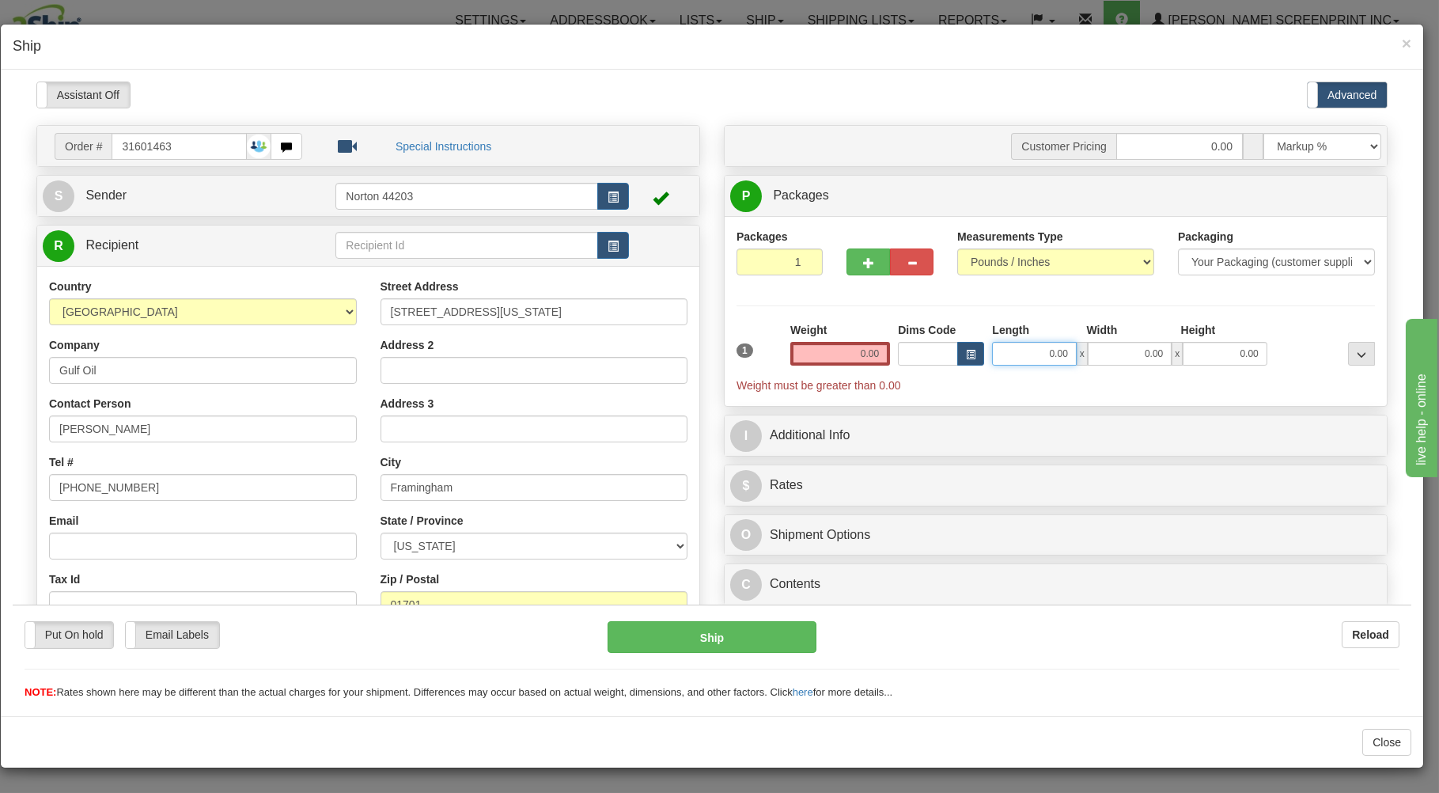
drag, startPoint x: 1026, startPoint y: 356, endPoint x: 1024, endPoint y: 341, distance: 15.1
click at [1026, 344] on input "0.00" at bounding box center [1034, 353] width 84 height 24
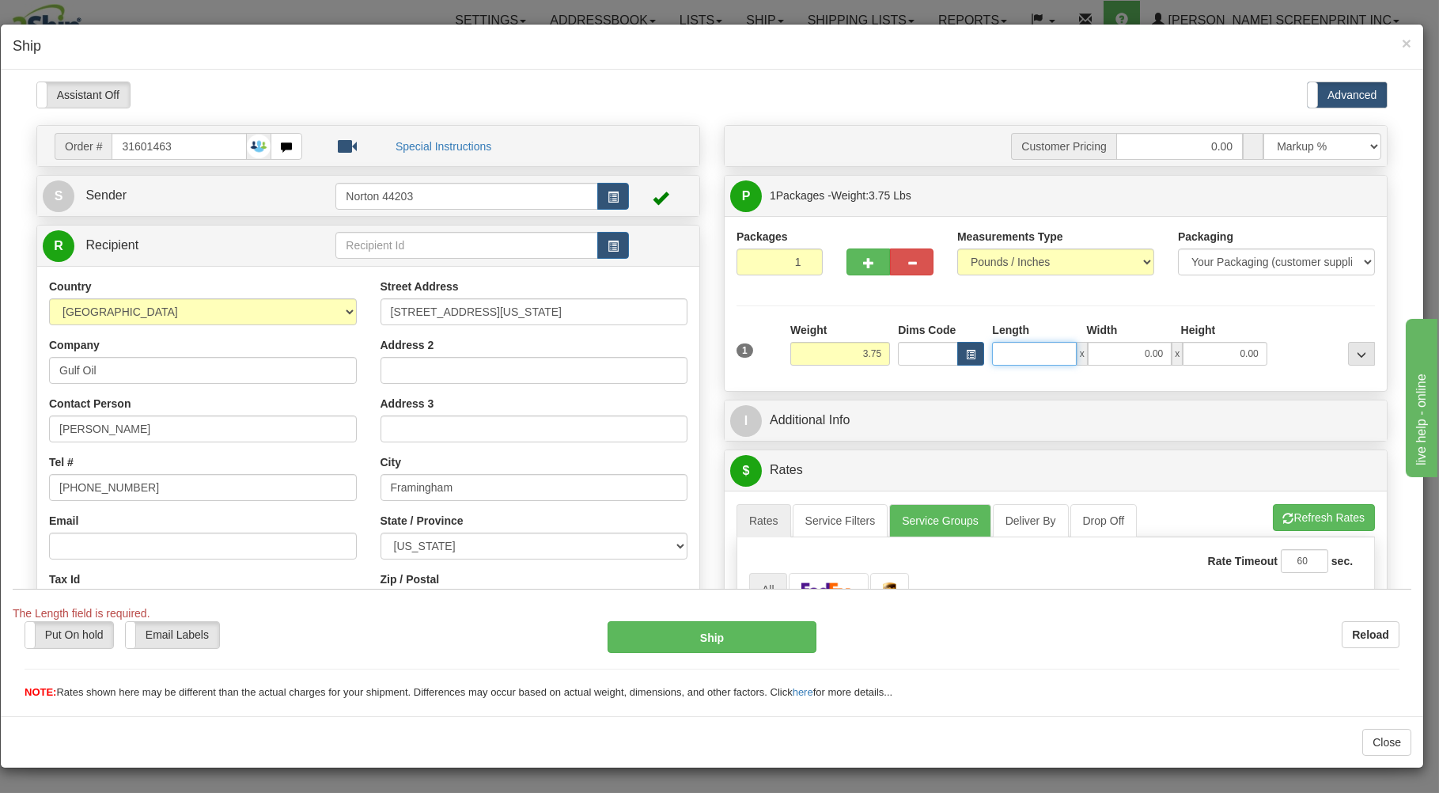
type input "3.80"
type input "33.00"
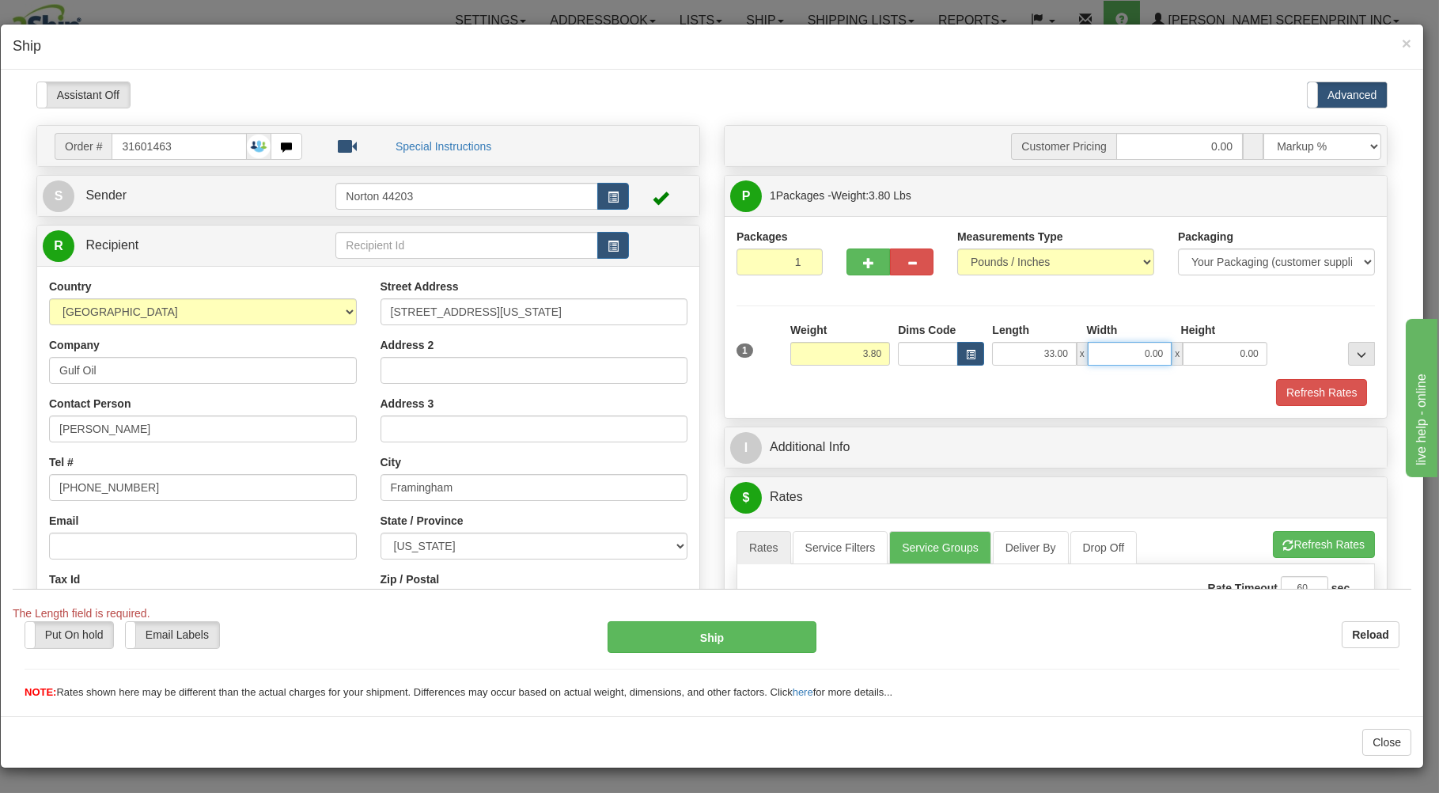
type input "3.75"
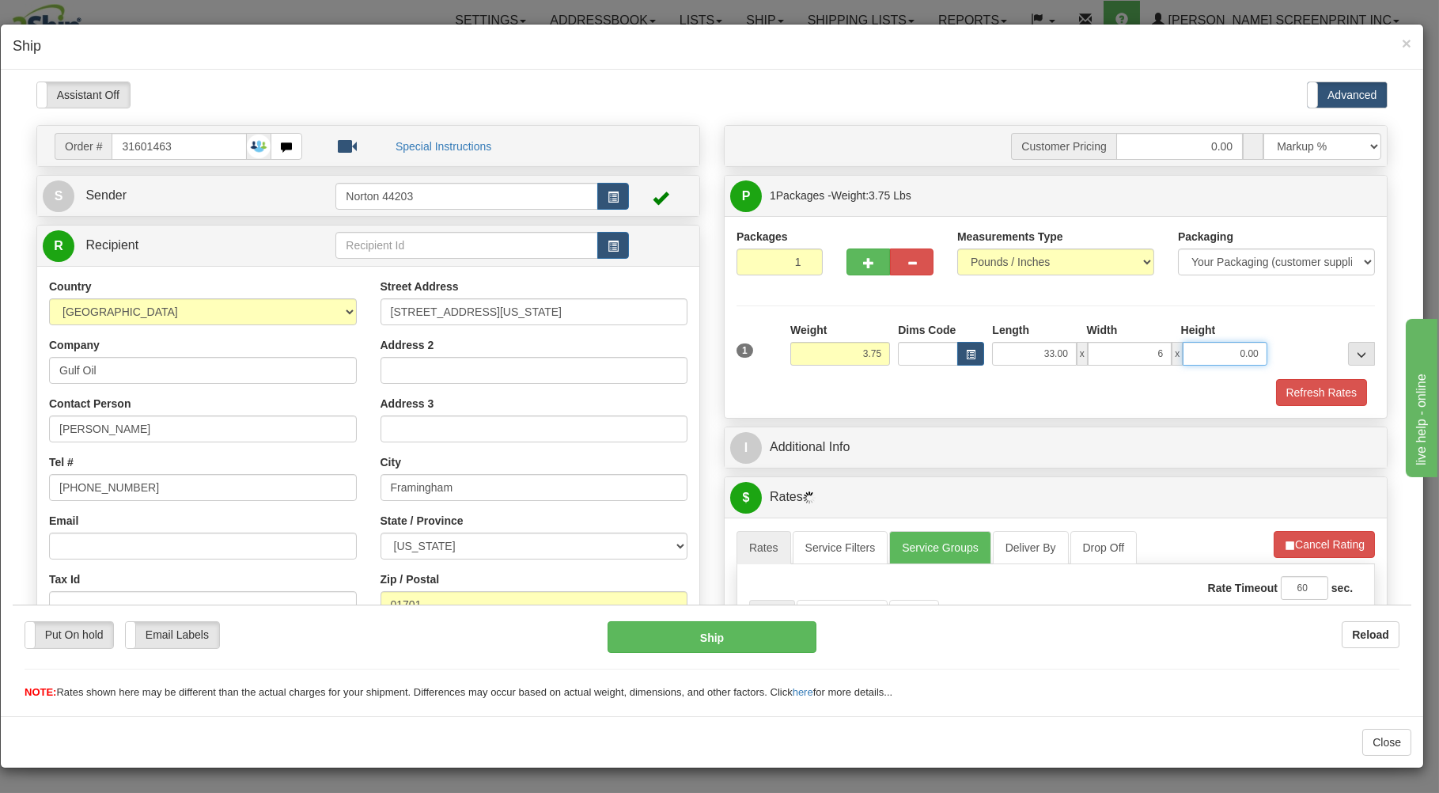
type input "6.00"
click at [1003, 401] on div "Refresh Rates" at bounding box center [1056, 391] width 646 height 27
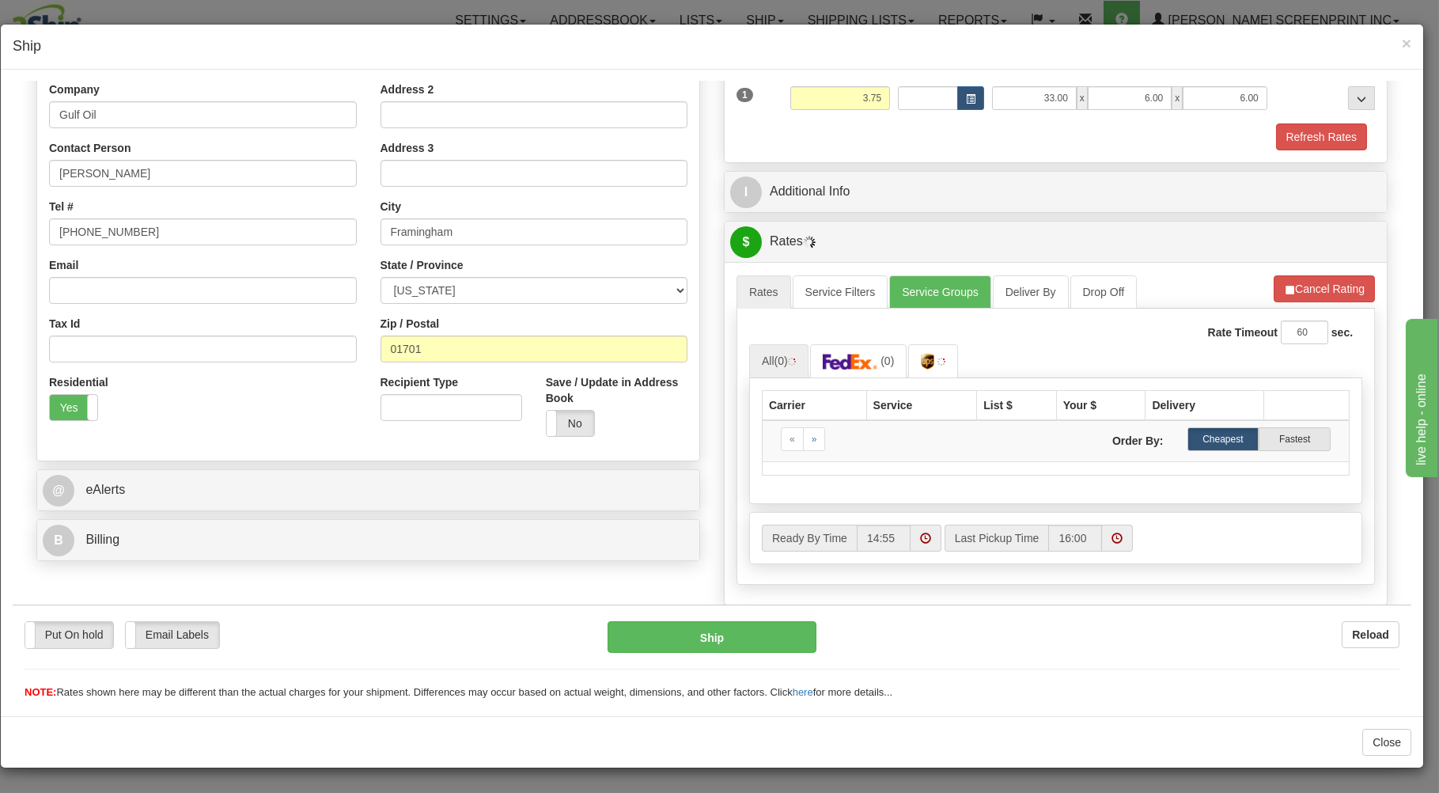
scroll to position [339, 0]
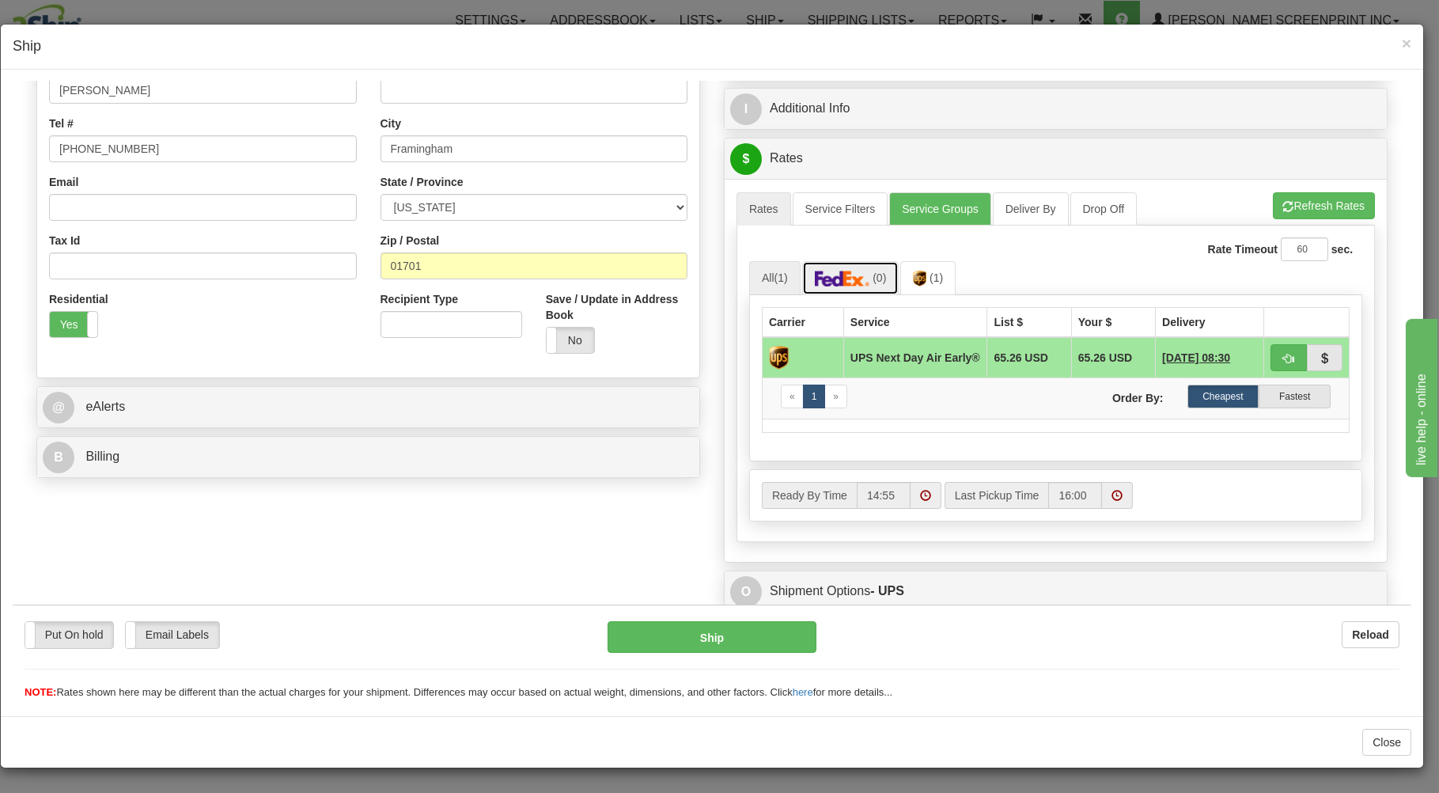
click at [863, 286] on img at bounding box center [842, 278] width 55 height 16
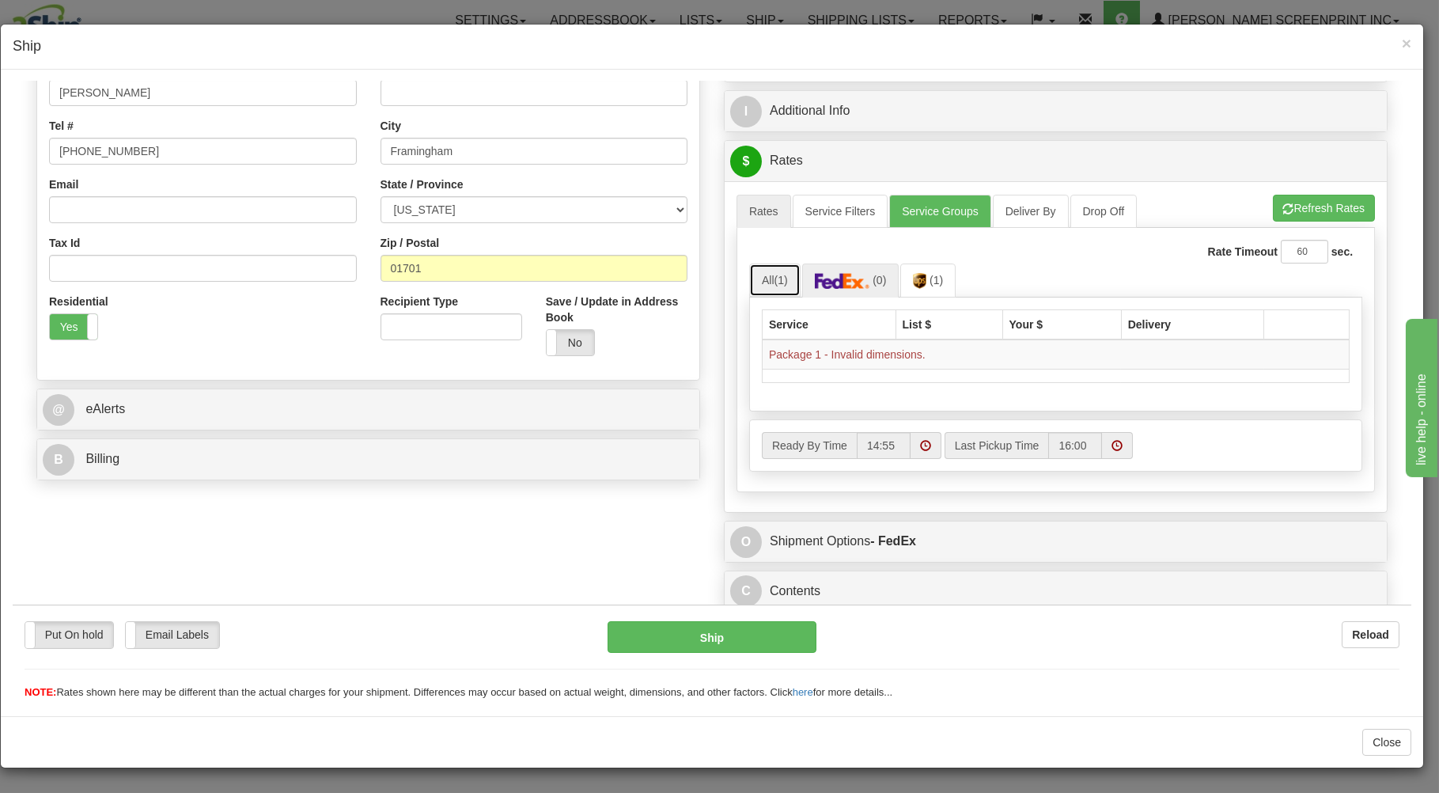
drag, startPoint x: 772, startPoint y: 278, endPoint x: 797, endPoint y: 259, distance: 31.5
click at [774, 277] on span "(1)" at bounding box center [780, 279] width 13 height 13
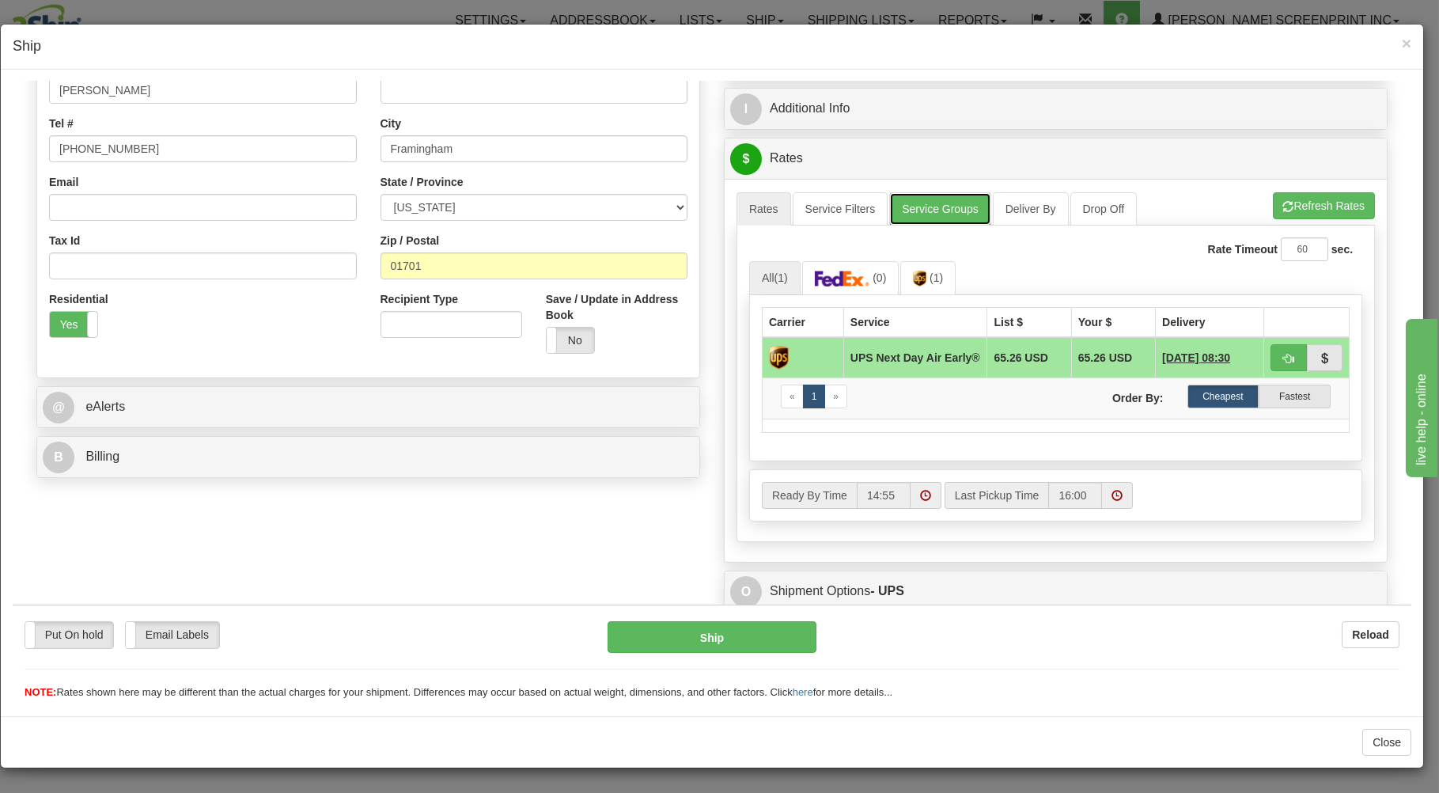
click at [914, 211] on link "Service Groups" at bounding box center [939, 207] width 101 height 33
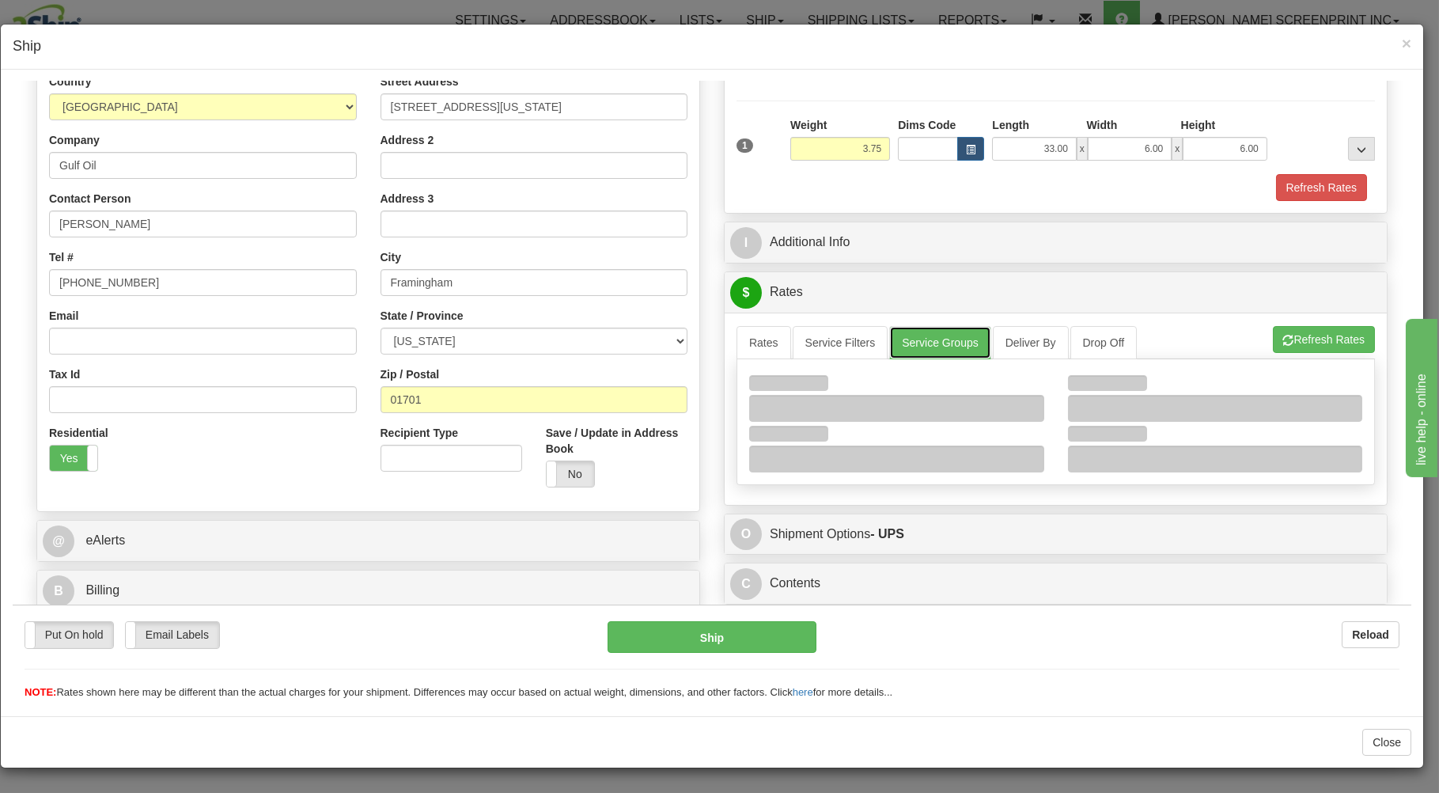
scroll to position [208, 0]
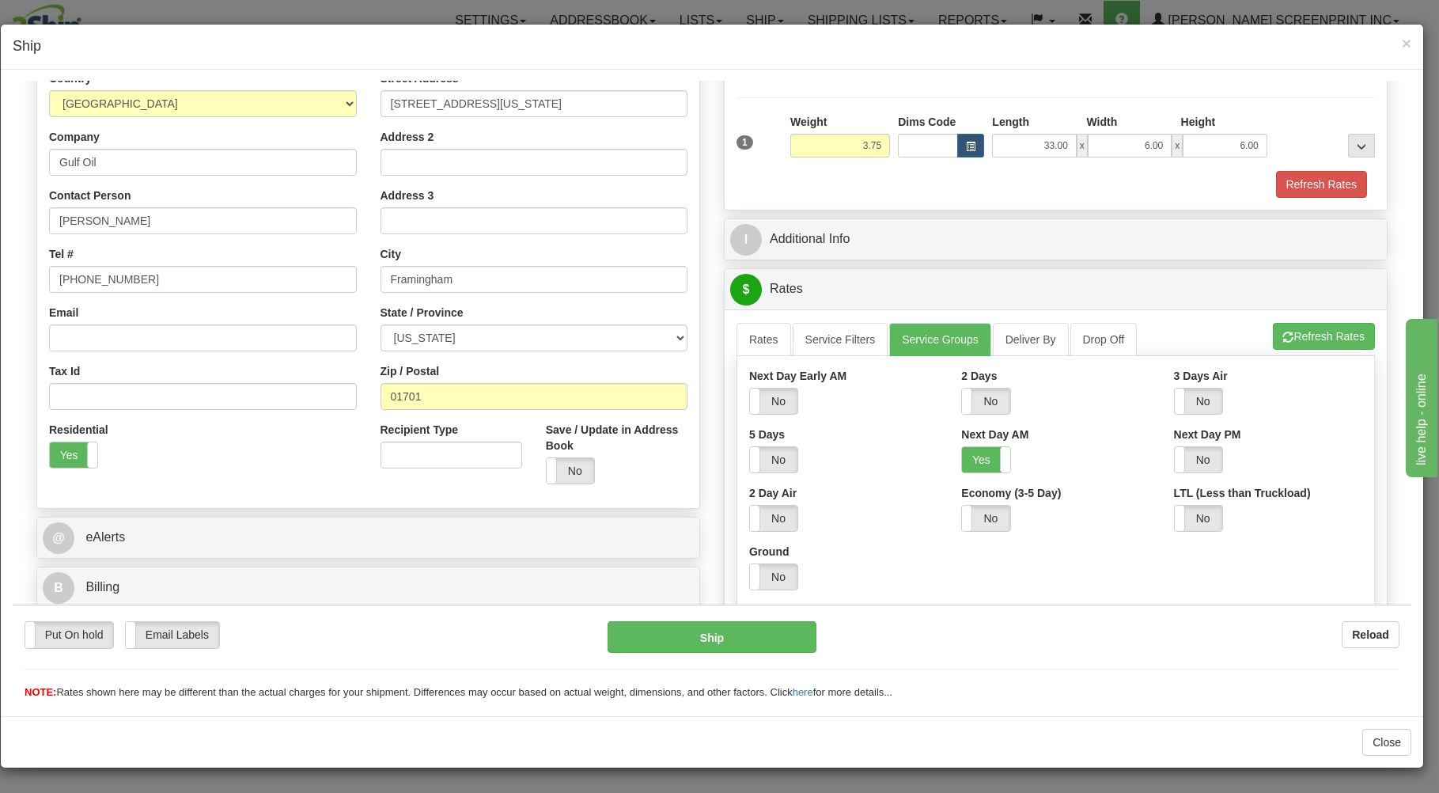
drag, startPoint x: 975, startPoint y: 461, endPoint x: 843, endPoint y: 370, distance: 159.7
click at [964, 452] on label "Yes" at bounding box center [985, 458] width 47 height 25
click at [755, 336] on link "Rates" at bounding box center [763, 338] width 55 height 33
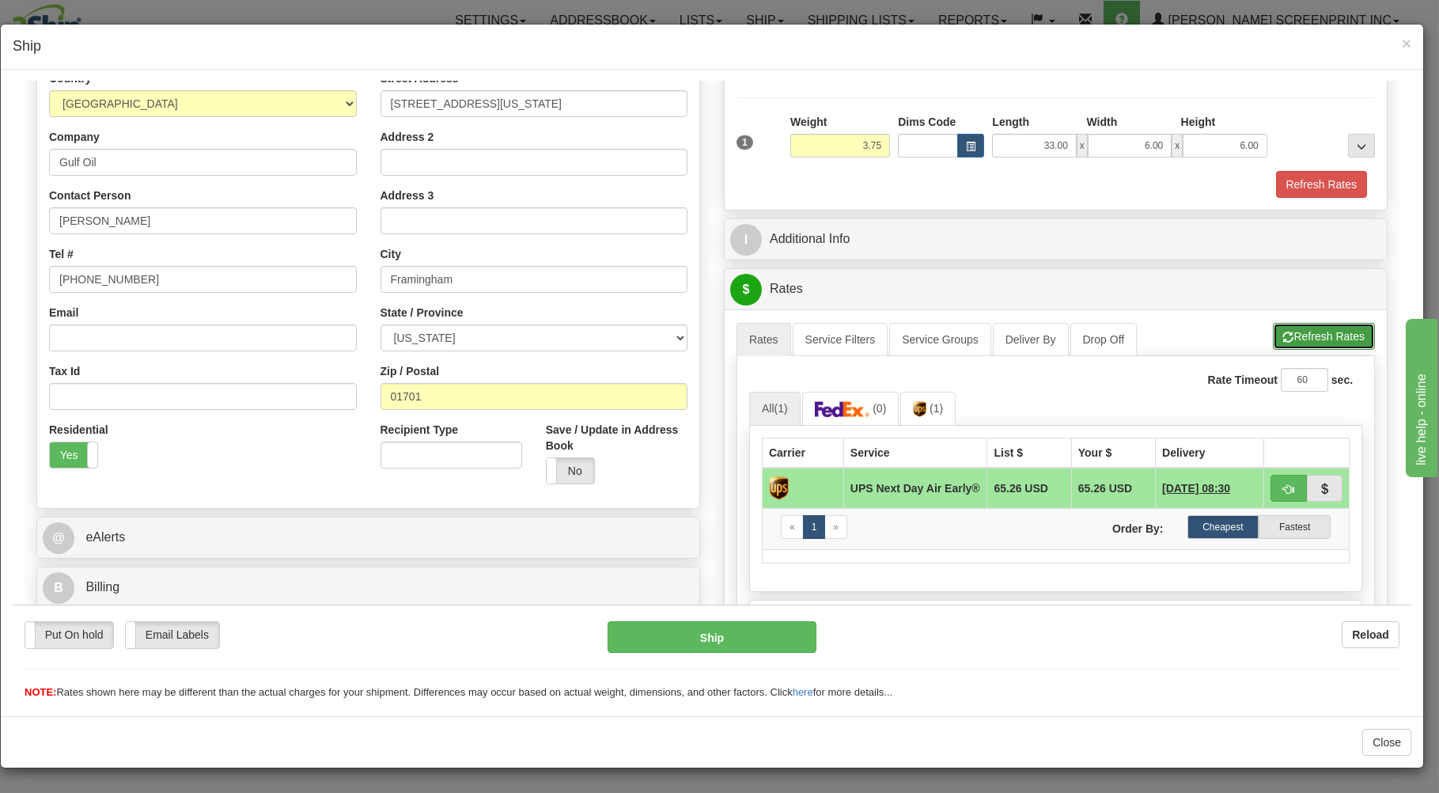
click at [1293, 338] on button "Refresh Rates" at bounding box center [1324, 335] width 102 height 27
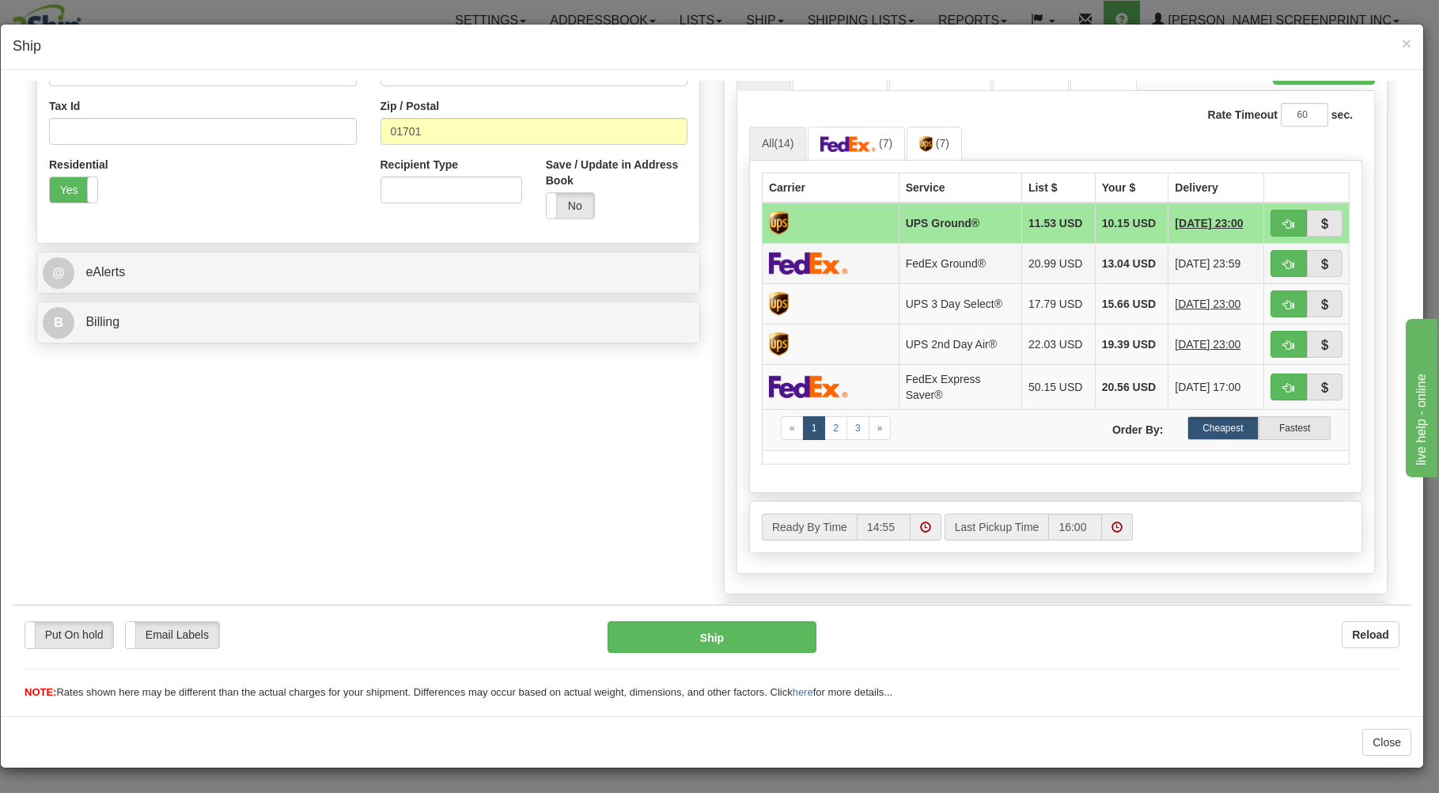
scroll to position [481, 0]
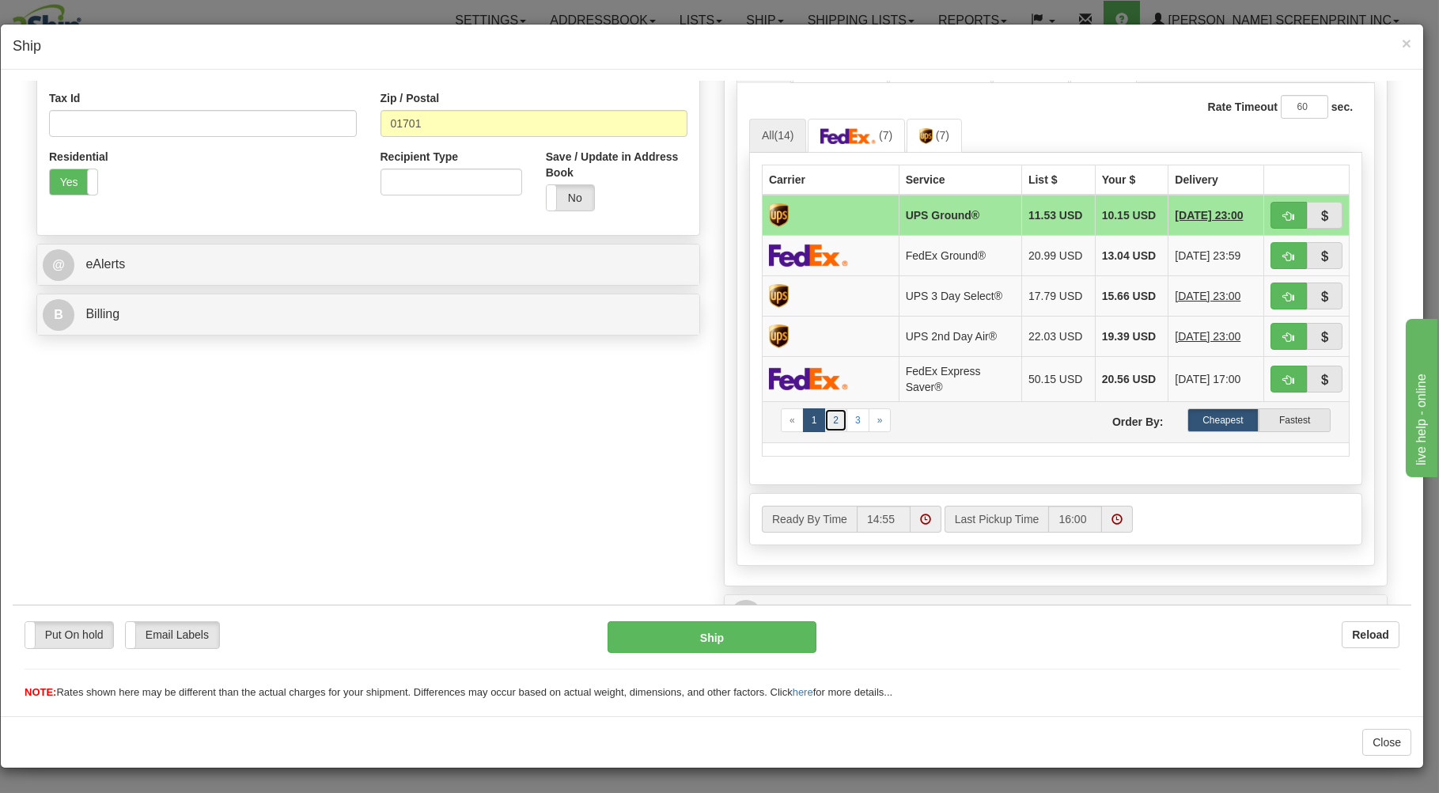
click at [827, 428] on link "2" at bounding box center [835, 419] width 23 height 24
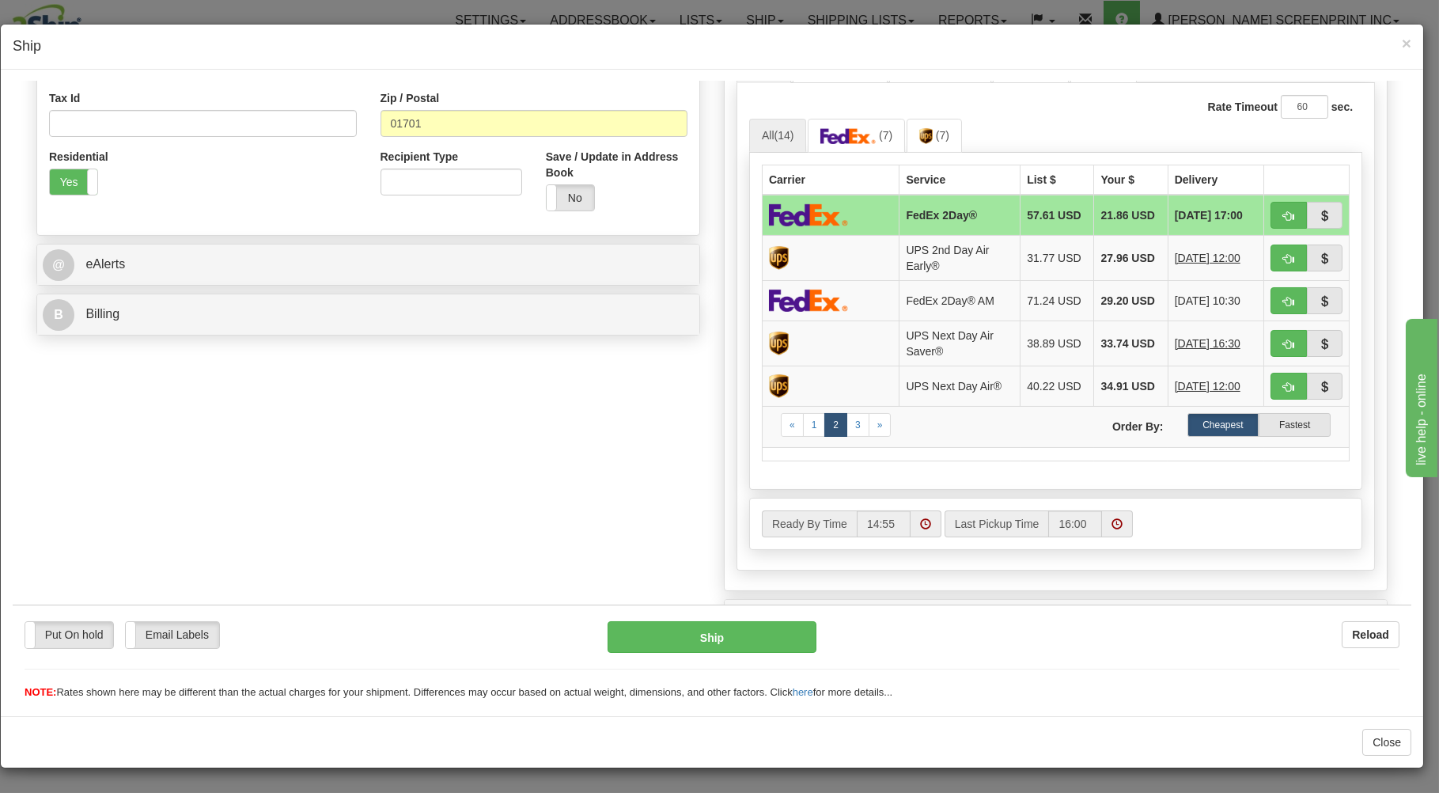
scroll to position [352, 0]
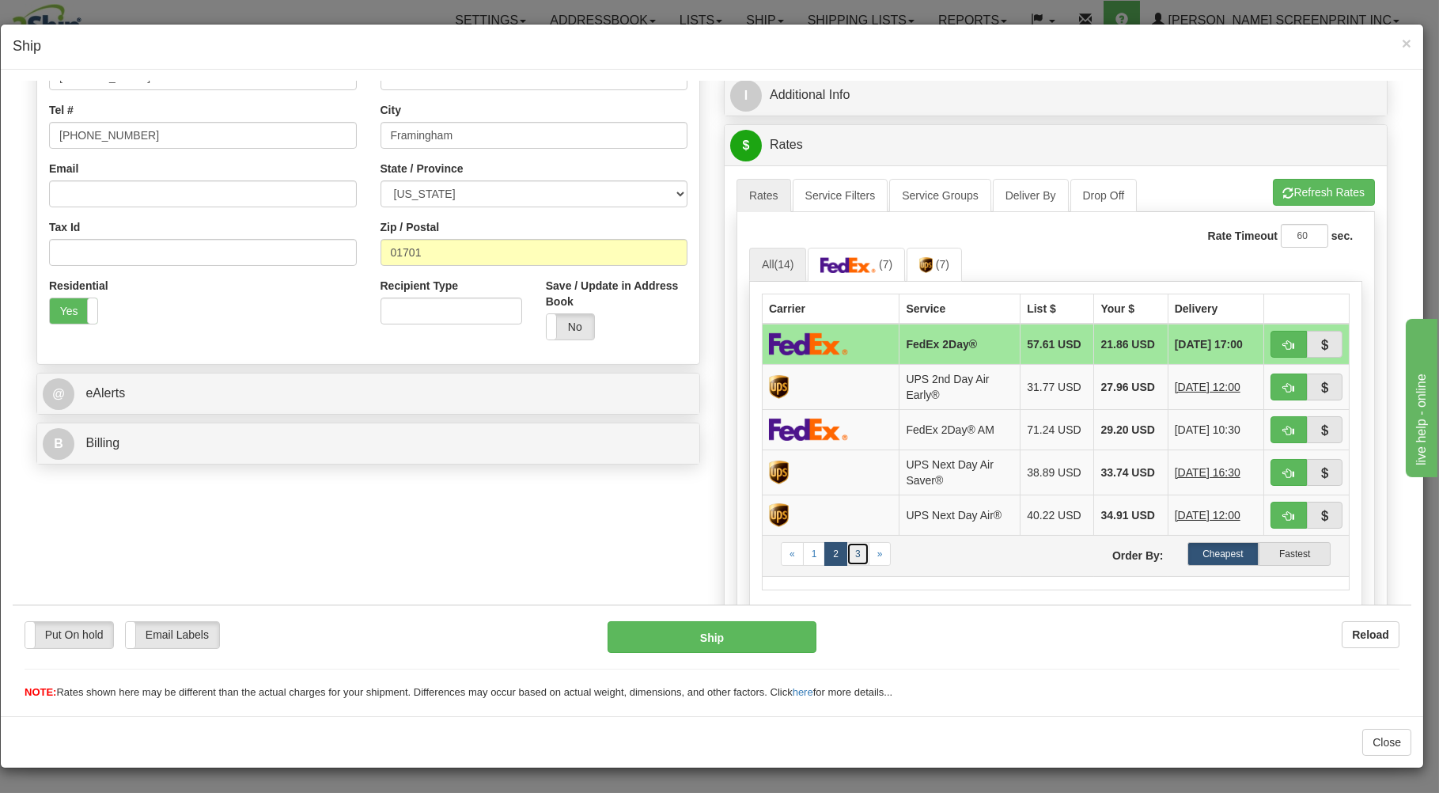
click at [850, 559] on link "3" at bounding box center [857, 553] width 23 height 24
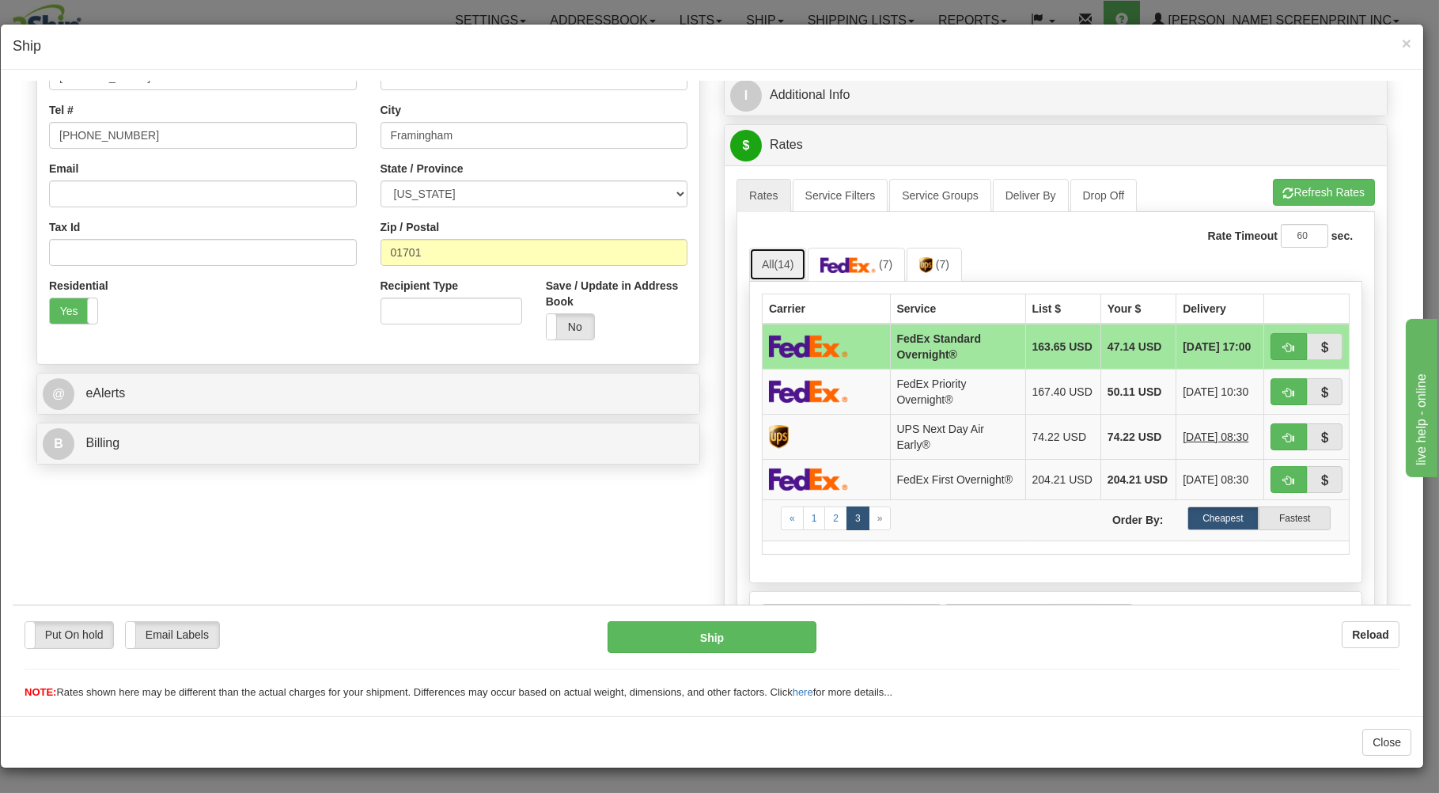
click at [782, 265] on span "(14)" at bounding box center [784, 263] width 20 height 13
click at [808, 521] on link "1" at bounding box center [814, 517] width 23 height 24
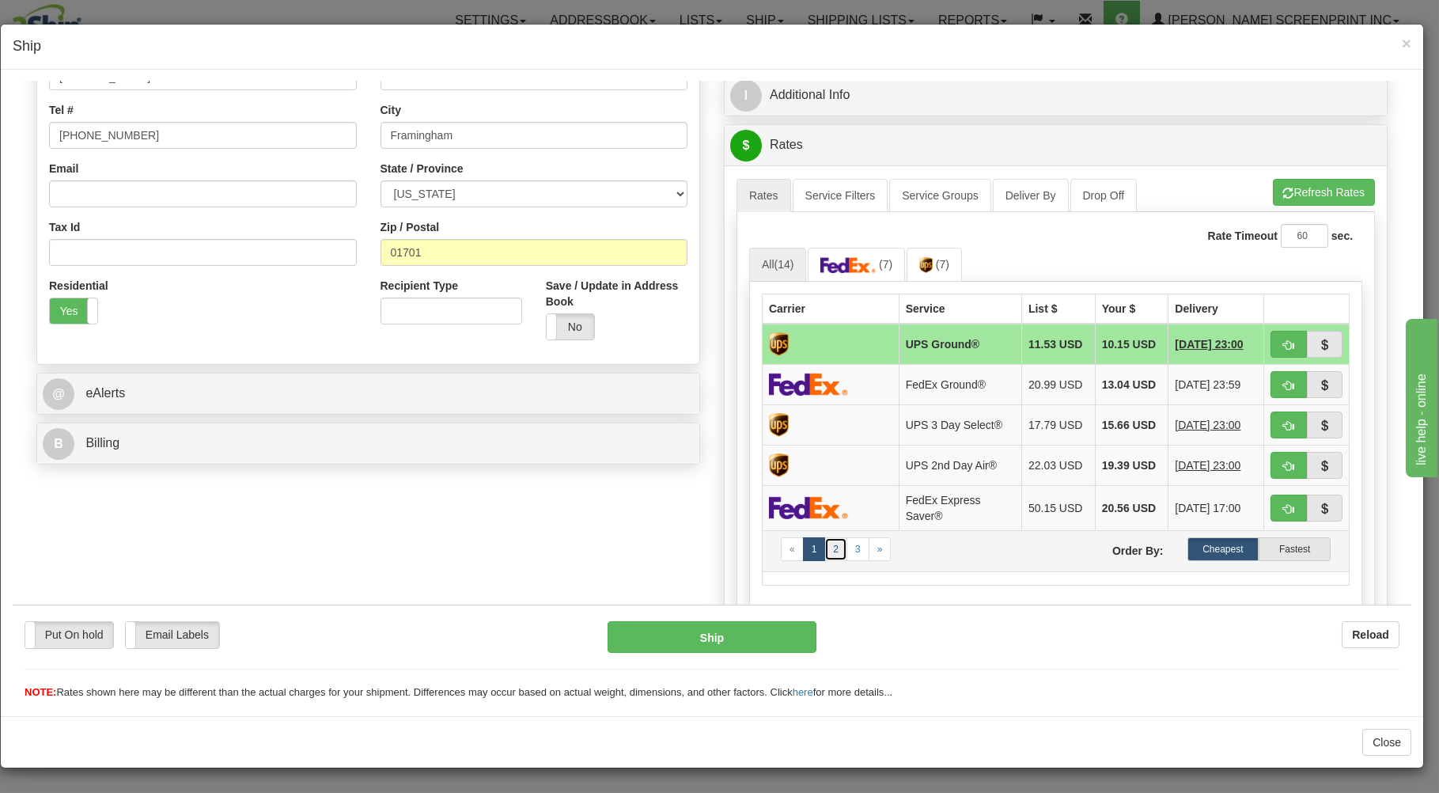
click at [829, 560] on link "2" at bounding box center [835, 548] width 23 height 24
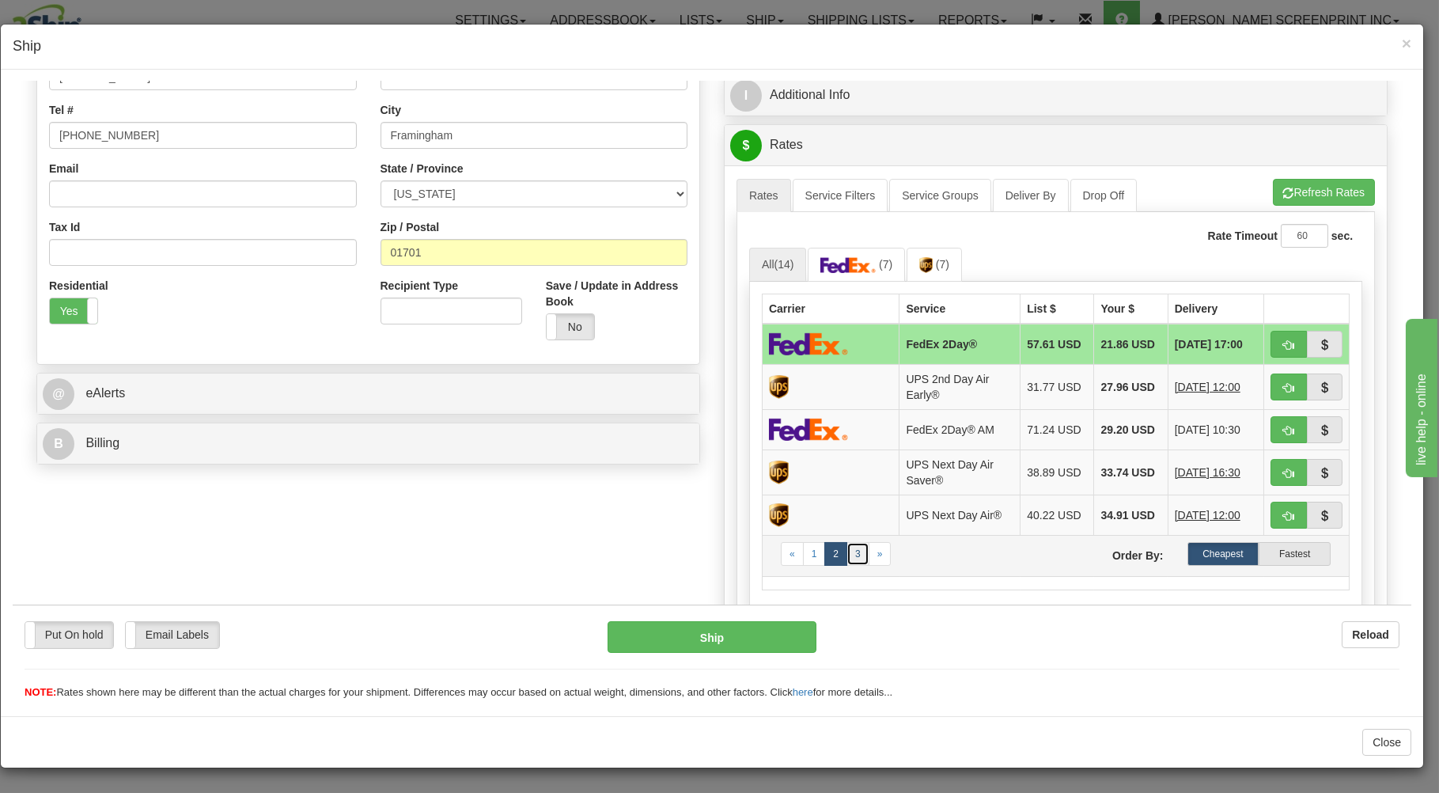
click at [851, 565] on link "3" at bounding box center [857, 553] width 23 height 24
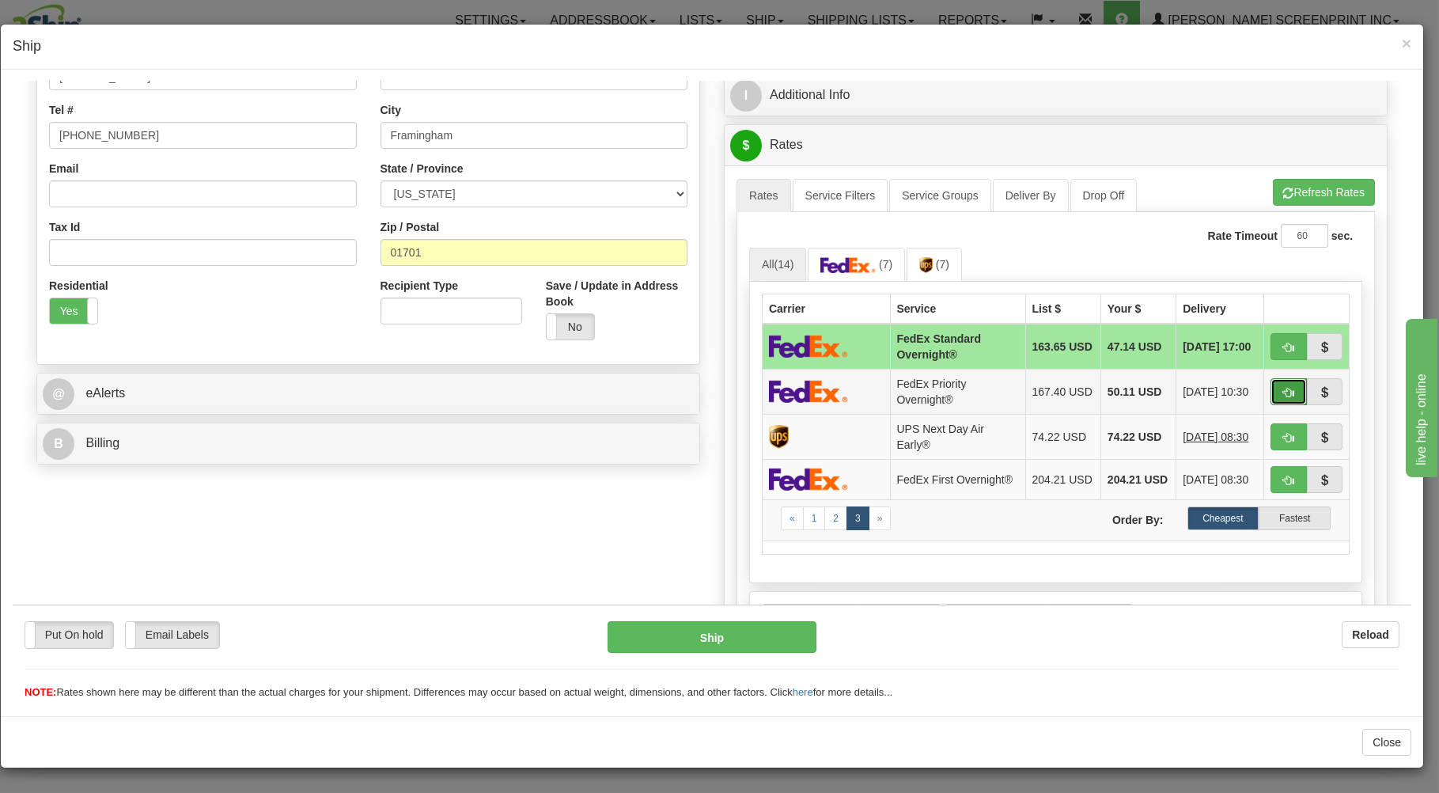
click at [1270, 390] on button "button" at bounding box center [1288, 390] width 36 height 27
type input "01"
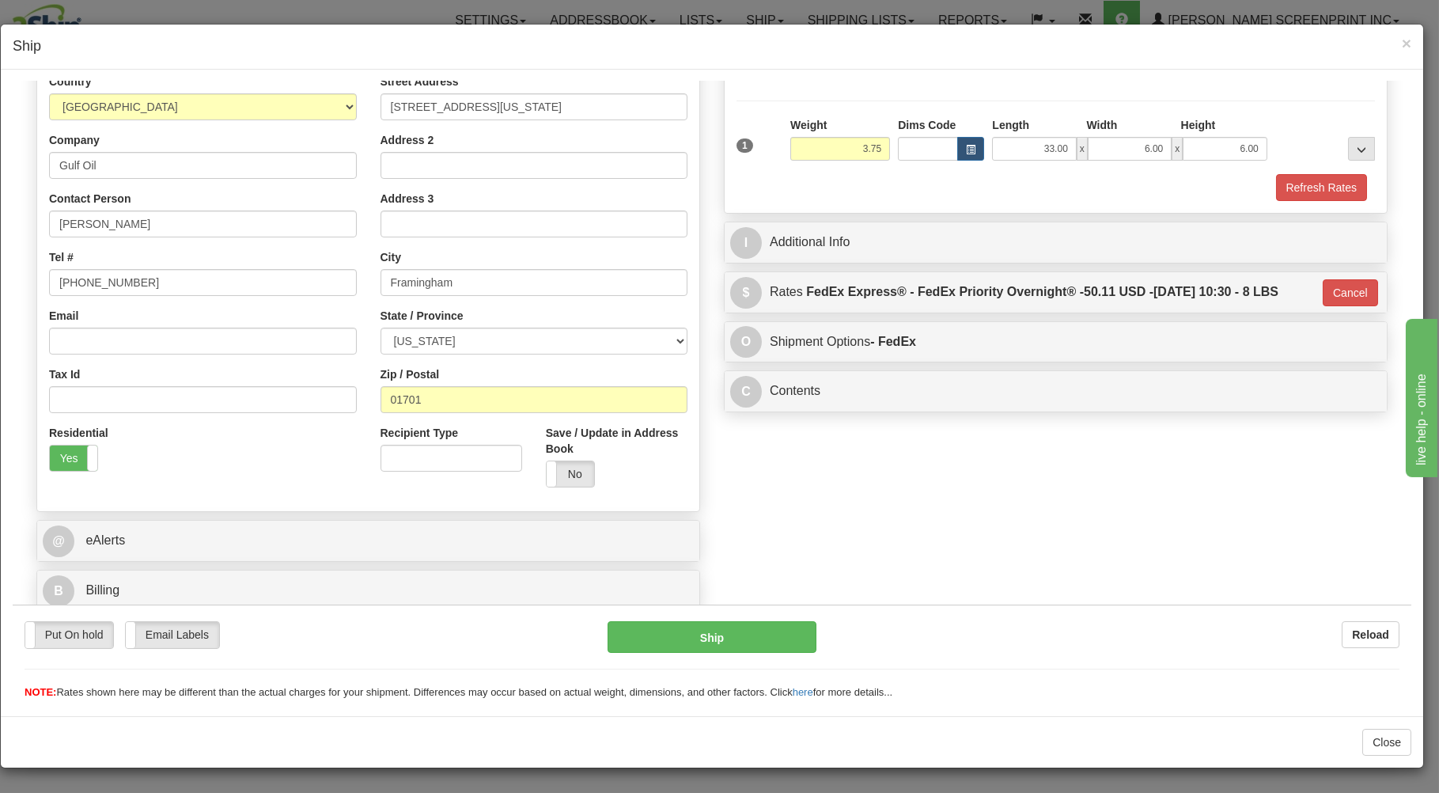
scroll to position [208, 0]
click at [751, 634] on button "Ship" at bounding box center [713, 636] width 210 height 32
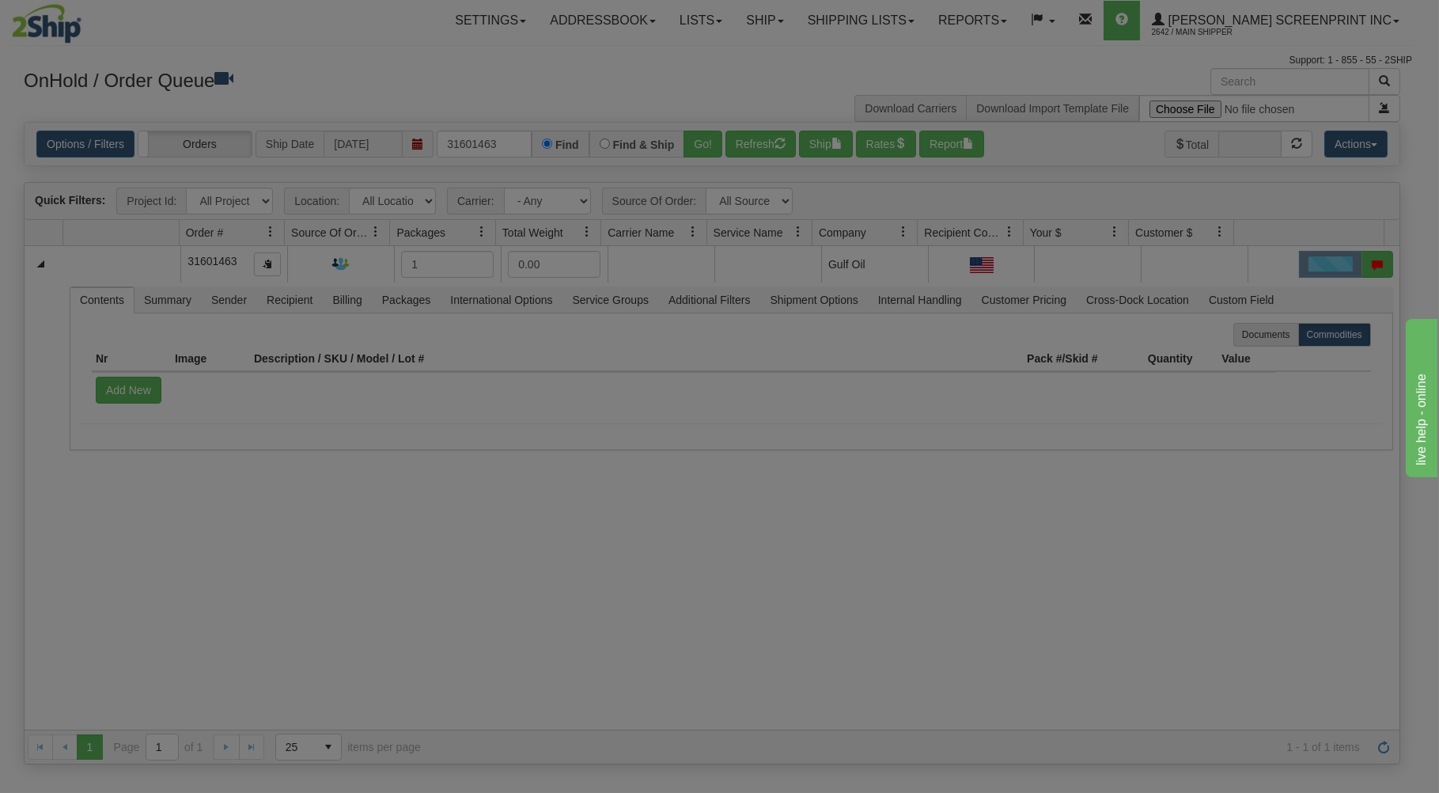
scroll to position [0, 0]
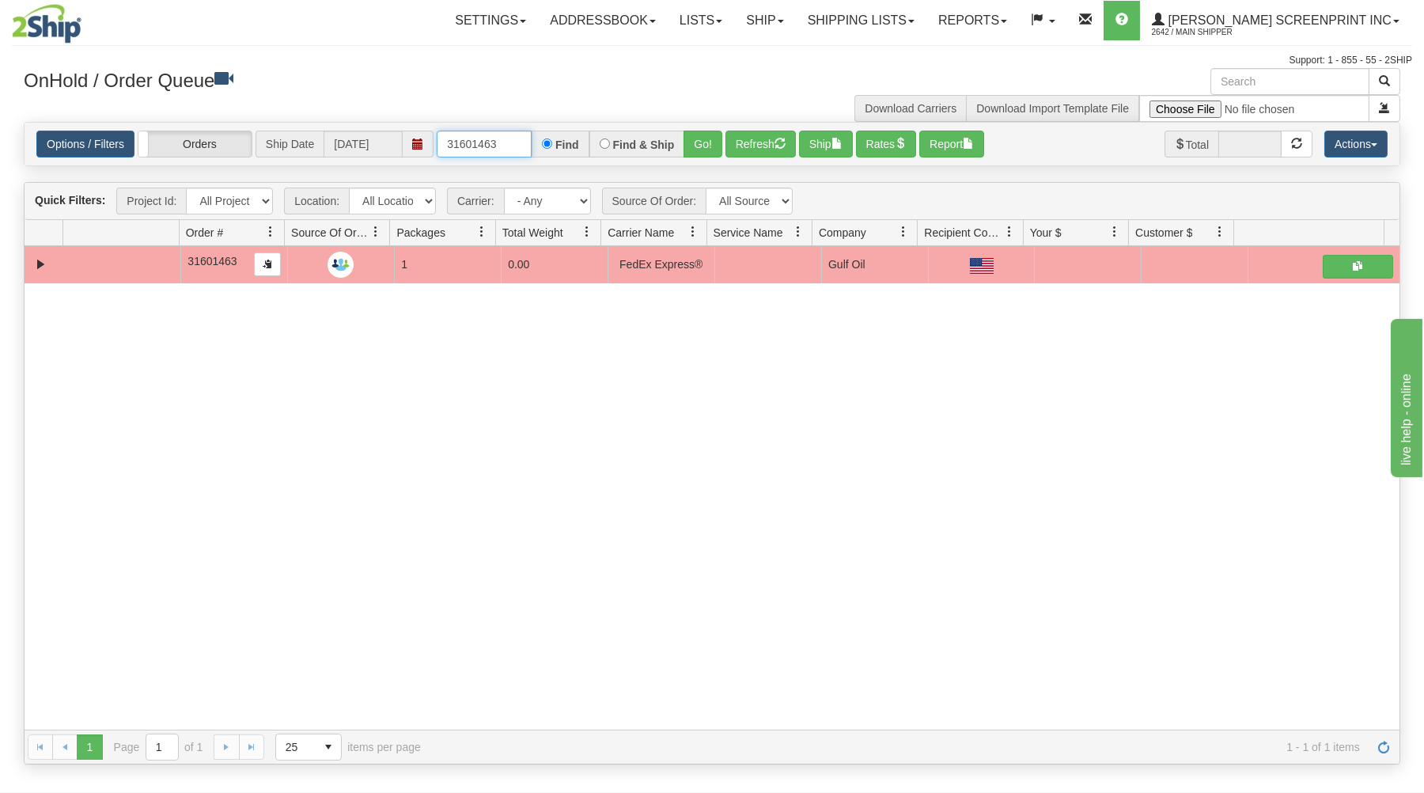
drag, startPoint x: 446, startPoint y: 143, endPoint x: 667, endPoint y: 127, distance: 221.3
click at [667, 127] on div "Options / Filters Group Shipments Orders Ship Date [DATE] 31601463 Find Find & …" at bounding box center [712, 144] width 1375 height 43
type input "17146"
click at [695, 137] on button "Go!" at bounding box center [702, 144] width 39 height 27
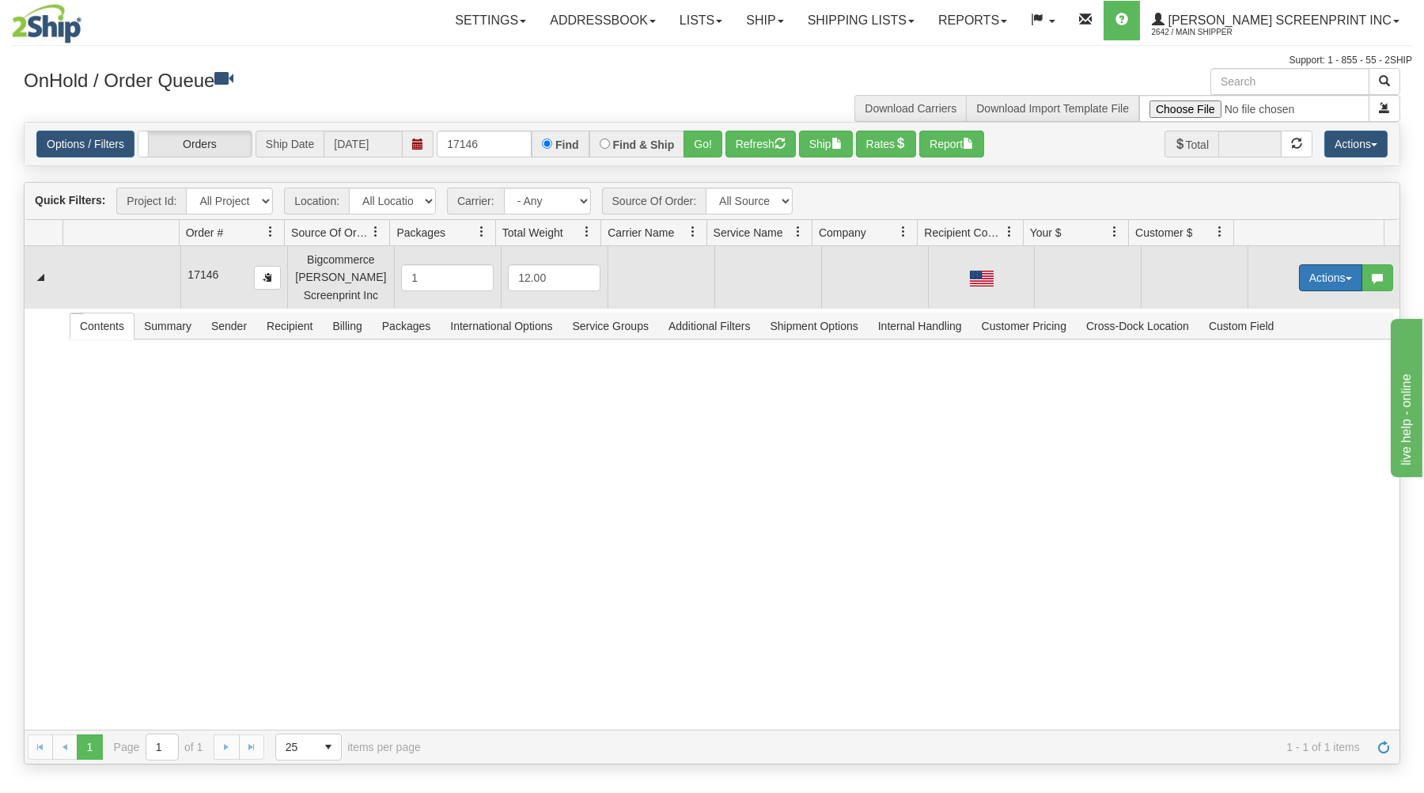
click at [1309, 271] on button "Actions" at bounding box center [1330, 277] width 63 height 27
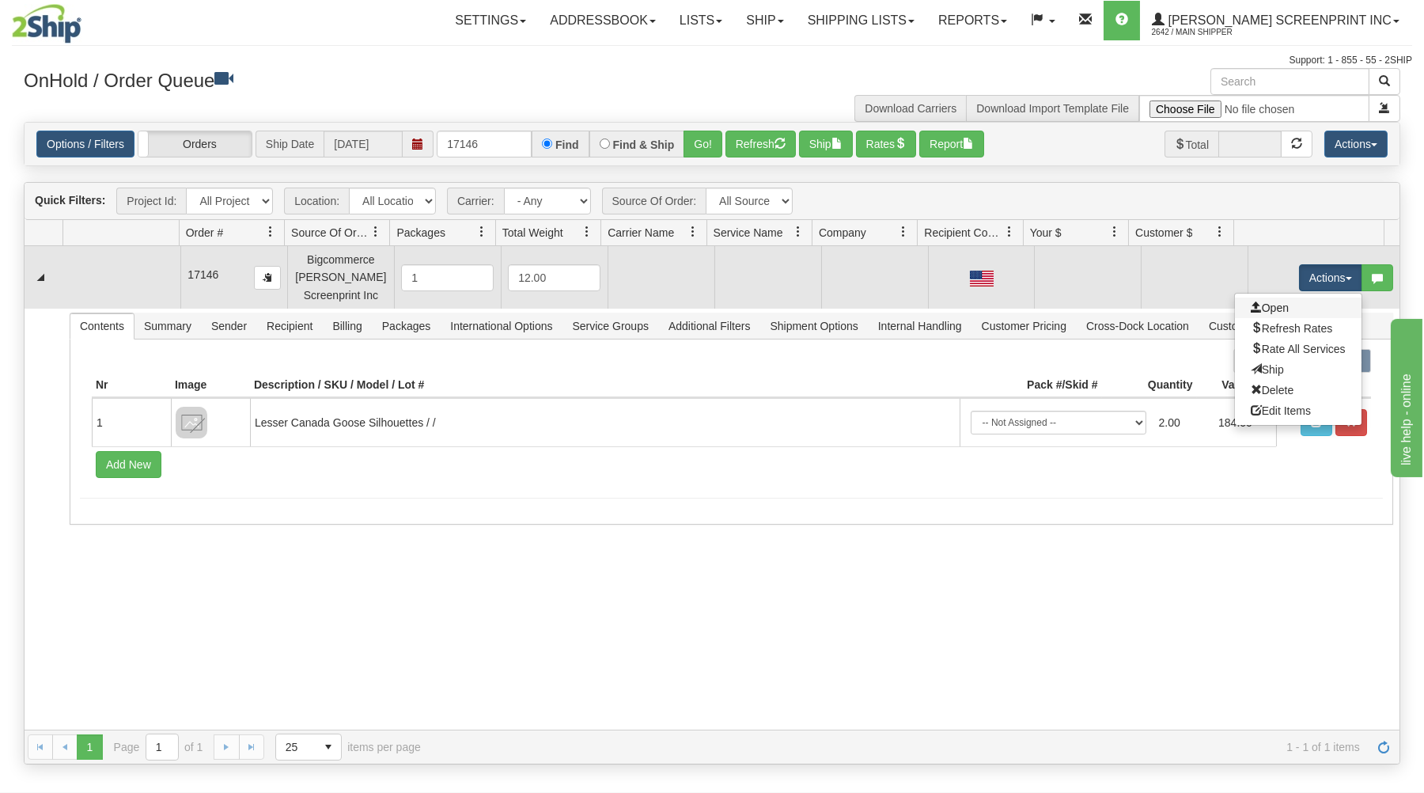
click at [1270, 306] on link "Open" at bounding box center [1298, 307] width 127 height 21
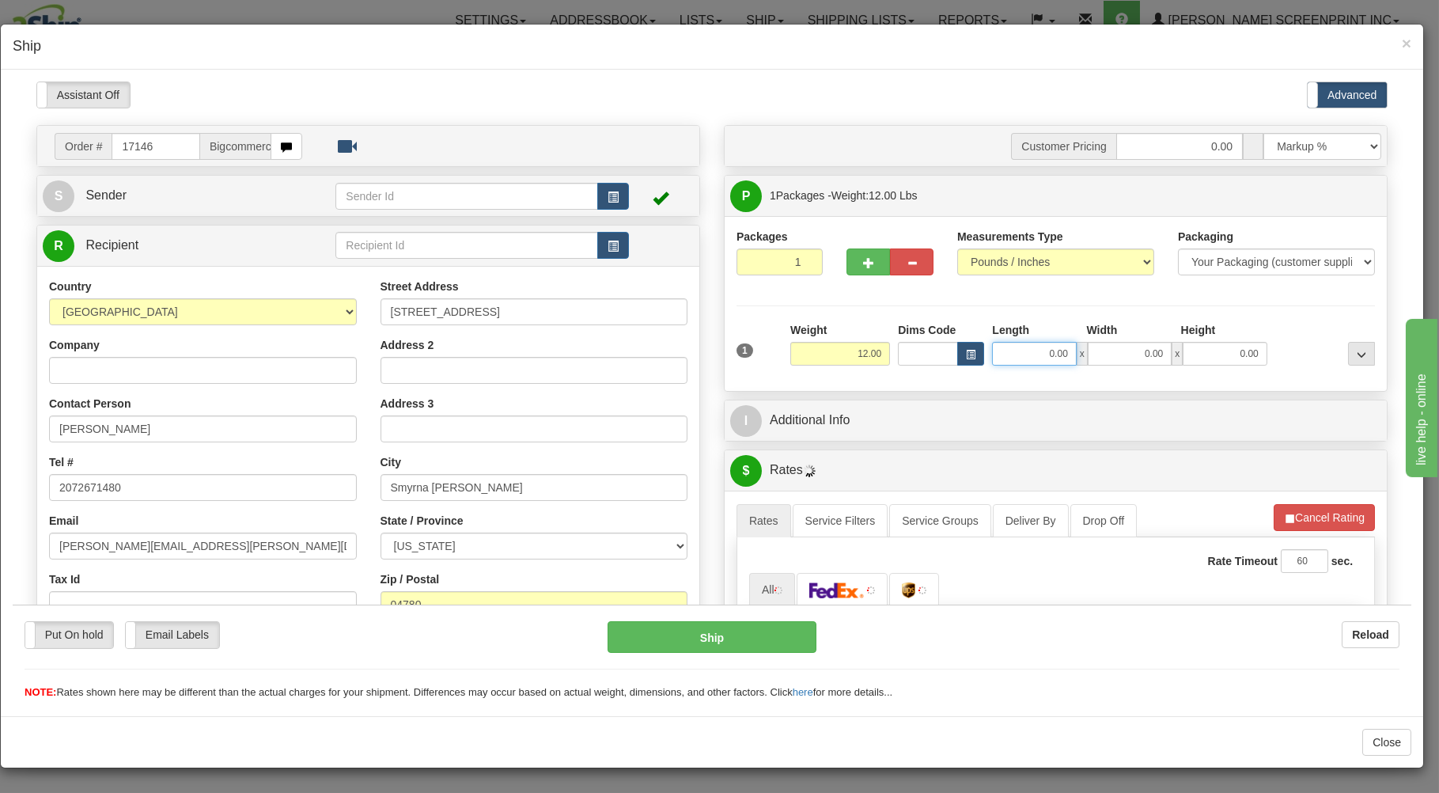
click at [1021, 354] on input "0.00" at bounding box center [1034, 353] width 84 height 24
type input "9.55"
type input "26.00"
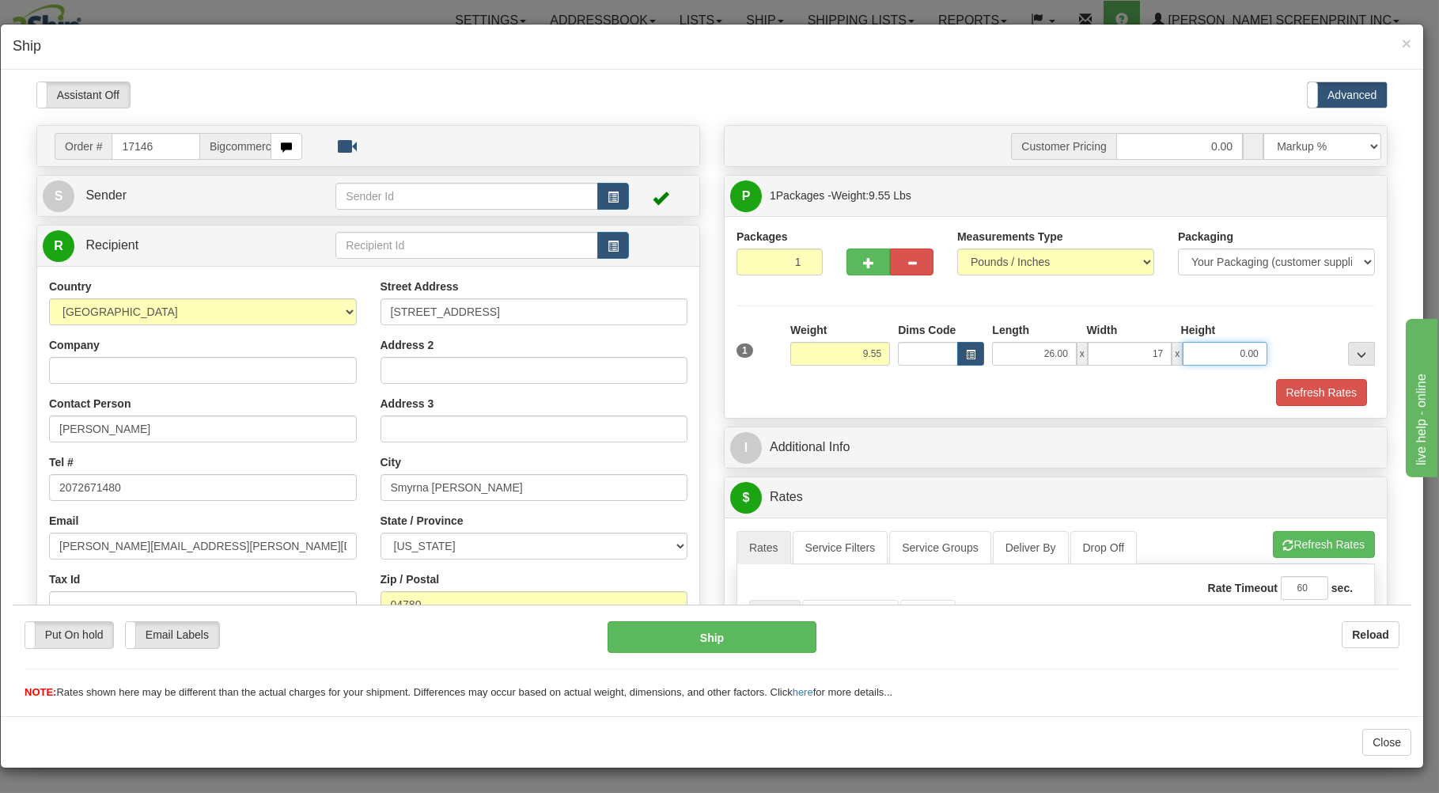
type input "17.00"
type input "9.60"
type input "7"
type input "9.55"
type input "7.00"
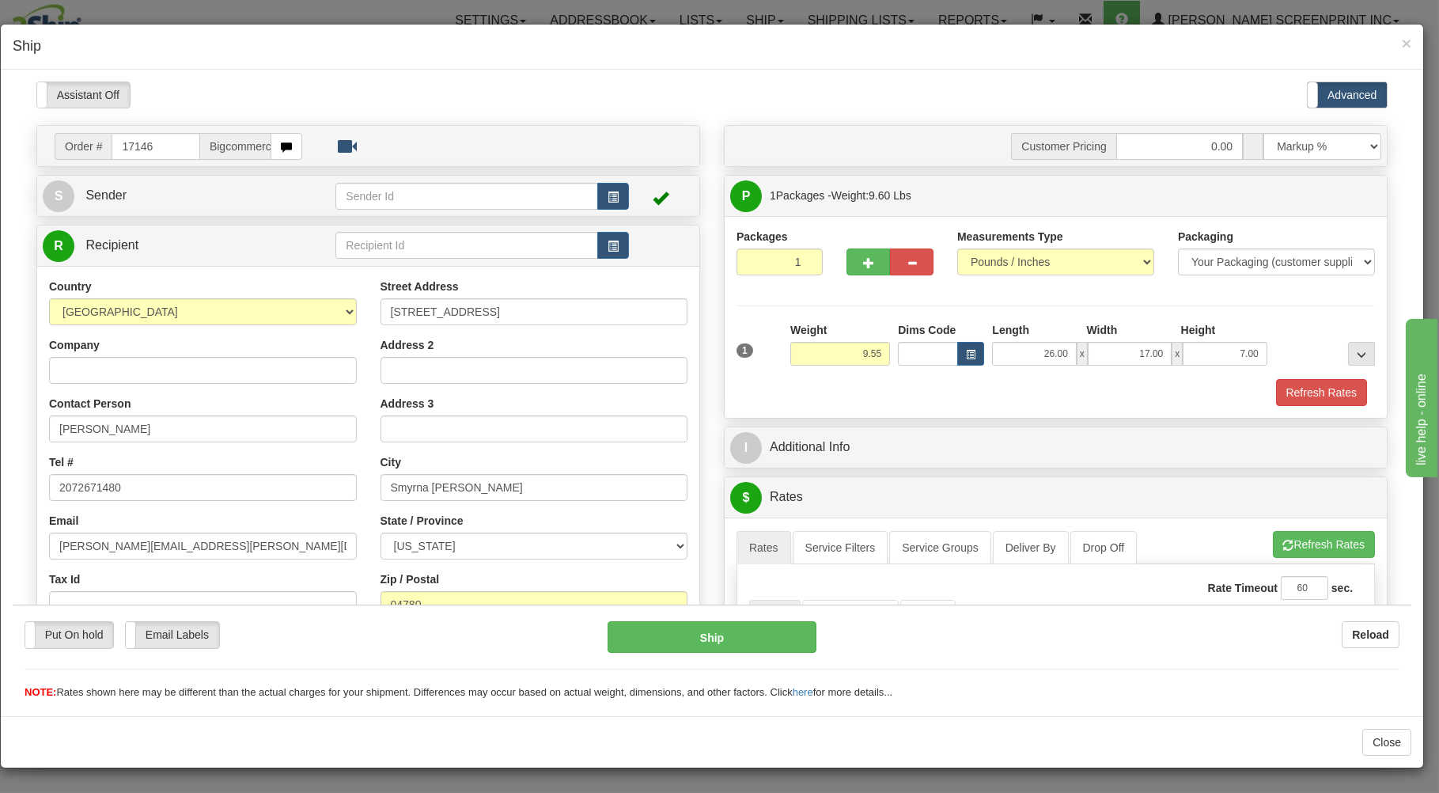
click at [873, 380] on div "Refresh Rates" at bounding box center [1056, 391] width 646 height 27
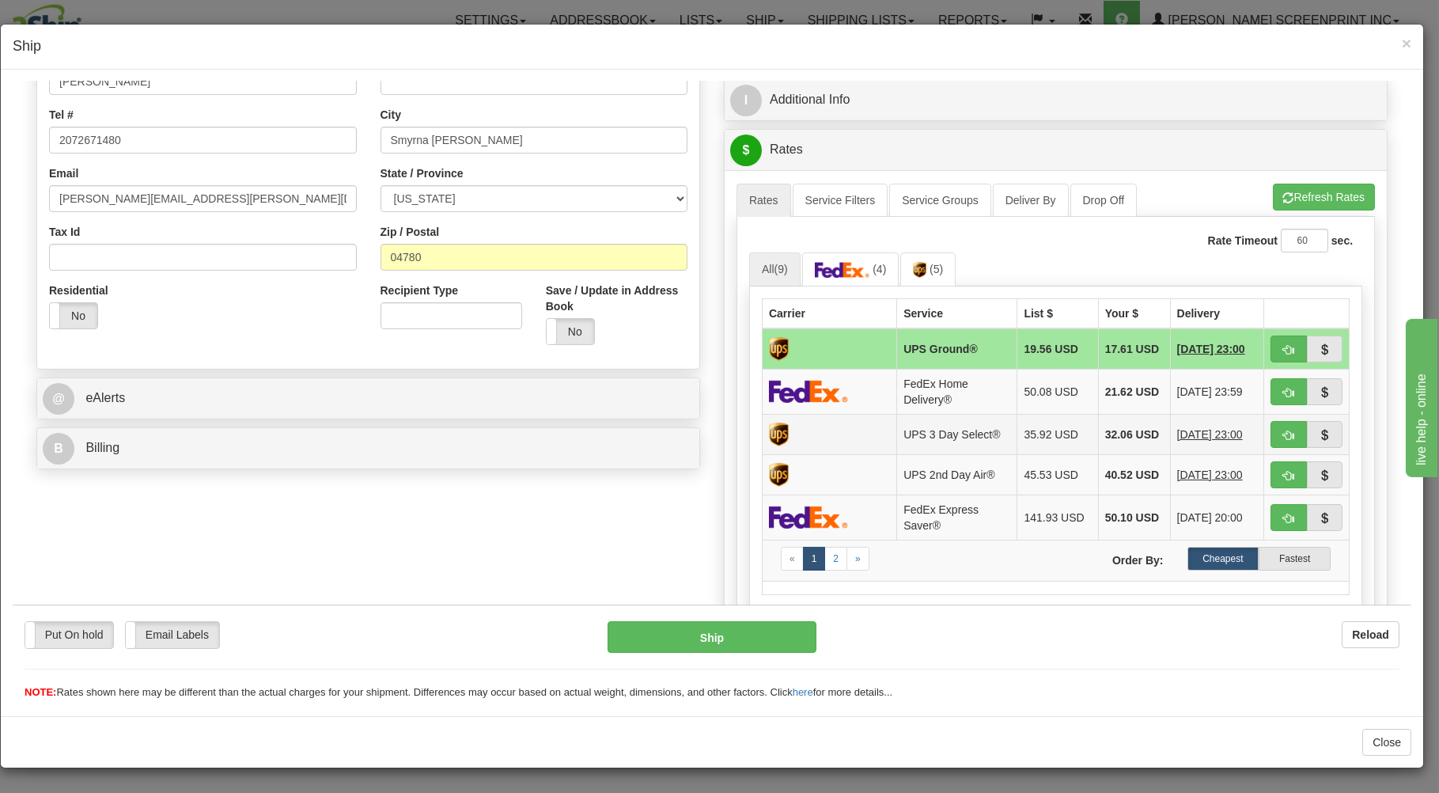
scroll to position [339, 0]
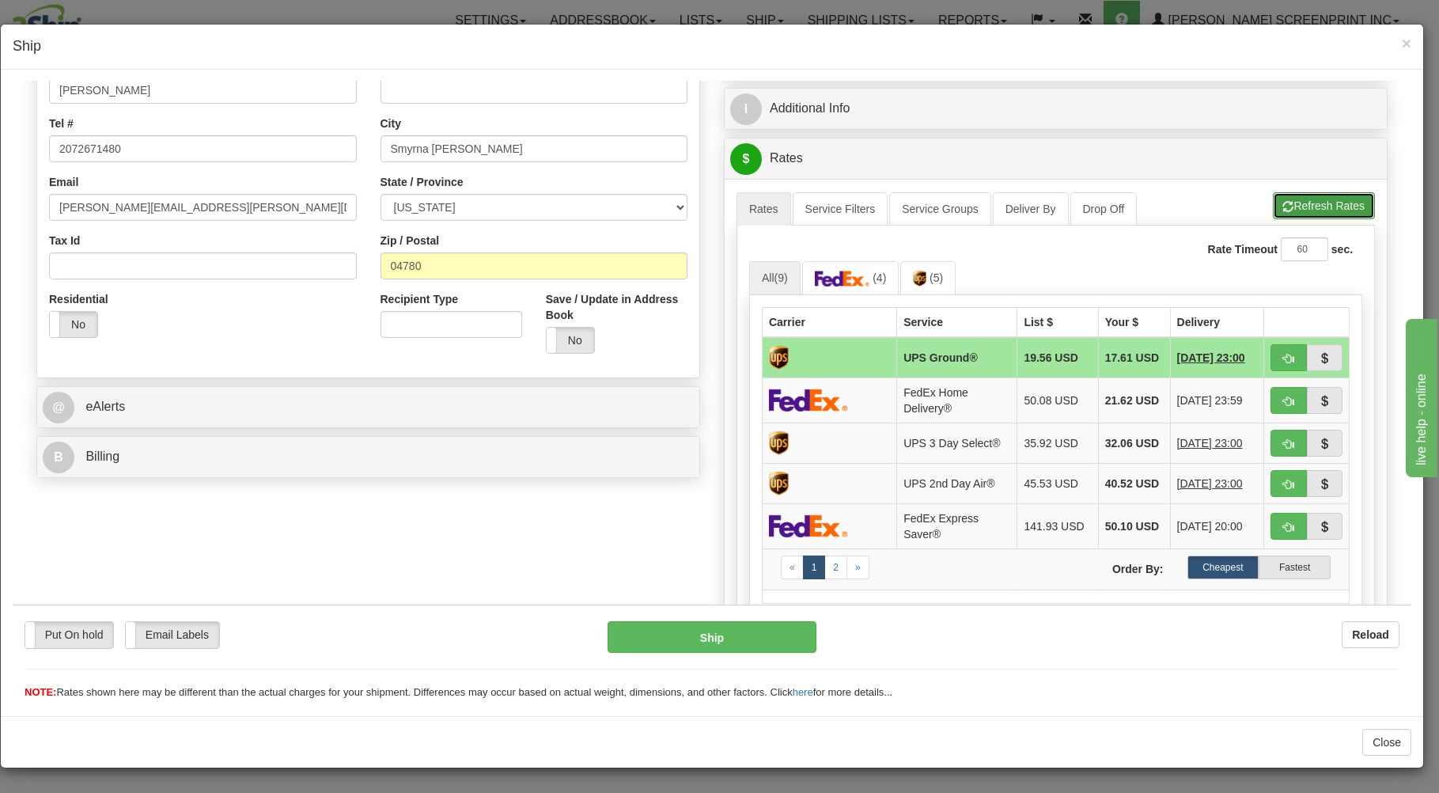
click at [1319, 199] on button "Refresh Rates" at bounding box center [1324, 204] width 102 height 27
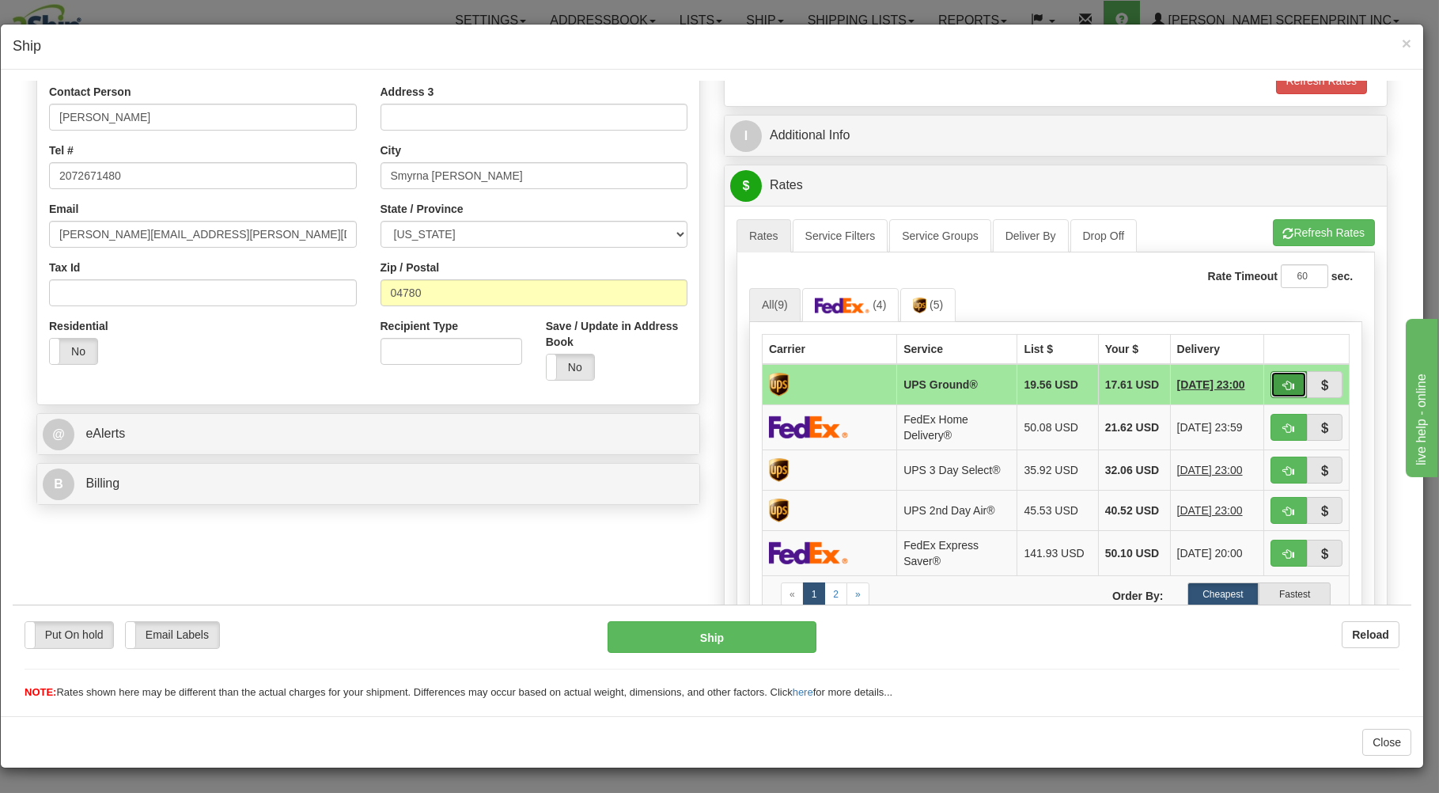
click at [1272, 377] on button "button" at bounding box center [1288, 383] width 36 height 27
type input "03"
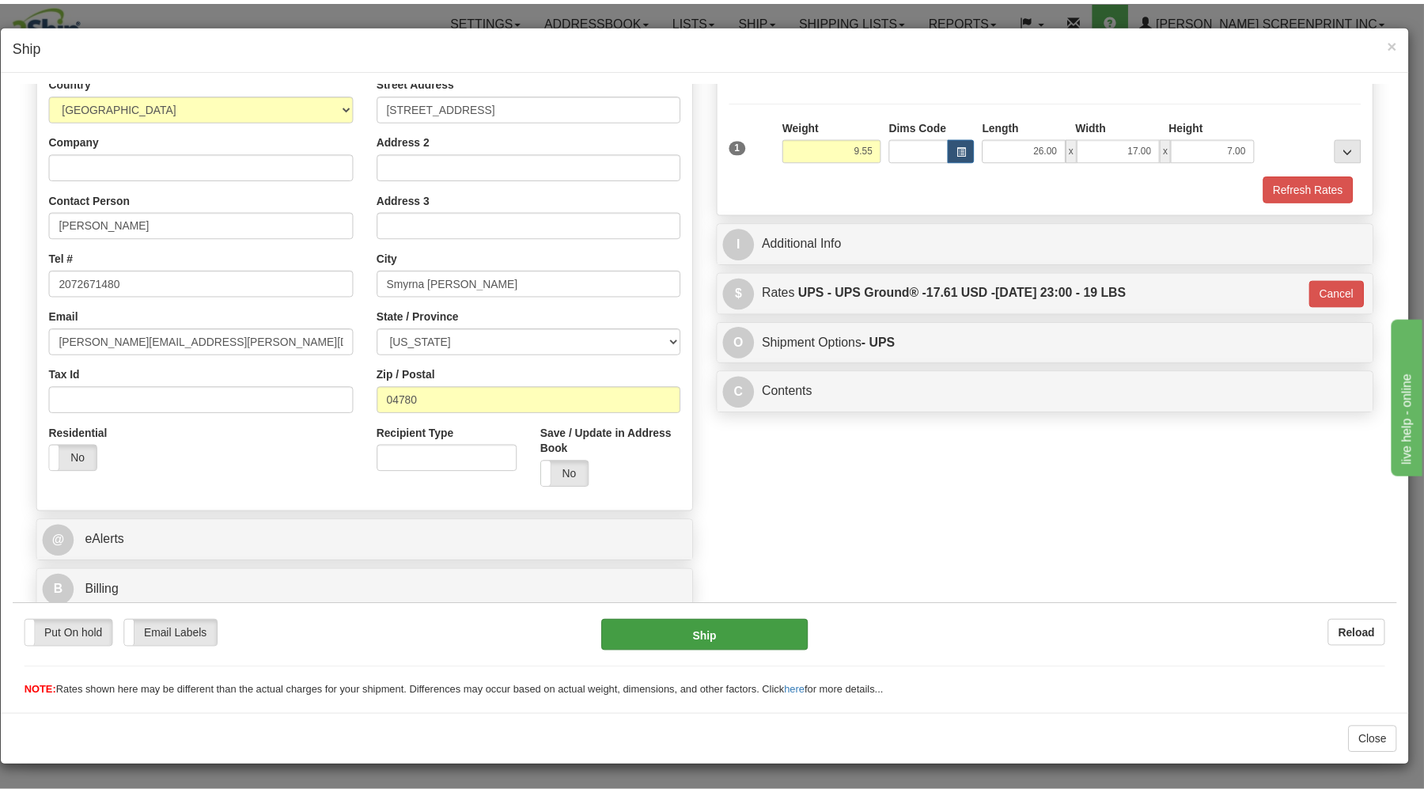
scroll to position [208, 0]
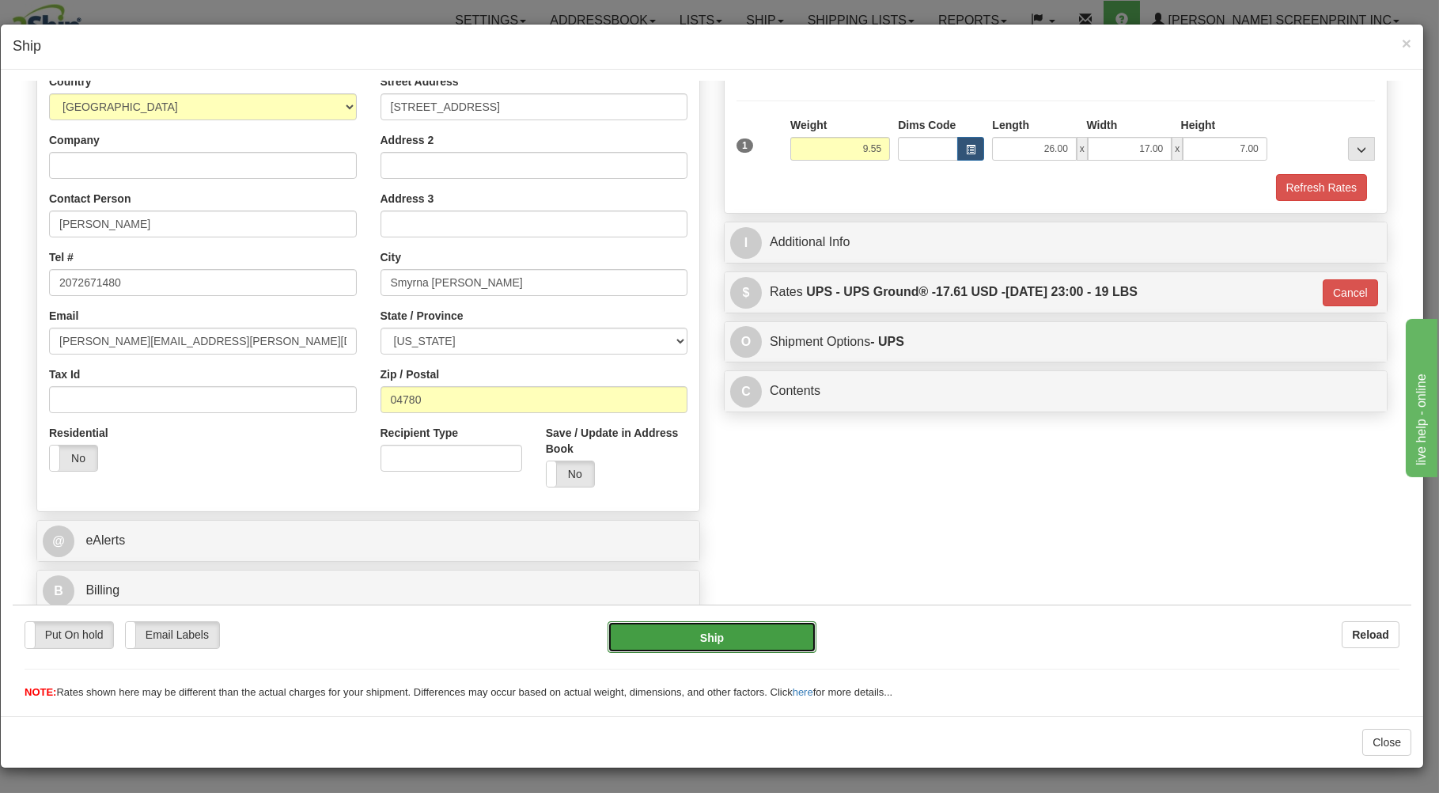
click at [655, 634] on button "Ship" at bounding box center [713, 636] width 210 height 32
